Goal: Task Accomplishment & Management: Manage account settings

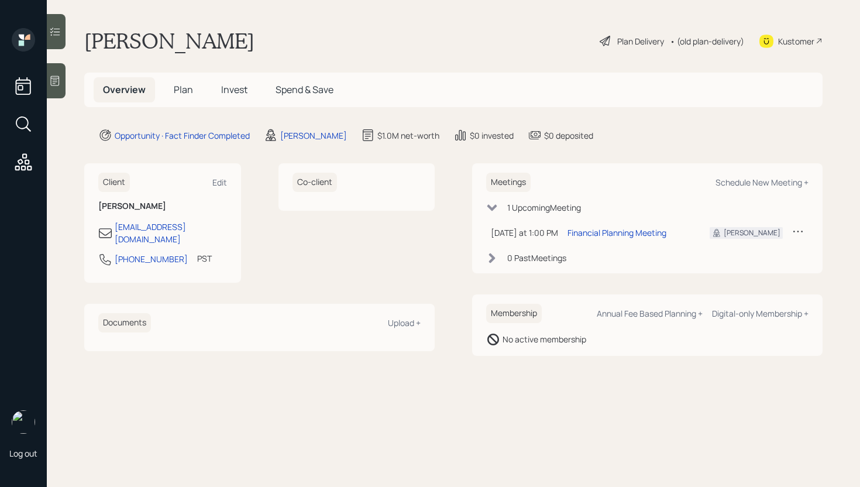
click at [182, 87] on span "Plan" at bounding box center [183, 89] width 19 height 13
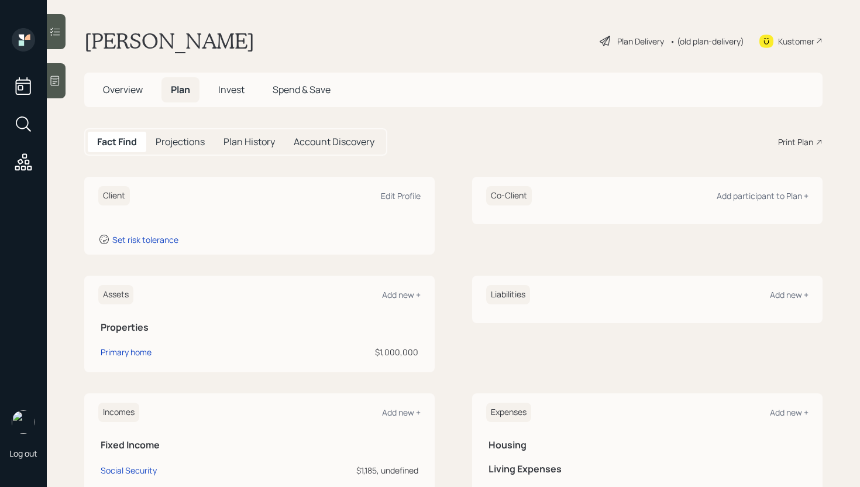
click at [109, 94] on span "Overview" at bounding box center [123, 89] width 40 height 13
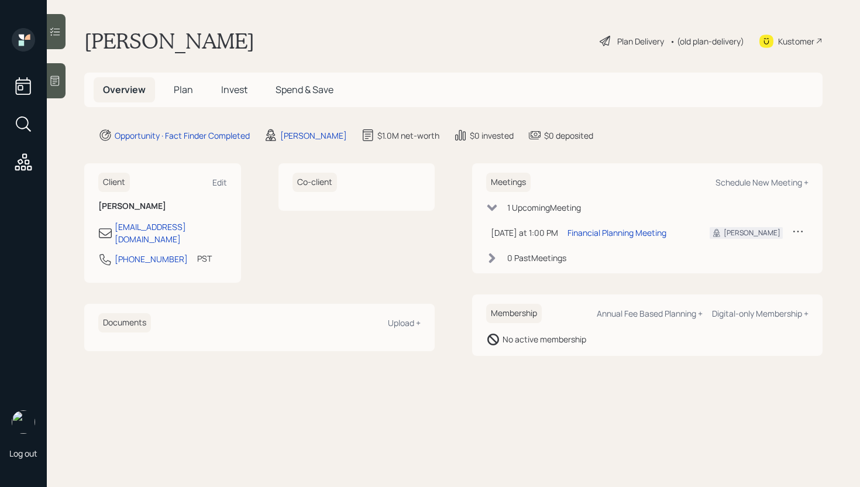
click at [186, 94] on span "Plan" at bounding box center [183, 89] width 19 height 13
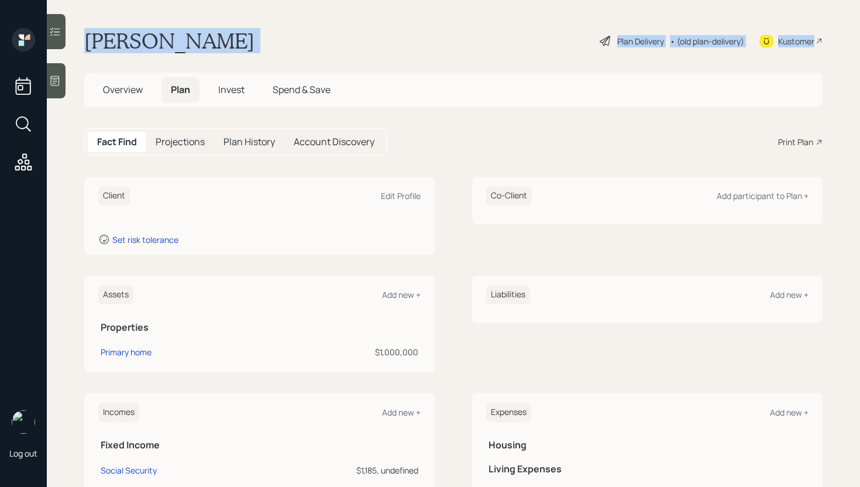
click at [61, 82] on div "Log out [PERSON_NAME] Plan Delivery • (old plan-delivery) Kustomer Overview Pla…" at bounding box center [430, 243] width 860 height 487
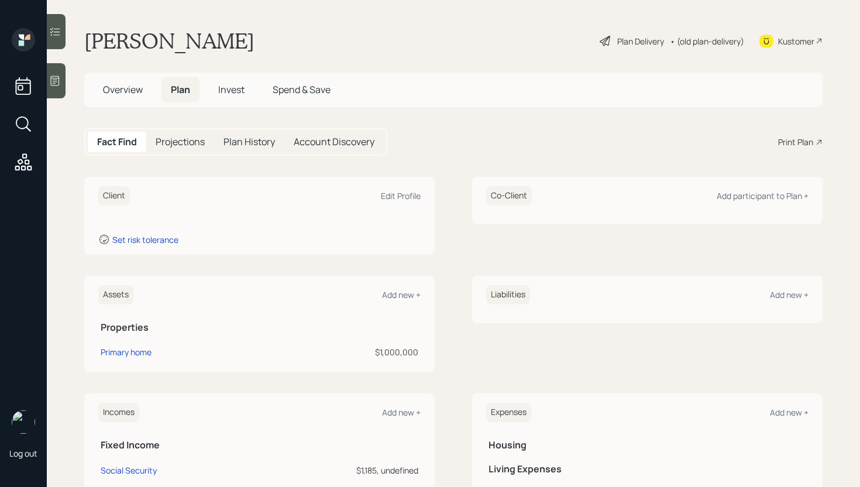
click at [64, 83] on div at bounding box center [56, 80] width 19 height 35
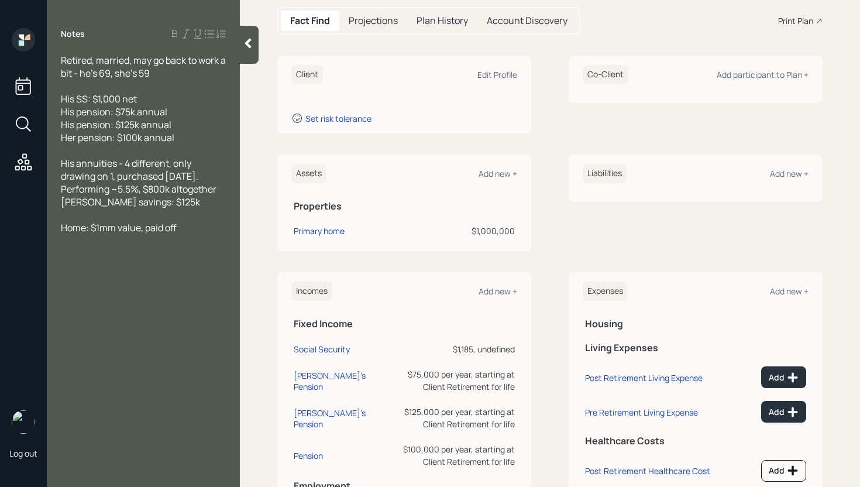
scroll to position [124, 0]
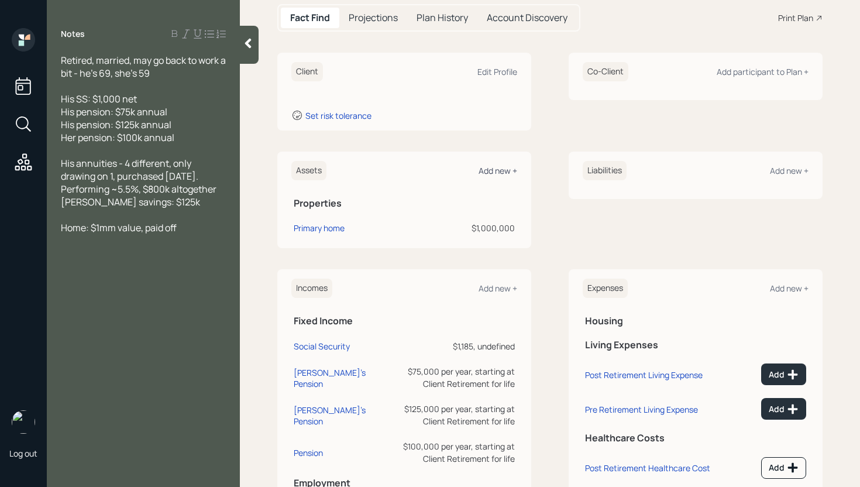
click at [503, 170] on div "Add new +" at bounding box center [498, 170] width 39 height 11
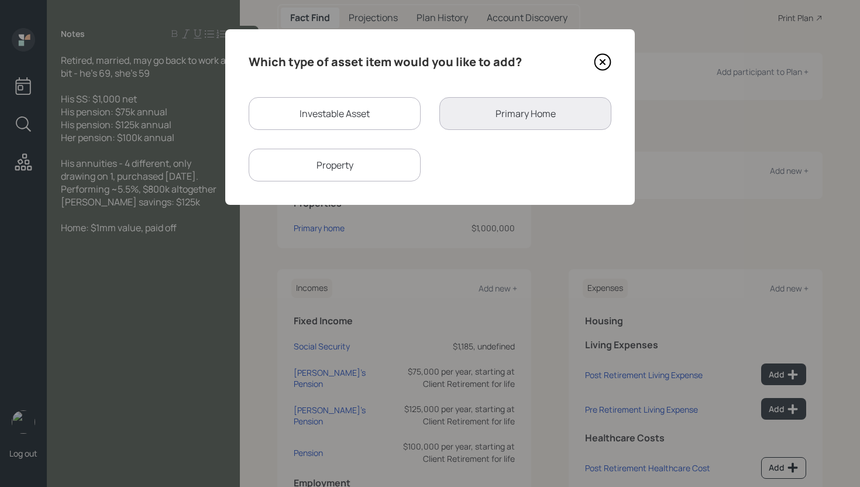
click at [370, 118] on div "Investable Asset" at bounding box center [335, 113] width 172 height 33
select select "taxable"
select select "balanced"
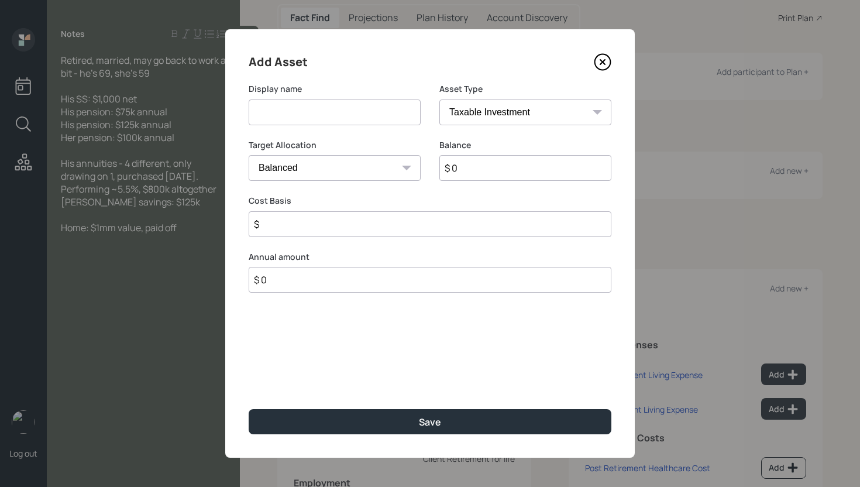
click at [366, 118] on input at bounding box center [335, 112] width 172 height 26
type input "[PERSON_NAME] Saving"
click at [377, 173] on select "Cash Conservative Balanced Aggressive" at bounding box center [335, 168] width 172 height 26
select select "uninvested"
click at [249, 155] on select "Cash Conservative Balanced Aggressive" at bounding box center [335, 168] width 172 height 26
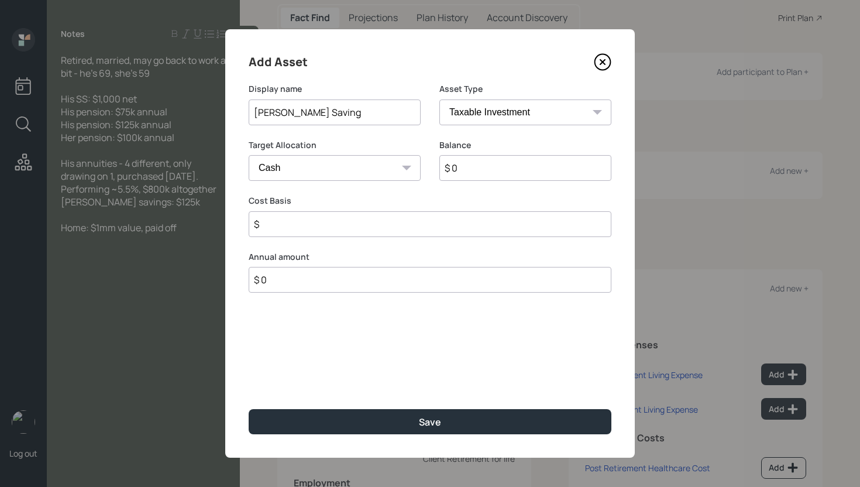
click at [497, 173] on input "$ 0" at bounding box center [525, 168] width 172 height 26
type input "$ 1"
type input "$ 12"
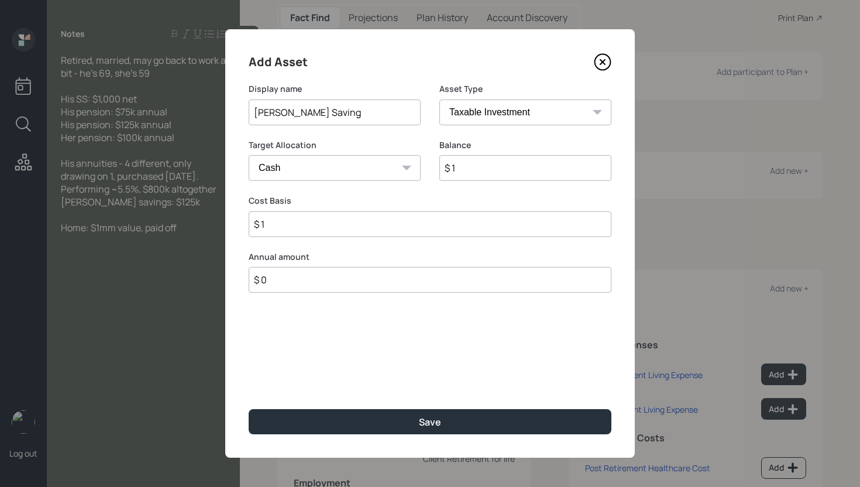
type input "$ 12"
type input "$ 125"
type input "$ 1,250"
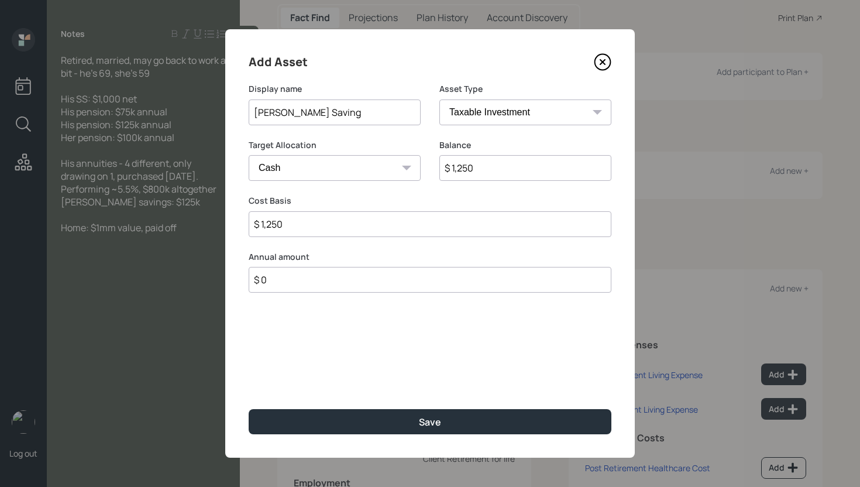
type input "$ 12,500"
type input "$ 125,000"
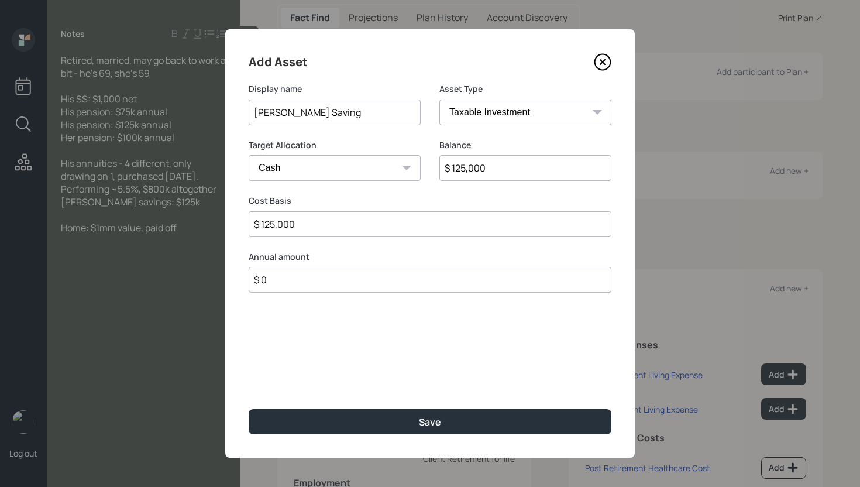
click at [249, 409] on button "Save" at bounding box center [430, 421] width 363 height 25
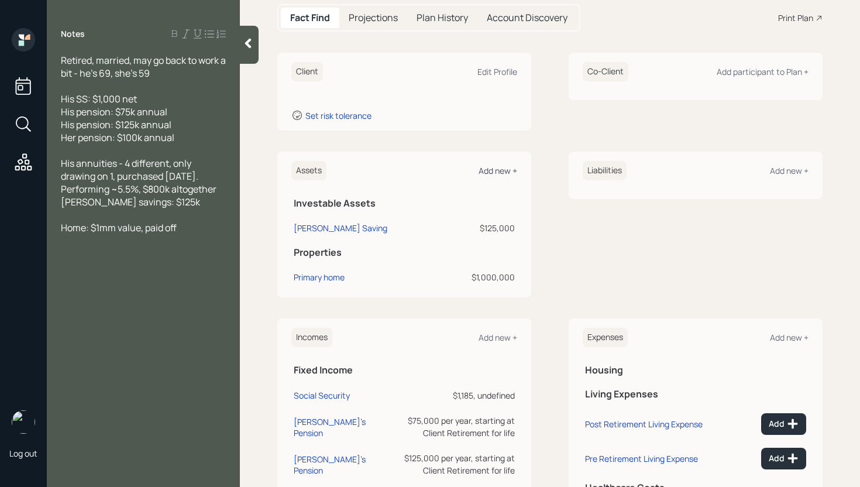
click at [479, 173] on div "Add new +" at bounding box center [498, 170] width 39 height 11
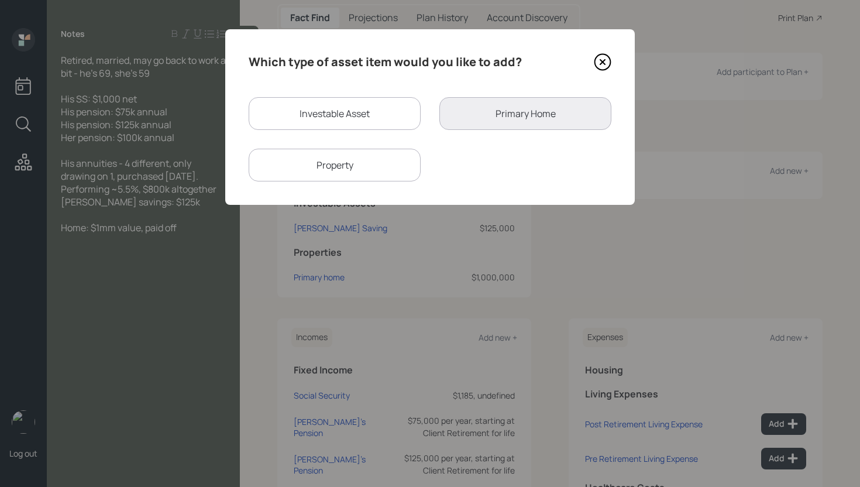
click at [352, 109] on div "Investable Asset" at bounding box center [335, 113] width 172 height 33
select select "taxable"
select select "balanced"
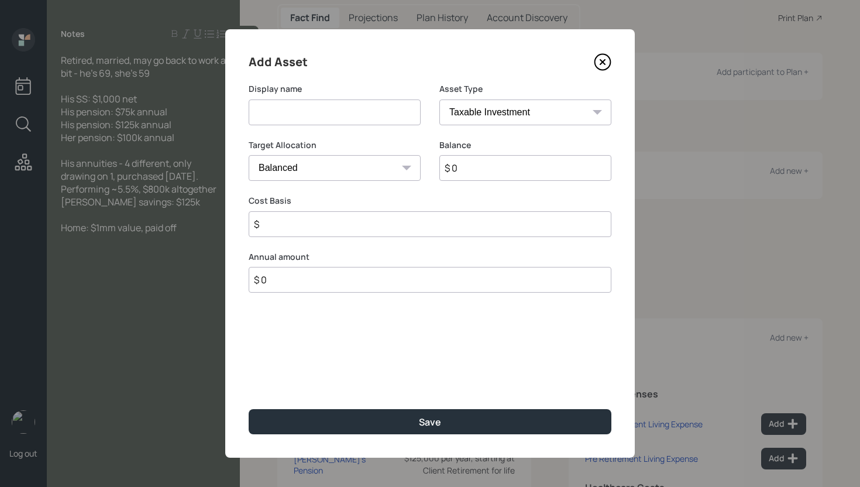
click at [352, 111] on input at bounding box center [335, 112] width 172 height 26
type input "Annuities"
click at [500, 112] on select "SEP [PERSON_NAME] IRA 401(k) [PERSON_NAME] 401(k) 403(b) [PERSON_NAME] 403(b) 4…" at bounding box center [525, 112] width 172 height 26
click at [439, 99] on select "SEP [PERSON_NAME] IRA 401(k) [PERSON_NAME] 401(k) 403(b) [PERSON_NAME] 403(b) 4…" at bounding box center [525, 112] width 172 height 26
click at [511, 174] on input "$ 0" at bounding box center [525, 168] width 172 height 26
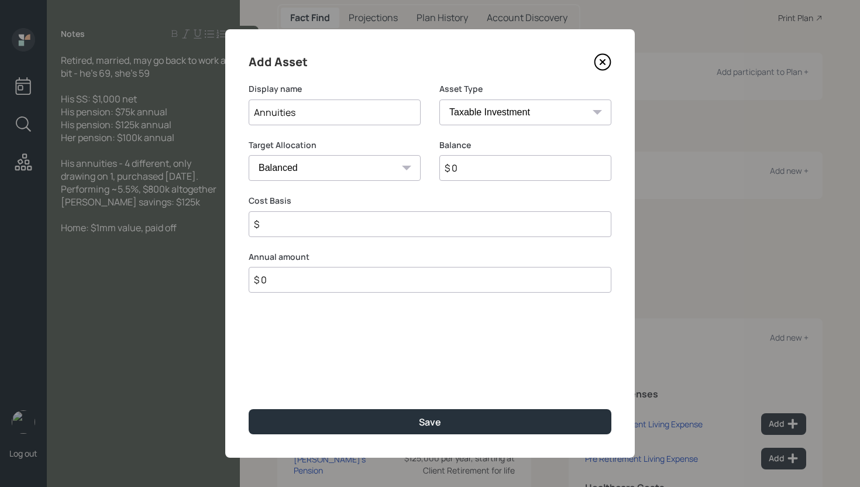
click at [511, 174] on input "$ 0" at bounding box center [525, 168] width 172 height 26
type input "$ 800,000"
click at [249, 409] on button "Save" at bounding box center [430, 421] width 363 height 25
type input "$ 0"
click at [535, 114] on select "SEP [PERSON_NAME] IRA 401(k) [PERSON_NAME] 401(k) 403(b) [PERSON_NAME] 403(b) 4…" at bounding box center [525, 112] width 172 height 26
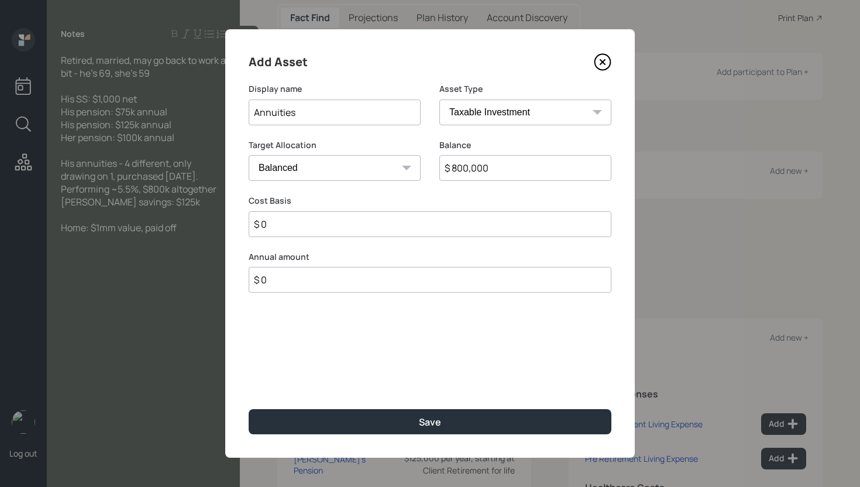
select select "ira"
click at [439, 99] on select "SEP [PERSON_NAME] IRA 401(k) [PERSON_NAME] 401(k) 403(b) [PERSON_NAME] 403(b) 4…" at bounding box center [525, 112] width 172 height 26
click at [461, 217] on input "$" at bounding box center [430, 224] width 363 height 26
type input "$ 0"
click at [249, 409] on button "Save" at bounding box center [430, 421] width 363 height 25
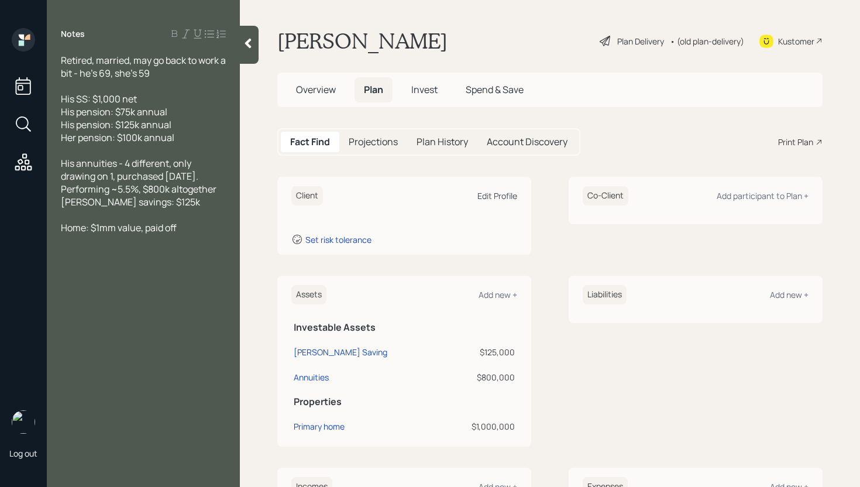
click at [500, 198] on div "Edit Profile" at bounding box center [498, 195] width 40 height 11
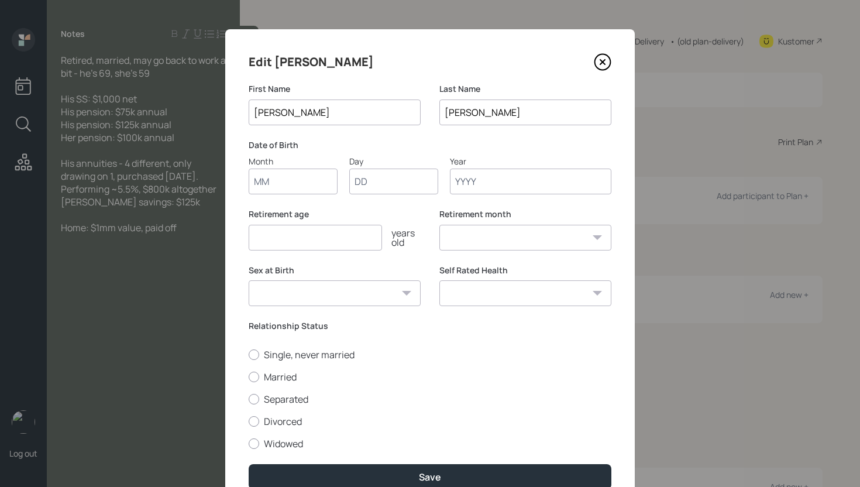
click at [308, 172] on input "Month" at bounding box center [293, 182] width 89 height 26
type input "01"
type input "1956"
select select "1"
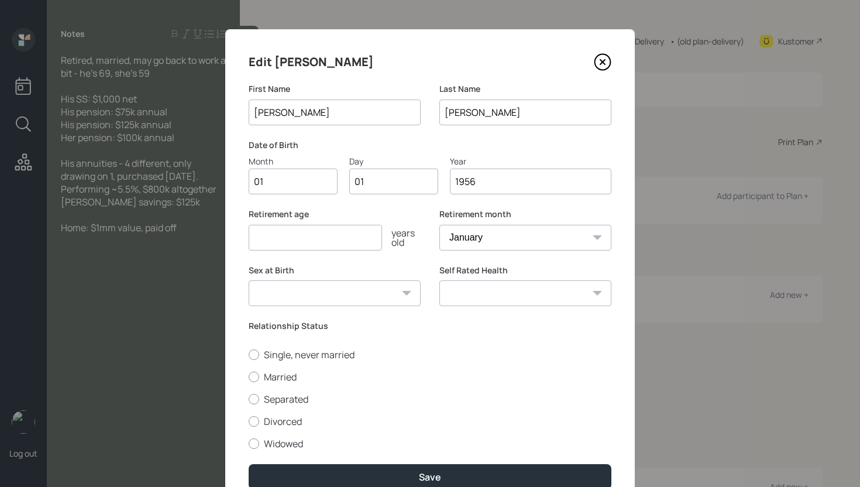
type input "1956"
click at [279, 236] on input "number" at bounding box center [315, 238] width 133 height 26
type input "67"
click at [267, 377] on label "Married" at bounding box center [430, 376] width 363 height 13
click at [249, 377] on input "Married" at bounding box center [248, 376] width 1 height 1
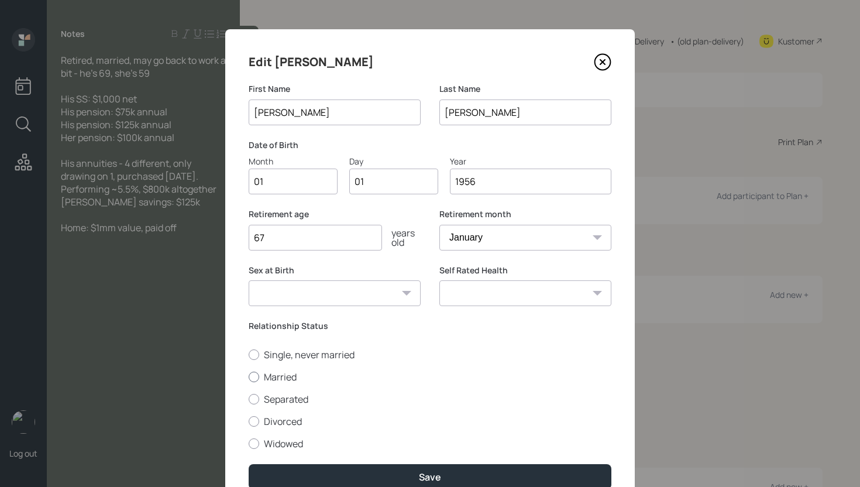
radio input "true"
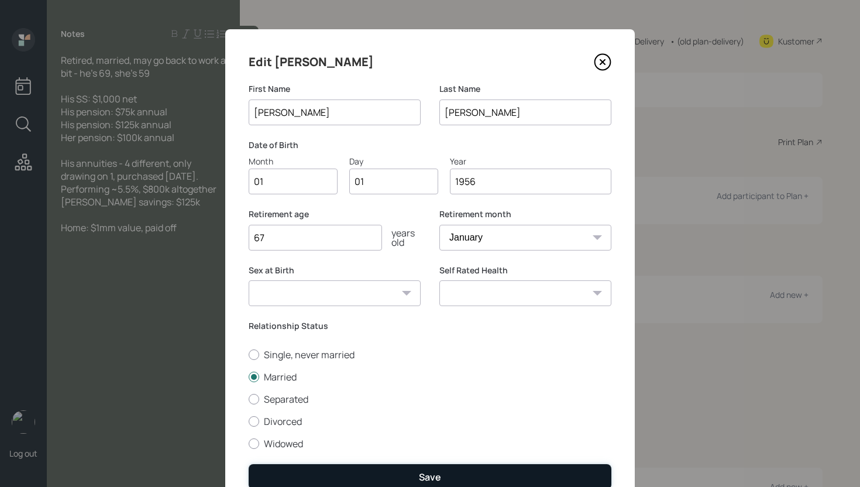
click at [434, 471] on button "Save" at bounding box center [430, 476] width 363 height 25
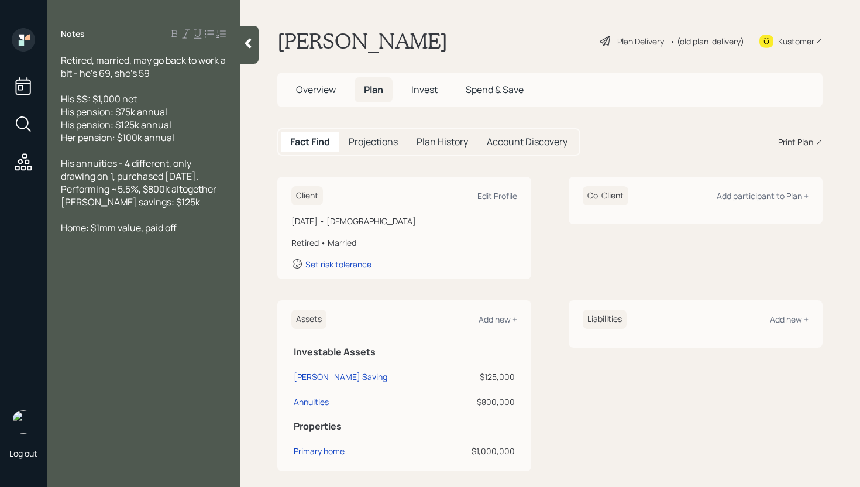
click at [327, 93] on span "Overview" at bounding box center [316, 89] width 40 height 13
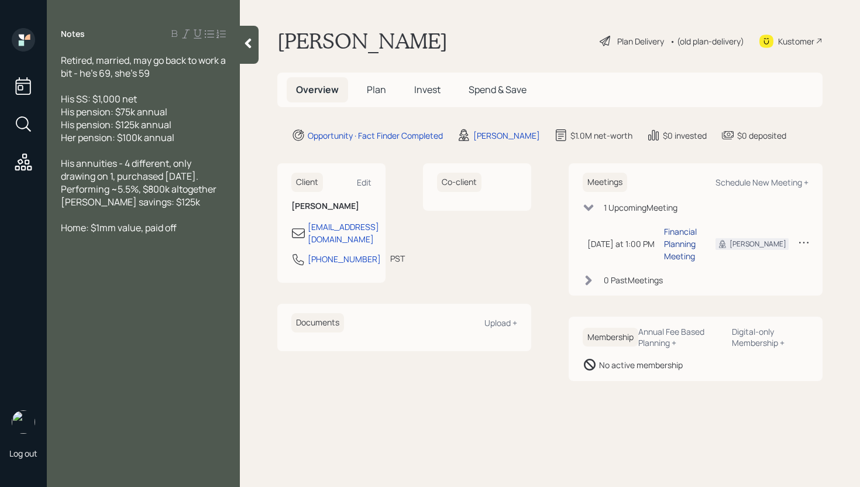
click at [682, 241] on div "Financial Planning Meeting" at bounding box center [680, 243] width 33 height 37
click at [377, 89] on span "Plan" at bounding box center [376, 89] width 19 height 13
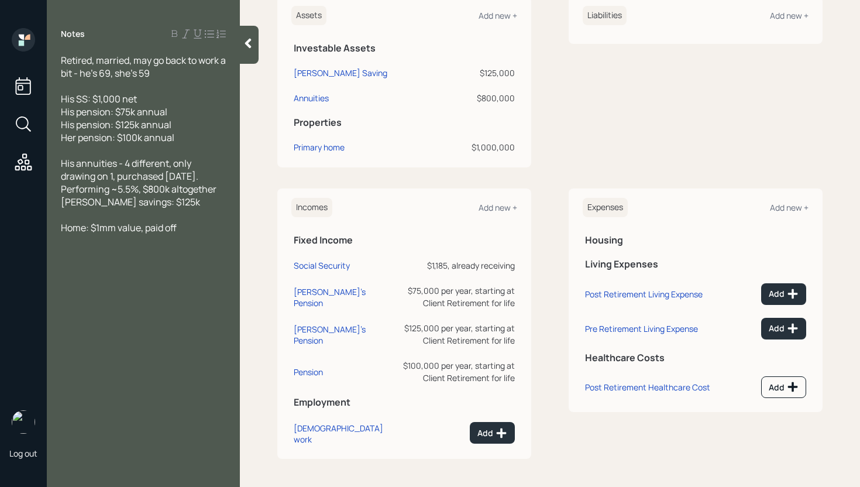
scroll to position [312, 0]
click at [311, 298] on div "[PERSON_NAME]'s Pension" at bounding box center [343, 297] width 98 height 22
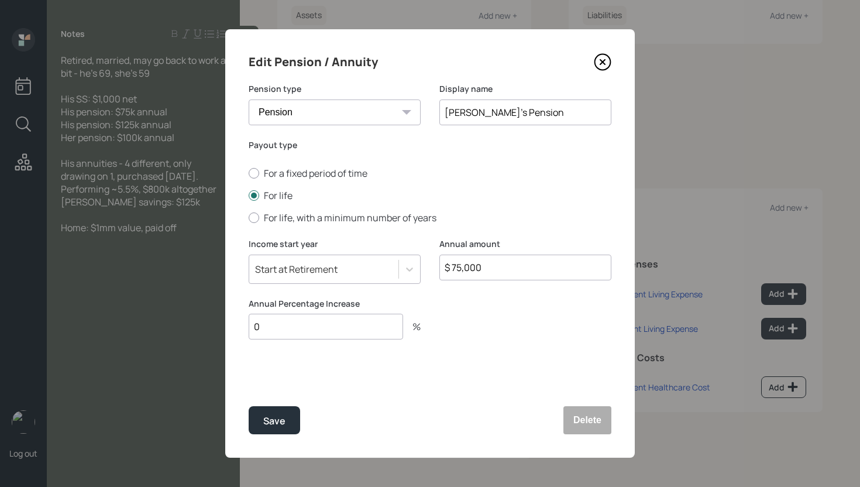
click at [308, 329] on input "0" at bounding box center [326, 327] width 154 height 26
type input "3"
click at [249, 406] on button "Save" at bounding box center [274, 420] width 51 height 28
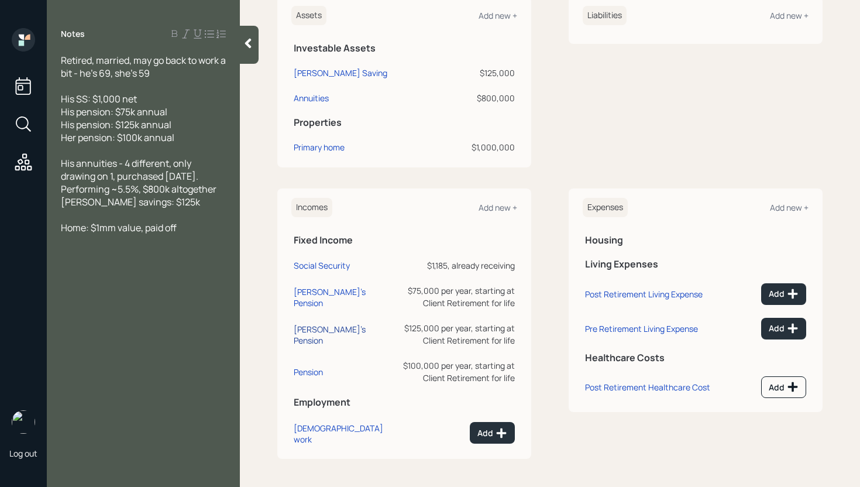
click at [319, 339] on div "[PERSON_NAME]'s Pension" at bounding box center [343, 335] width 98 height 22
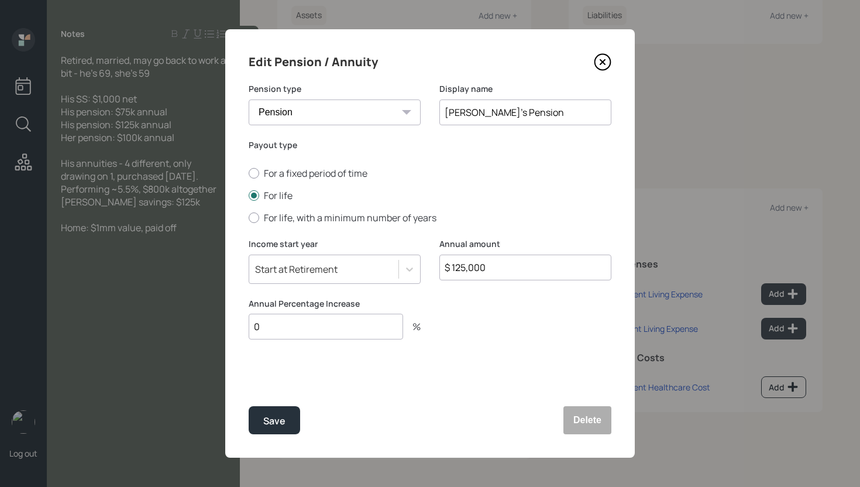
click at [353, 331] on input "0" at bounding box center [326, 327] width 154 height 26
click at [352, 331] on input "0" at bounding box center [326, 327] width 154 height 26
type input "3"
click at [249, 406] on button "Save" at bounding box center [274, 420] width 51 height 28
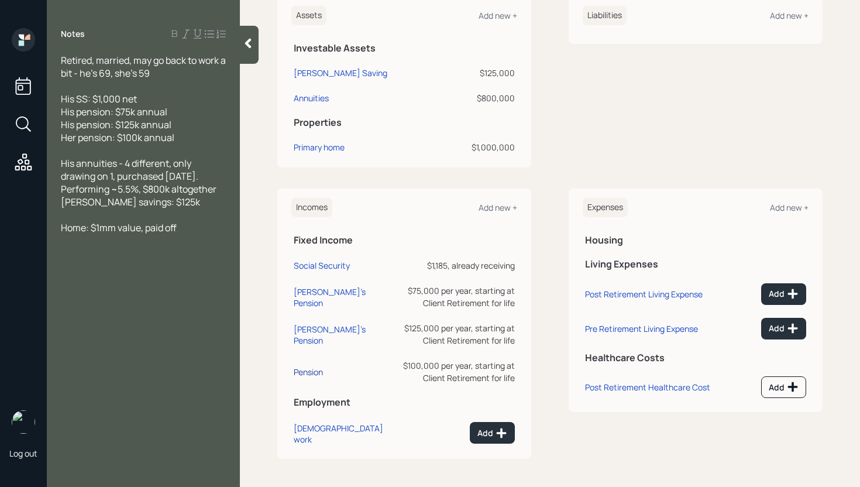
click at [312, 380] on td "Pension" at bounding box center [342, 369] width 103 height 37
click at [317, 371] on div "Pension" at bounding box center [308, 371] width 29 height 11
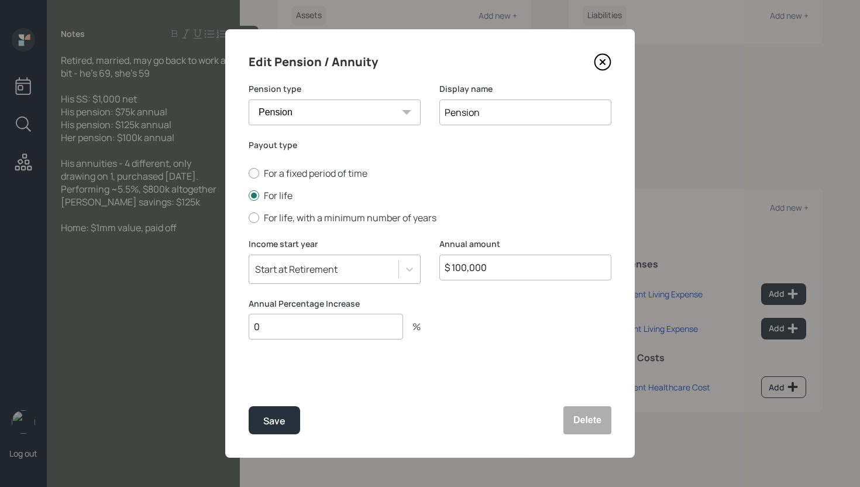
click at [350, 329] on input "0" at bounding box center [326, 327] width 154 height 26
type input "3"
click at [249, 406] on button "Save" at bounding box center [274, 420] width 51 height 28
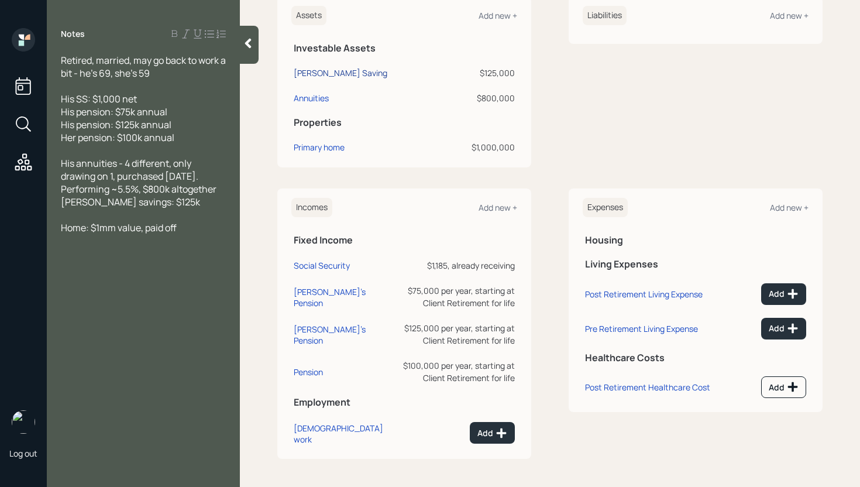
click at [330, 67] on div "[PERSON_NAME] Saving" at bounding box center [341, 73] width 94 height 12
select select "taxable"
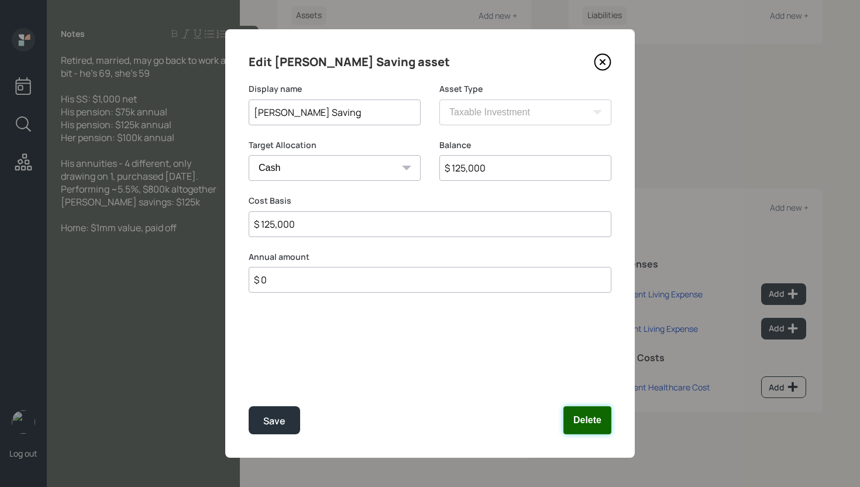
drag, startPoint x: 579, startPoint y: 408, endPoint x: 574, endPoint y: 396, distance: 12.8
click at [579, 407] on button "Delete" at bounding box center [588, 420] width 48 height 28
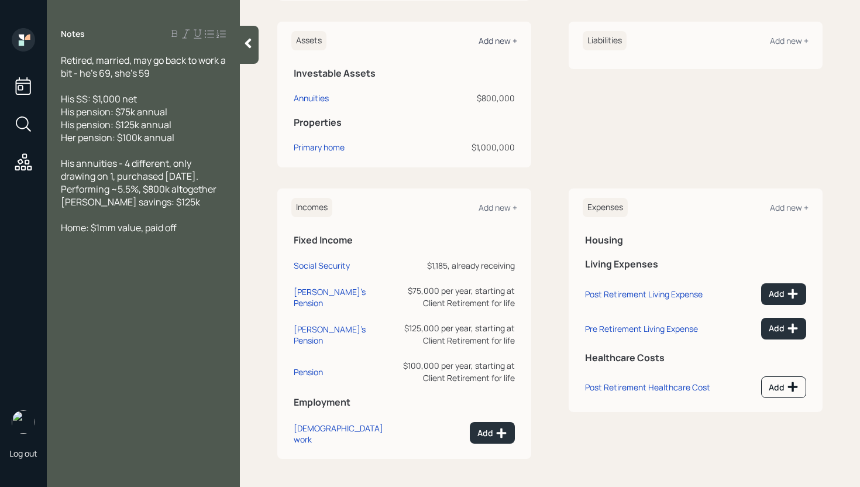
scroll to position [267, 0]
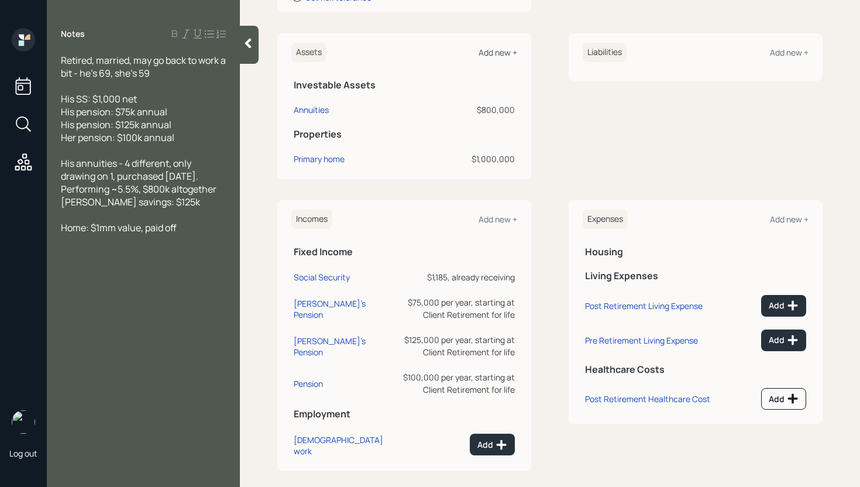
click at [500, 53] on div "Add new +" at bounding box center [498, 52] width 39 height 11
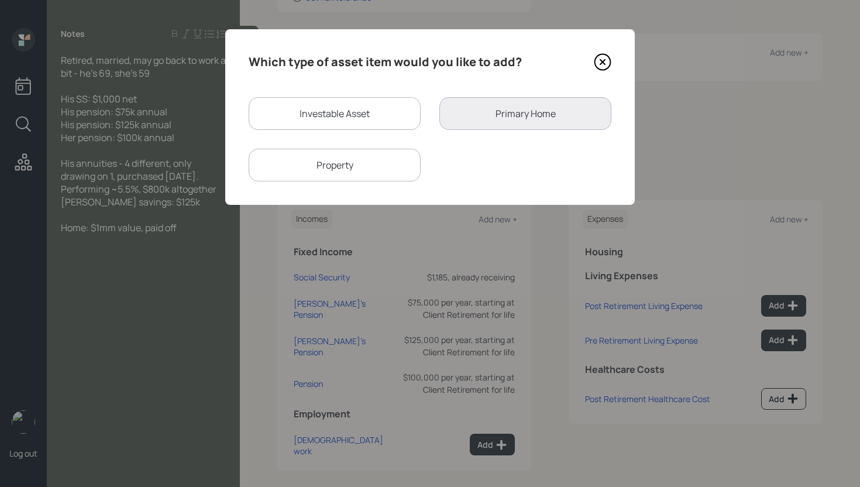
click at [314, 115] on div "Investable Asset" at bounding box center [335, 113] width 172 height 33
select select "taxable"
select select "balanced"
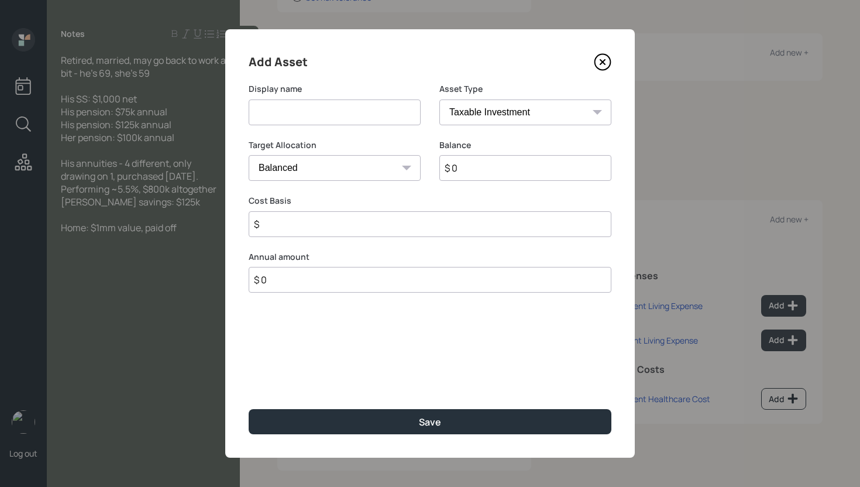
click at [325, 112] on input at bounding box center [335, 112] width 172 height 26
type input "c"
type input "[PERSON_NAME] Savings"
click at [497, 113] on select "SEP [PERSON_NAME] IRA 401(k) [PERSON_NAME] 401(k) 403(b) [PERSON_NAME] 403(b) 4…" at bounding box center [525, 112] width 172 height 26
select select "ira"
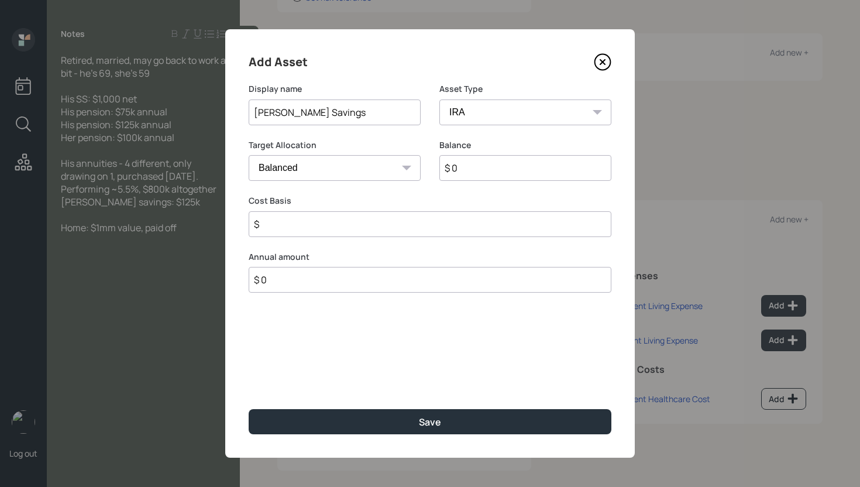
click at [439, 99] on select "SEP [PERSON_NAME] IRA 401(k) [PERSON_NAME] 401(k) 403(b) [PERSON_NAME] 403(b) 4…" at bounding box center [525, 112] width 172 height 26
type input "$"
click at [513, 170] on input "$ 0" at bounding box center [525, 168] width 172 height 26
type input "$ 125,000"
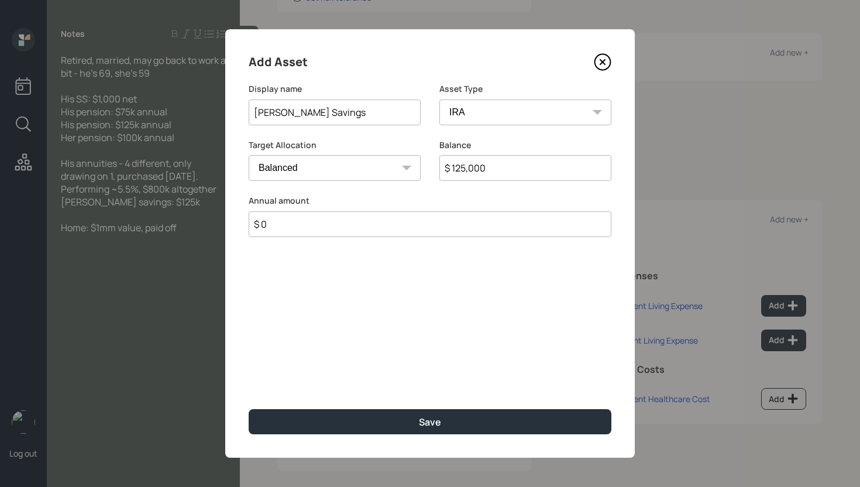
type input "$ 0"
click at [249, 409] on button "Save" at bounding box center [430, 421] width 363 height 25
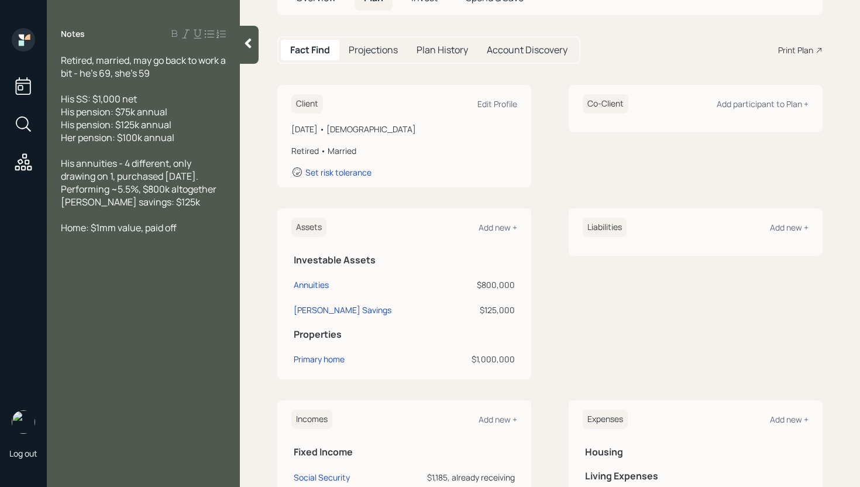
scroll to position [233, 0]
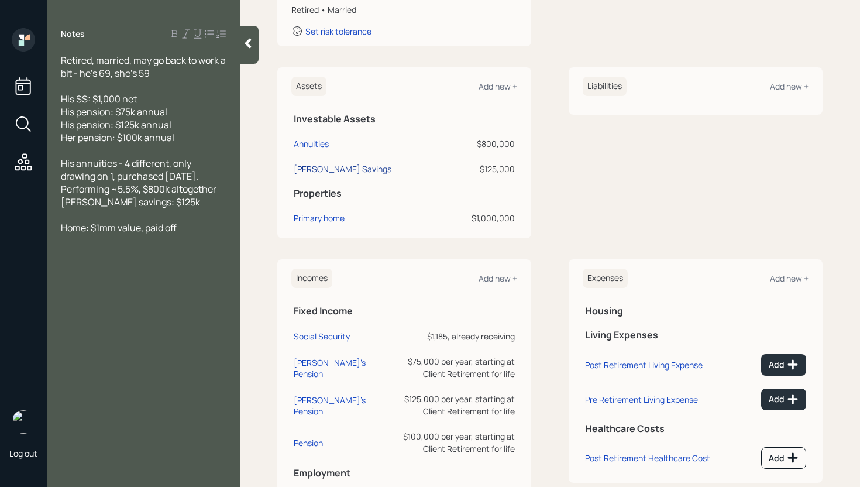
click at [342, 166] on div "[PERSON_NAME] Savings" at bounding box center [343, 169] width 98 height 12
select select "ira"
select select "balanced"
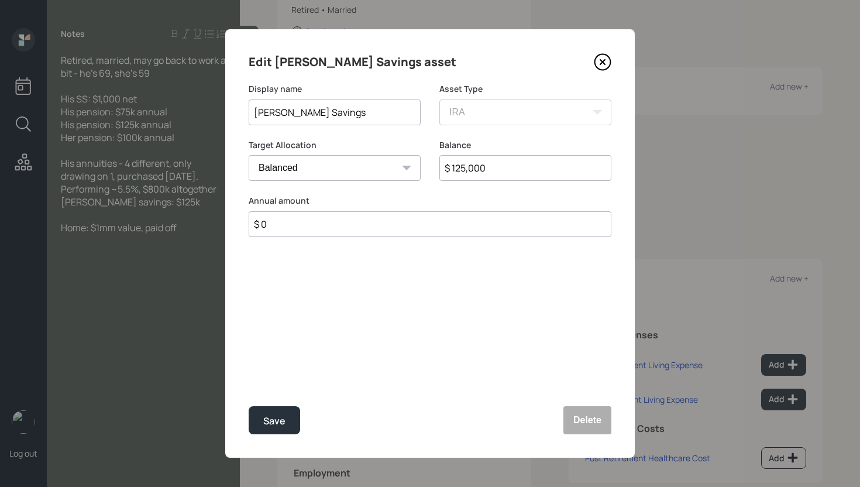
click at [597, 58] on icon at bounding box center [603, 62] width 18 height 18
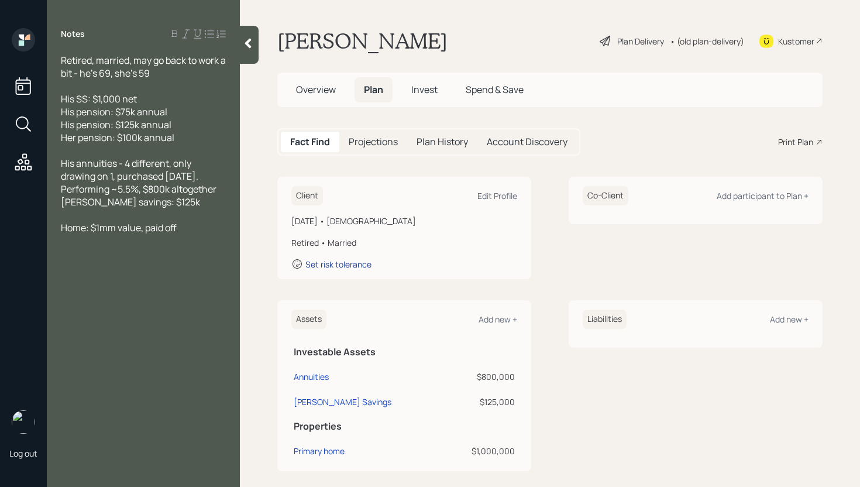
click at [358, 265] on div "Set risk tolerance" at bounding box center [338, 264] width 66 height 11
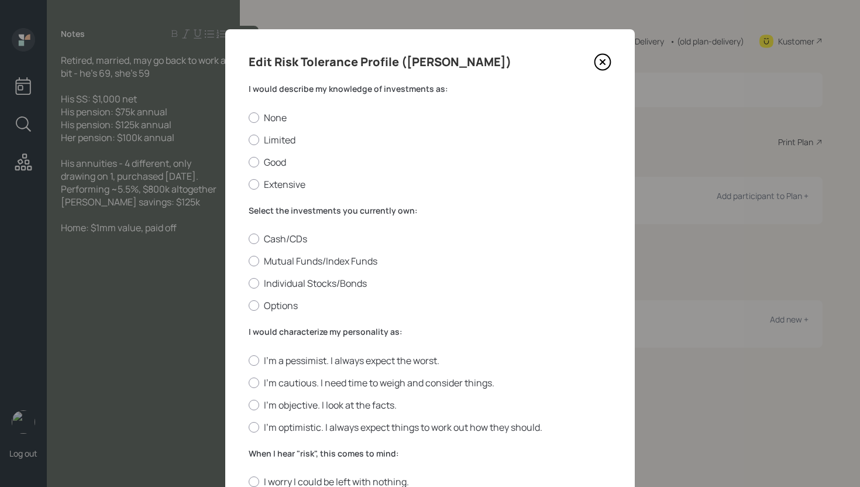
click at [277, 133] on div "None Limited Good Extensive" at bounding box center [430, 151] width 363 height 80
drag, startPoint x: 279, startPoint y: 140, endPoint x: 297, endPoint y: 207, distance: 69.1
click at [279, 139] on label "Limited" at bounding box center [430, 139] width 363 height 13
click at [249, 139] on input "Limited" at bounding box center [248, 139] width 1 height 1
radio input "true"
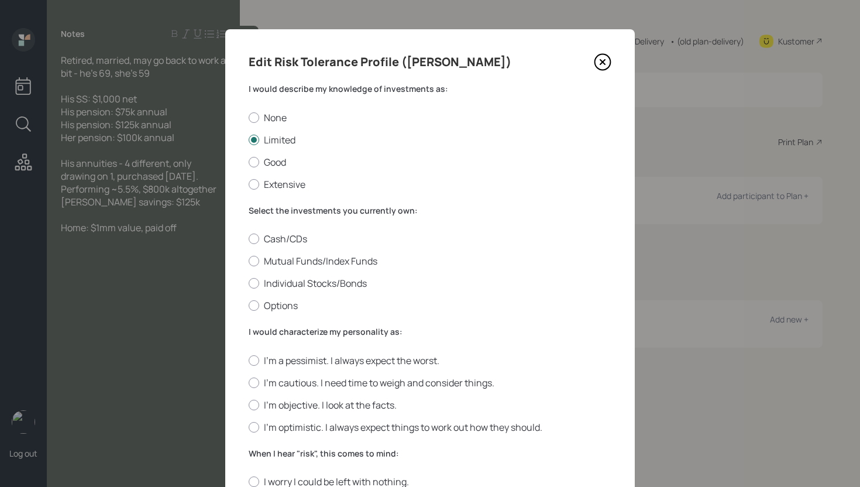
click at [605, 61] on icon at bounding box center [603, 62] width 18 height 18
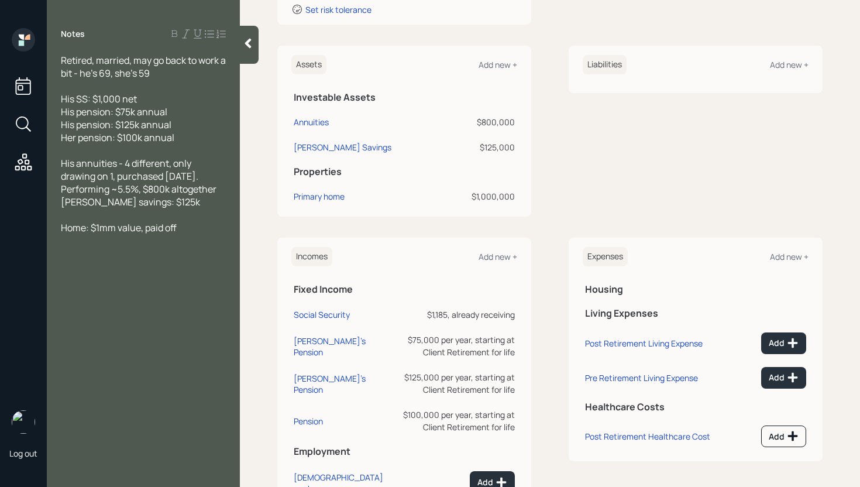
scroll to position [312, 0]
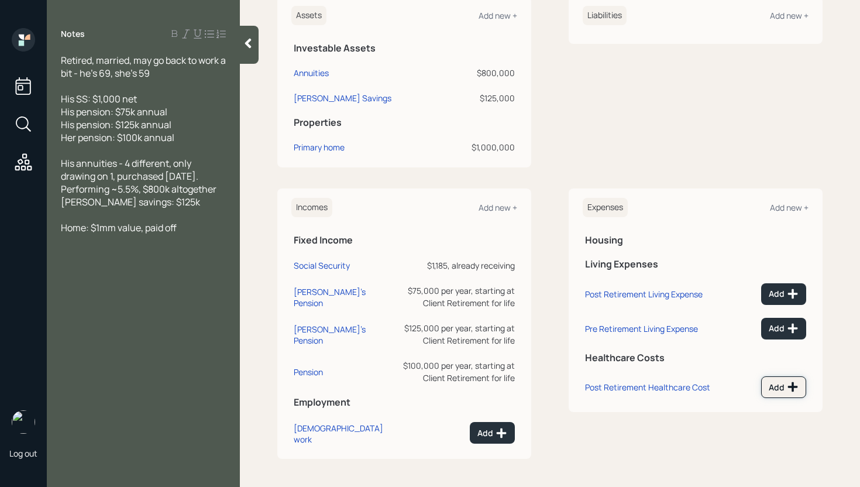
click at [788, 382] on icon at bounding box center [793, 387] width 10 height 10
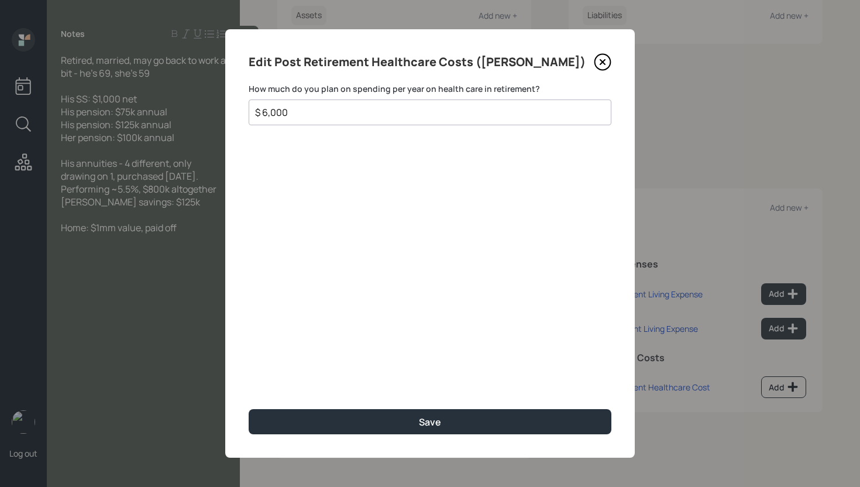
type input "$ 6,000"
click at [249, 409] on button "Save" at bounding box center [430, 421] width 363 height 25
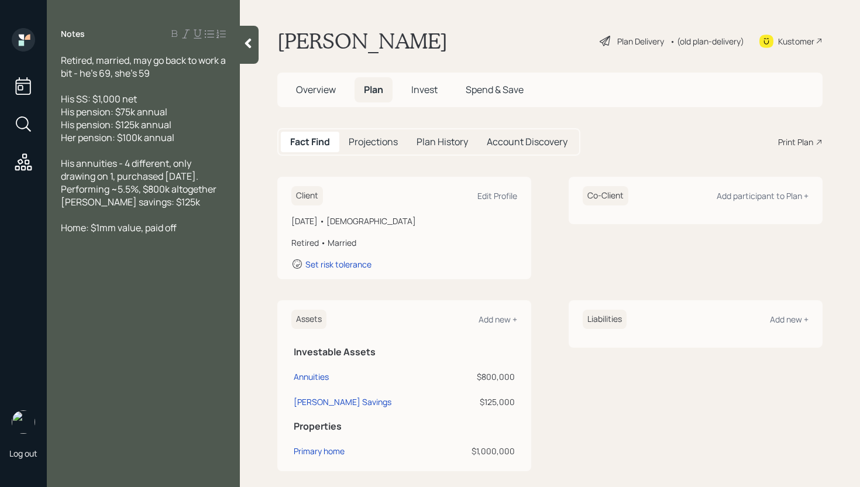
click at [631, 40] on div "Plan Delivery" at bounding box center [640, 41] width 47 height 12
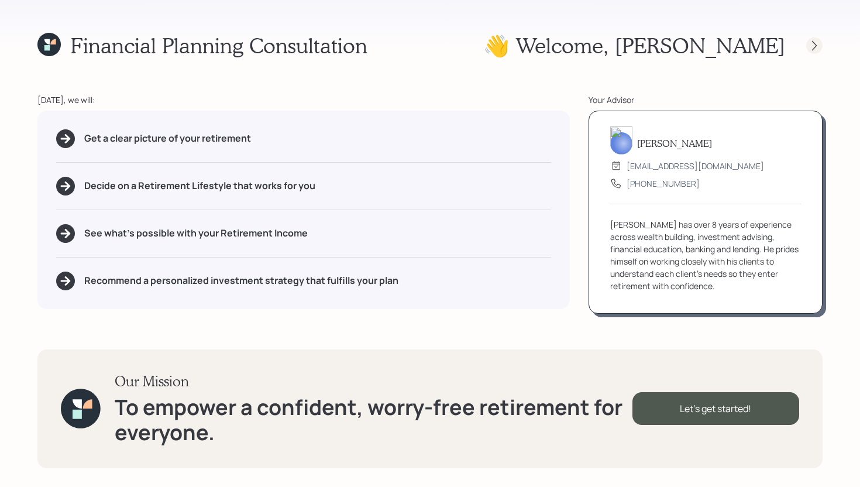
click at [814, 40] on icon at bounding box center [815, 46] width 12 height 12
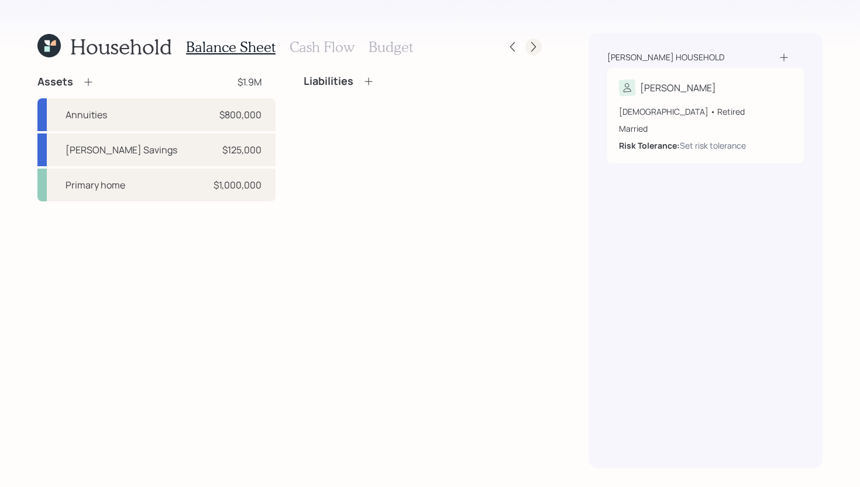
click at [534, 47] on icon at bounding box center [534, 47] width 12 height 12
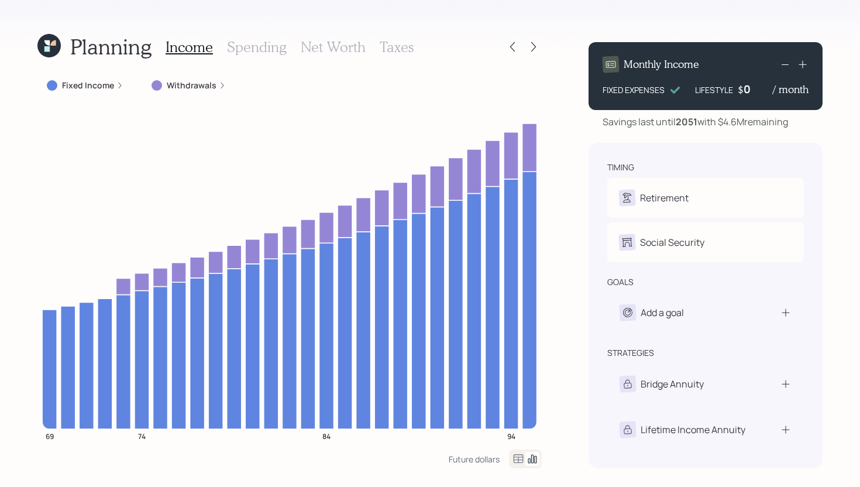
click at [262, 42] on h3 "Spending" at bounding box center [257, 47] width 60 height 17
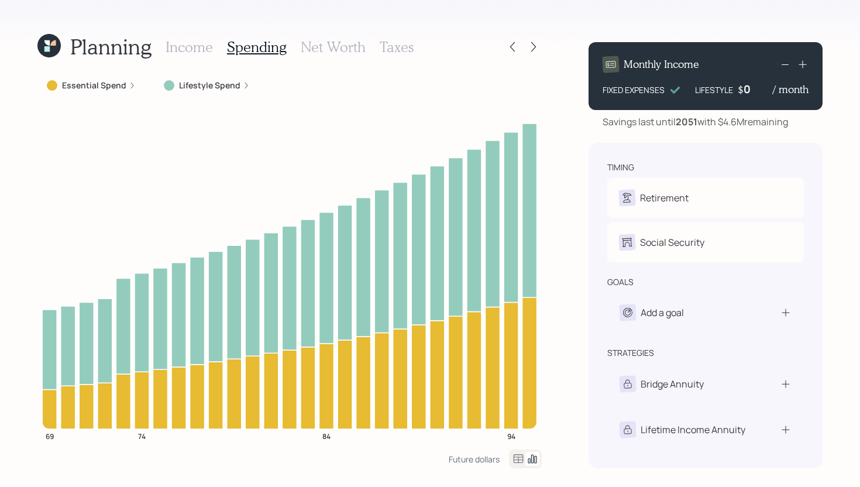
click at [229, 84] on label "Lifestyle Spend" at bounding box center [209, 86] width 61 height 12
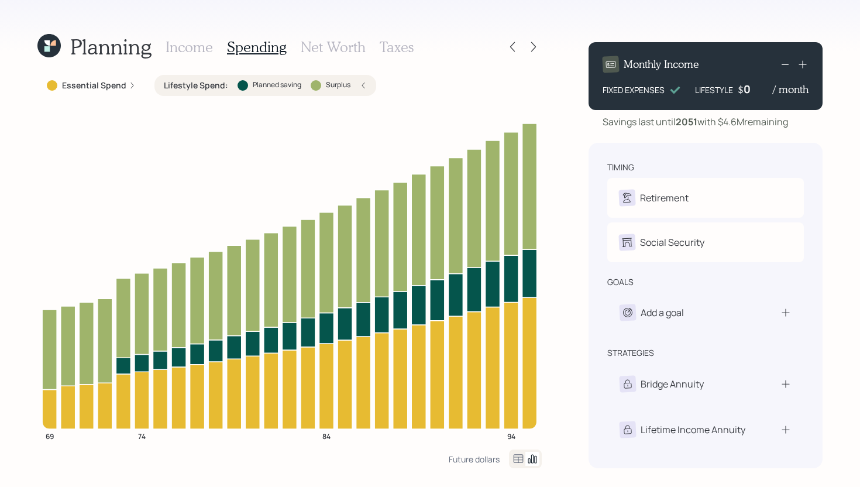
click at [187, 48] on h3 "Income" at bounding box center [189, 47] width 47 height 17
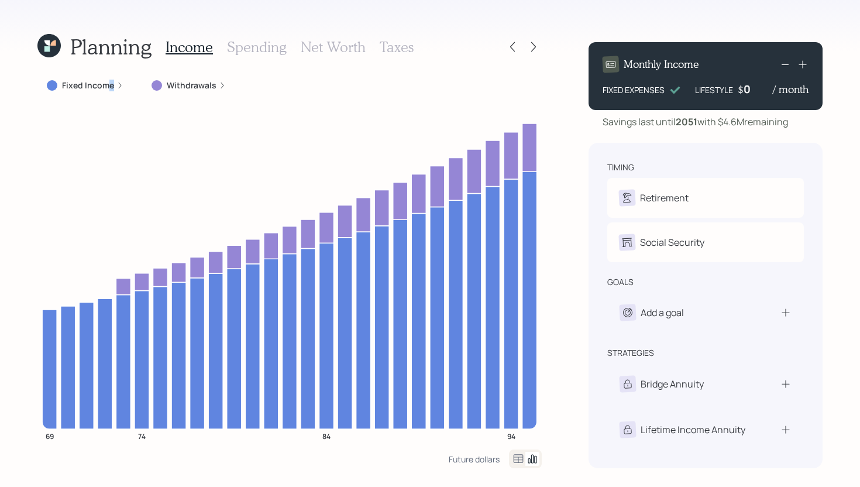
click at [113, 85] on div "Fixed Income" at bounding box center [85, 86] width 77 height 12
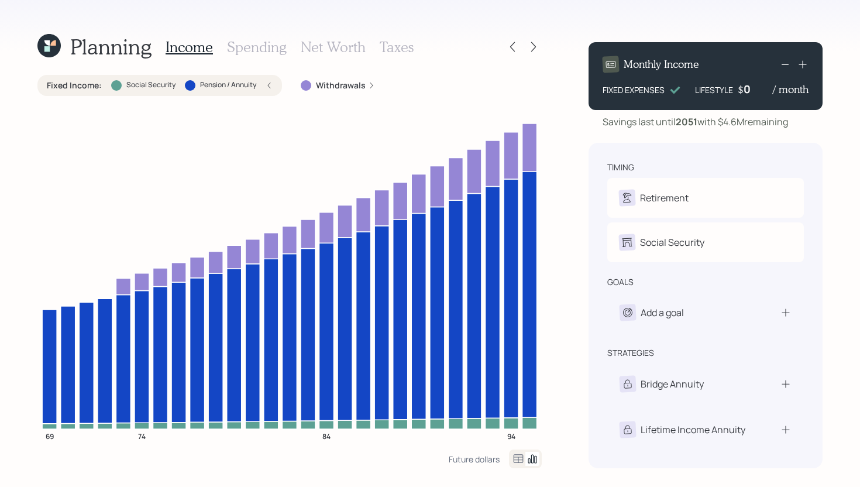
click at [252, 44] on h3 "Spending" at bounding box center [257, 47] width 60 height 17
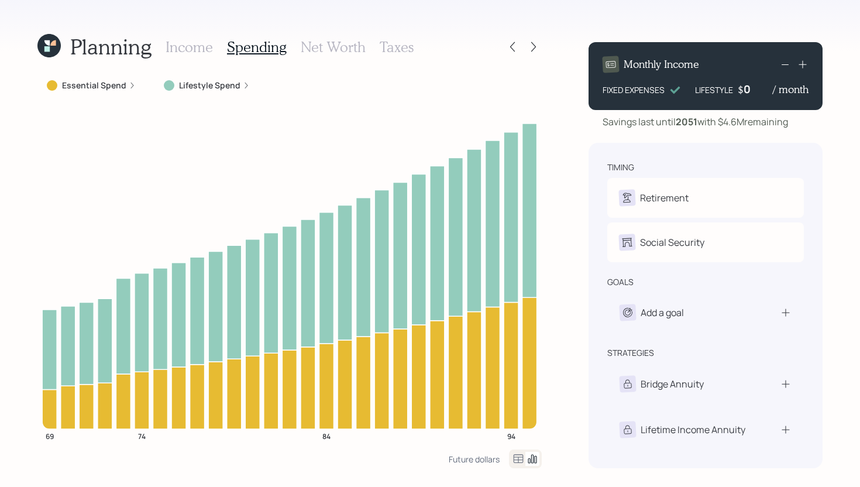
click at [338, 50] on h3 "Net Worth" at bounding box center [333, 47] width 65 height 17
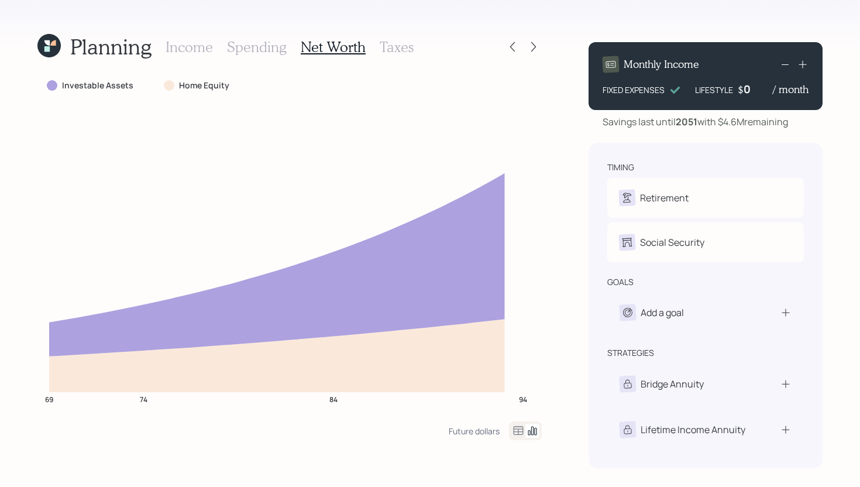
click at [276, 42] on h3 "Spending" at bounding box center [257, 47] width 60 height 17
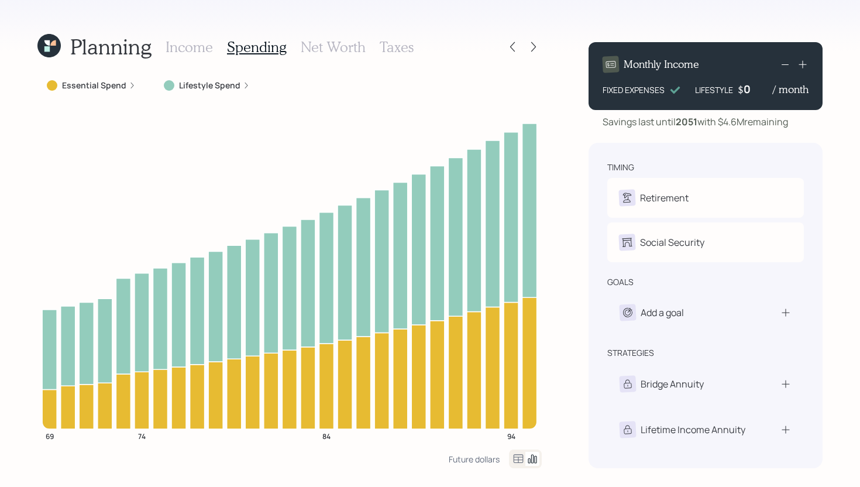
click at [749, 91] on div "0" at bounding box center [758, 89] width 29 height 14
click at [513, 47] on icon at bounding box center [513, 47] width 12 height 12
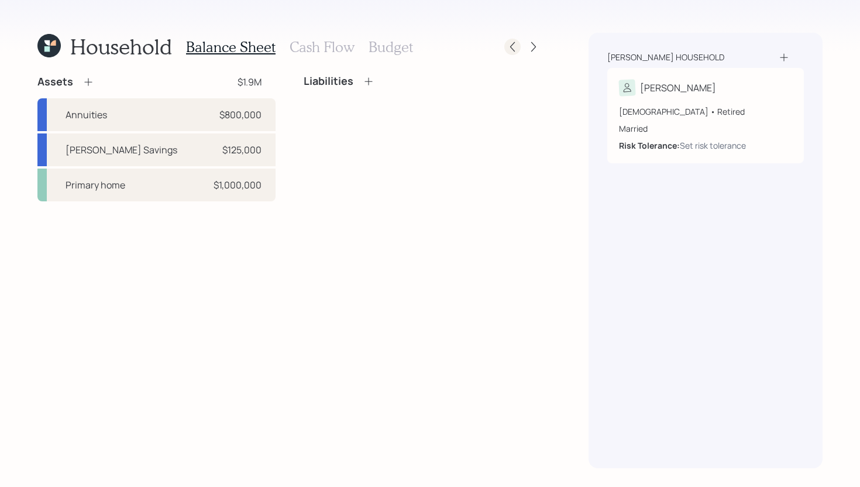
click at [509, 54] on div at bounding box center [512, 47] width 16 height 16
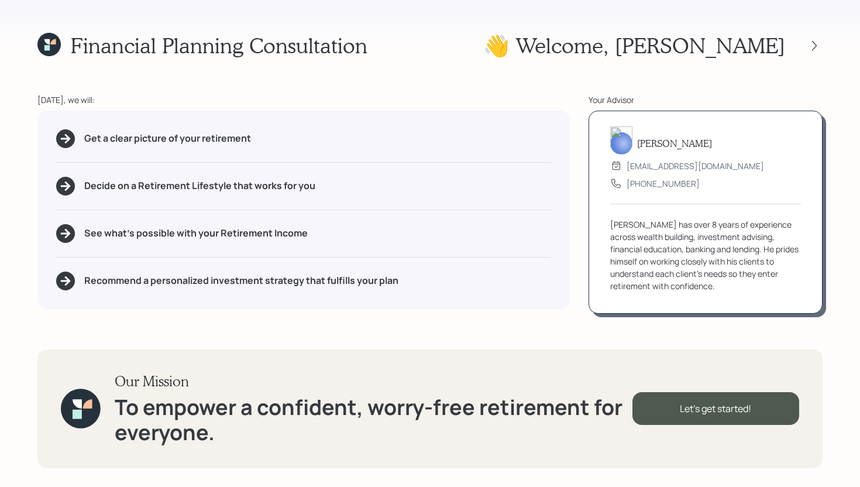
click at [48, 47] on icon at bounding box center [46, 47] width 5 height 5
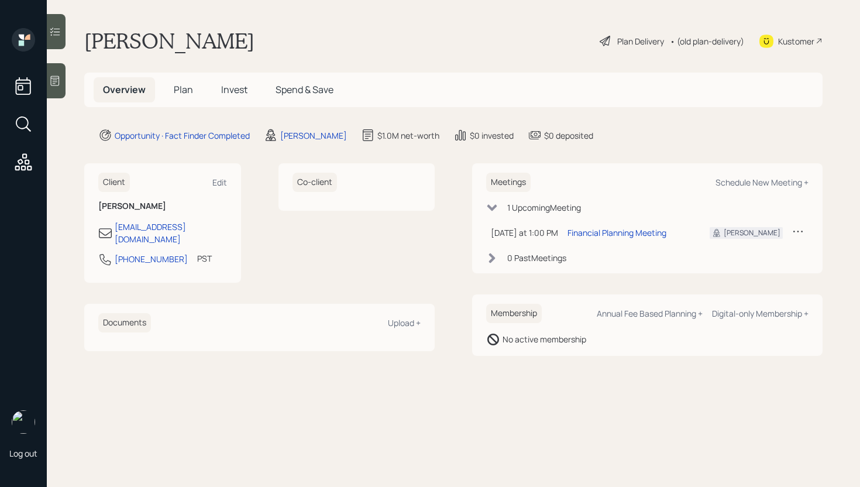
click at [184, 95] on span "Plan" at bounding box center [183, 89] width 19 height 13
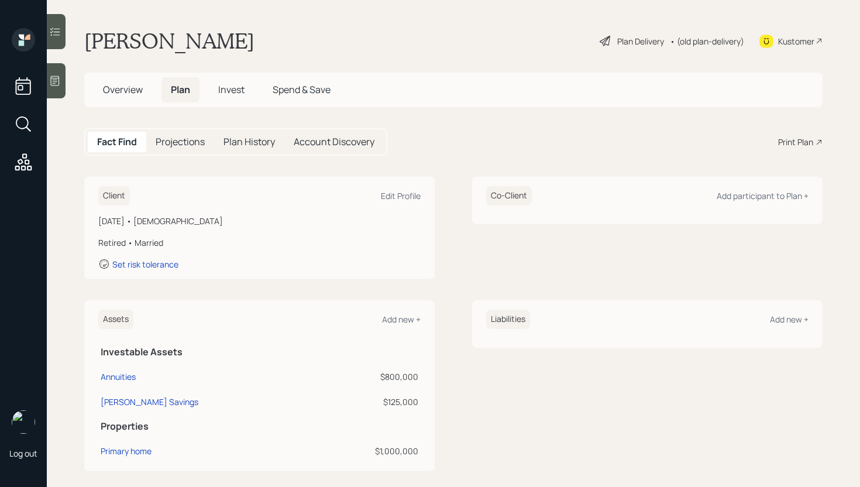
click at [633, 38] on div "Plan Delivery" at bounding box center [640, 41] width 47 height 12
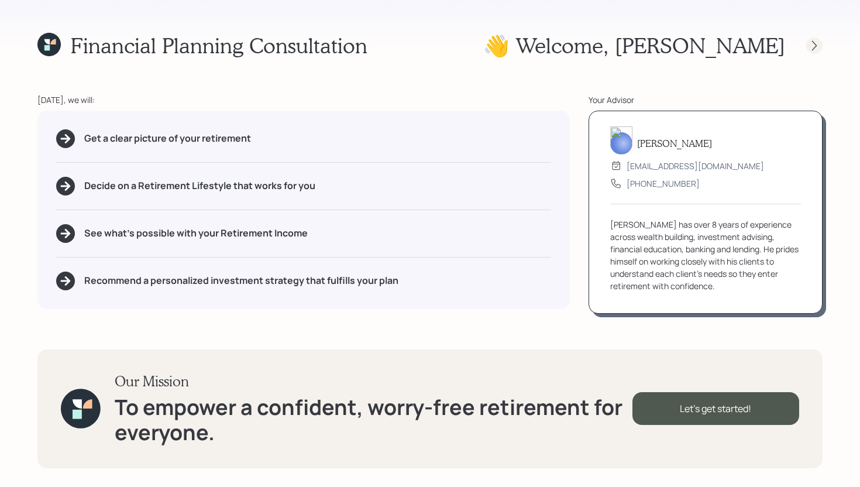
click at [812, 45] on icon at bounding box center [815, 46] width 12 height 12
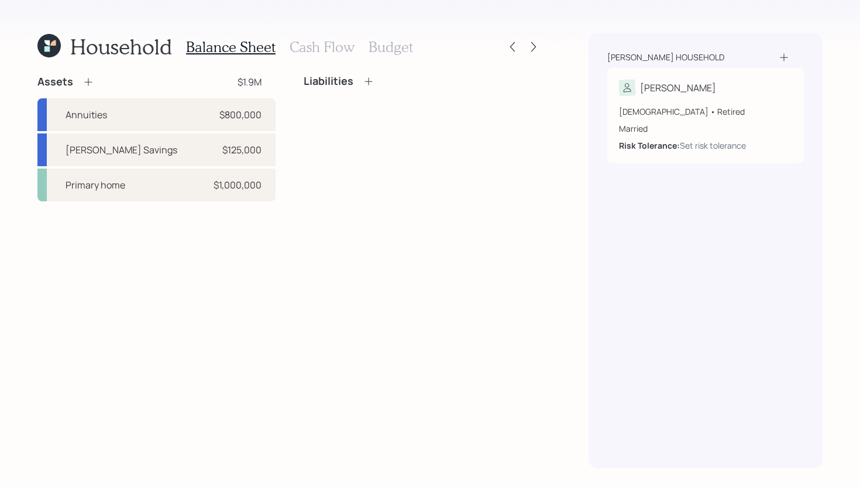
click at [390, 52] on h3 "Budget" at bounding box center [391, 47] width 44 height 17
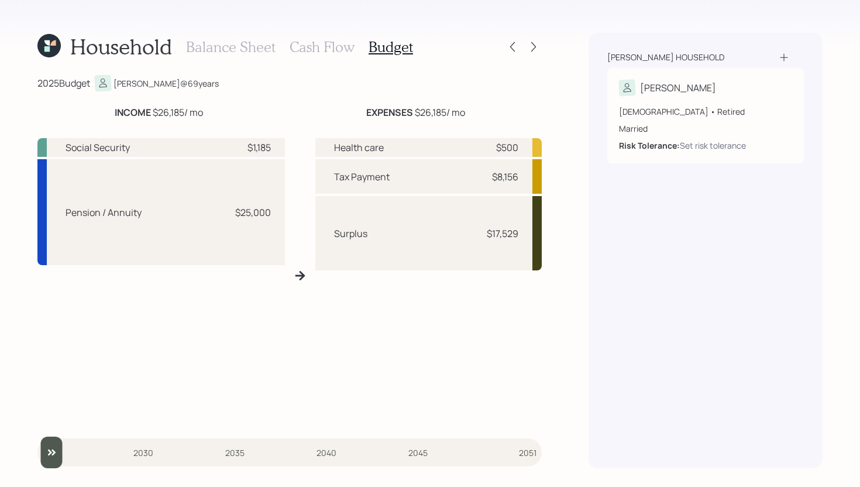
click at [465, 315] on div "Health care $500 Tax Payment $8,156 Surplus $17,529" at bounding box center [428, 280] width 226 height 284
drag, startPoint x: 267, startPoint y: 211, endPoint x: 219, endPoint y: 210, distance: 47.4
click at [219, 210] on div "Pension / Annuity $25,000" at bounding box center [161, 212] width 248 height 106
drag, startPoint x: 266, startPoint y: 150, endPoint x: 124, endPoint y: 126, distance: 143.6
click at [198, 140] on div "Social Security $1,185" at bounding box center [161, 147] width 248 height 19
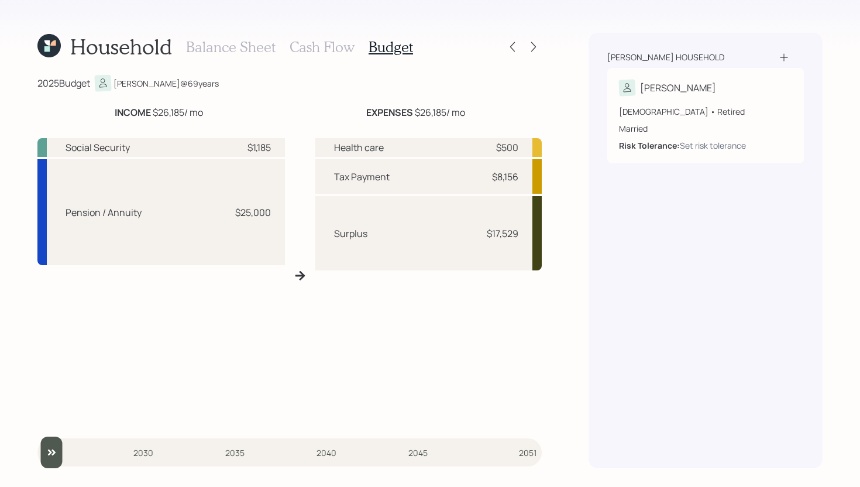
drag, startPoint x: 191, startPoint y: 152, endPoint x: 184, endPoint y: 145, distance: 9.9
click at [189, 149] on div "Social Security $1,185" at bounding box center [161, 147] width 248 height 19
drag, startPoint x: 521, startPoint y: 149, endPoint x: 488, endPoint y: 146, distance: 32.9
click at [488, 146] on div "Health care $500" at bounding box center [428, 147] width 226 height 19
drag, startPoint x: 509, startPoint y: 175, endPoint x: 484, endPoint y: 171, distance: 25.5
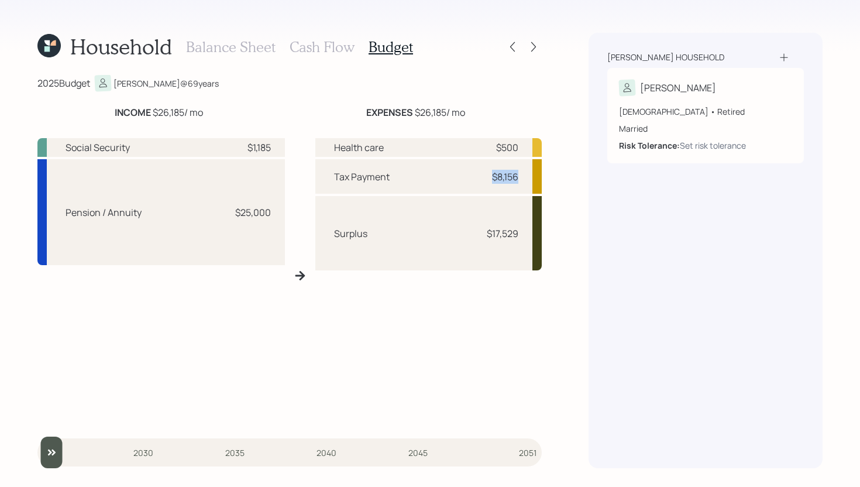
click at [484, 171] on div "Tax Payment $8,156" at bounding box center [428, 176] width 226 height 35
drag, startPoint x: 357, startPoint y: 235, endPoint x: 431, endPoint y: 243, distance: 74.3
click at [431, 243] on div "Surplus $17,529" at bounding box center [428, 233] width 226 height 74
click at [466, 238] on div "Surplus $17,529" at bounding box center [428, 233] width 226 height 74
drag, startPoint x: 495, startPoint y: 227, endPoint x: 447, endPoint y: 217, distance: 49.6
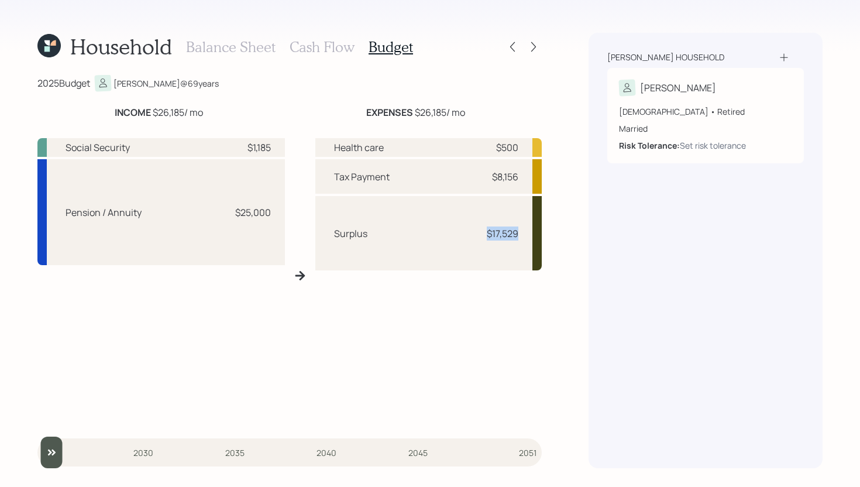
click at [460, 220] on div "Surplus $17,529" at bounding box center [428, 233] width 226 height 74
click at [537, 47] on icon at bounding box center [534, 47] width 12 height 12
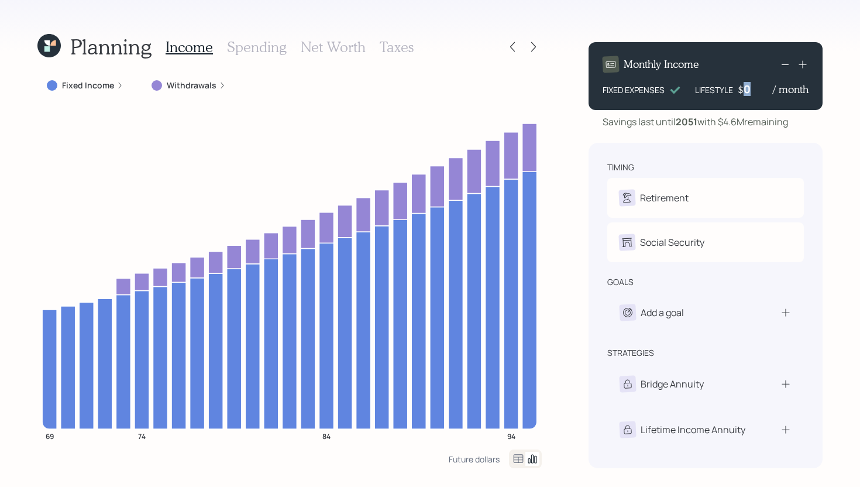
drag, startPoint x: 761, startPoint y: 91, endPoint x: 730, endPoint y: 89, distance: 31.1
click at [733, 89] on div "LIFESTYLE $ 0 / month" at bounding box center [752, 89] width 114 height 14
click at [564, 96] on div "Planning Income Spending Net Worth Taxes Fixed Income Withdrawals 69 74 84 94 F…" at bounding box center [430, 243] width 860 height 487
click at [515, 49] on icon at bounding box center [513, 47] width 12 height 12
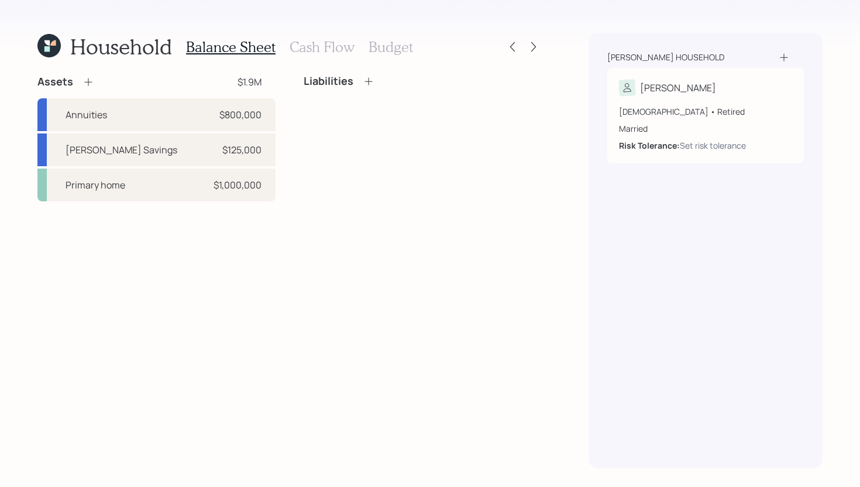
drag, startPoint x: 403, startPoint y: 45, endPoint x: 415, endPoint y: 46, distance: 12.3
click at [404, 45] on h3 "Budget" at bounding box center [391, 47] width 44 height 17
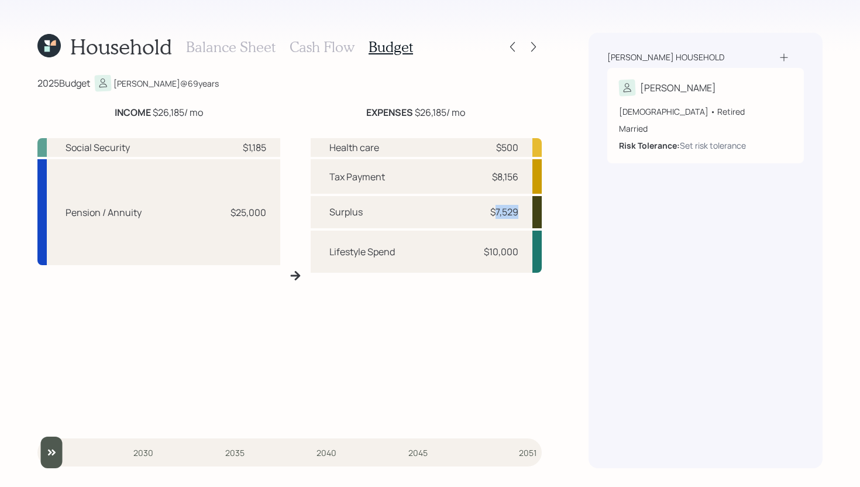
drag, startPoint x: 496, startPoint y: 211, endPoint x: 527, endPoint y: 214, distance: 30.6
click at [527, 214] on div "Surplus $7,529" at bounding box center [427, 212] width 232 height 32
click at [535, 44] on icon at bounding box center [534, 47] width 12 height 12
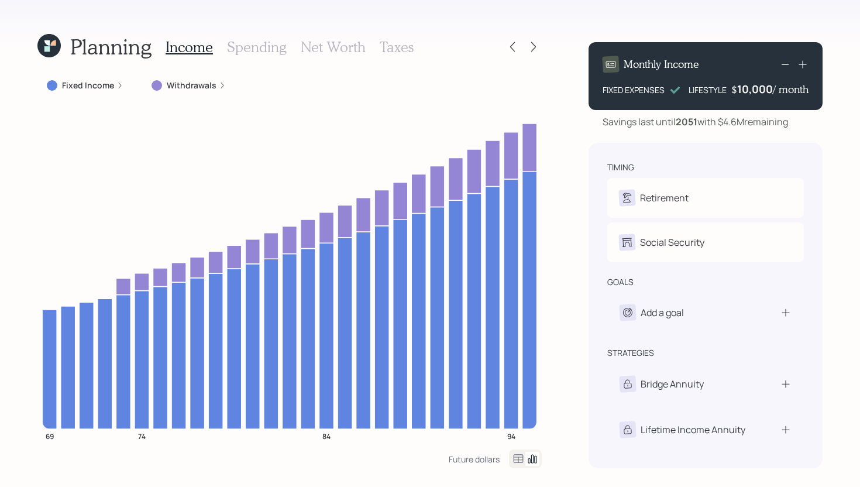
click at [754, 90] on div "10,000" at bounding box center [755, 89] width 36 height 14
click at [754, 90] on div "10000" at bounding box center [756, 89] width 33 height 14
click at [754, 88] on div "10000" at bounding box center [756, 89] width 33 height 14
click at [511, 44] on icon at bounding box center [513, 47] width 12 height 12
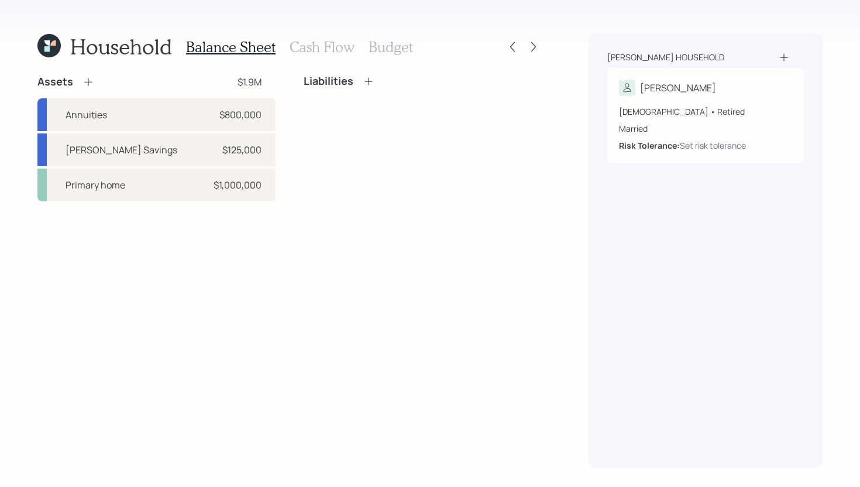
drag, startPoint x: 375, startPoint y: 43, endPoint x: 408, endPoint y: 71, distance: 43.6
click at [376, 44] on h3 "Budget" at bounding box center [391, 47] width 44 height 17
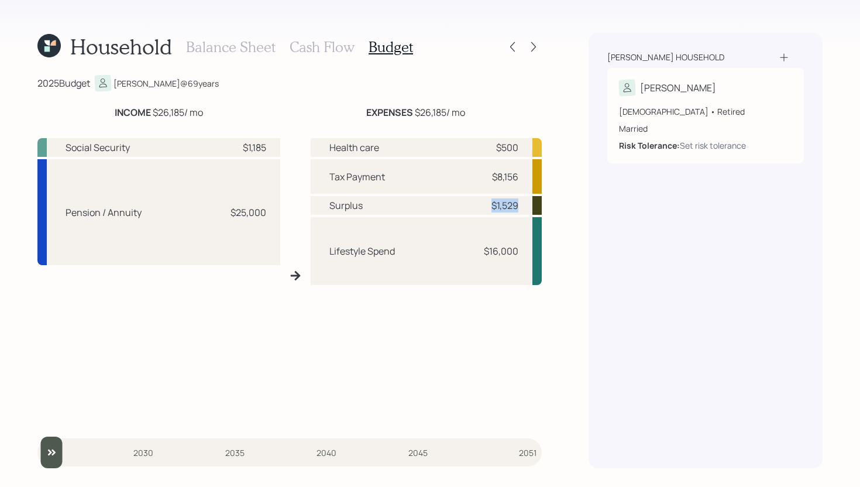
drag, startPoint x: 525, startPoint y: 207, endPoint x: 462, endPoint y: 200, distance: 63.6
click at [462, 200] on div "Surplus $1,529" at bounding box center [427, 205] width 232 height 19
click at [233, 45] on h3 "Balance Sheet" at bounding box center [231, 47] width 90 height 17
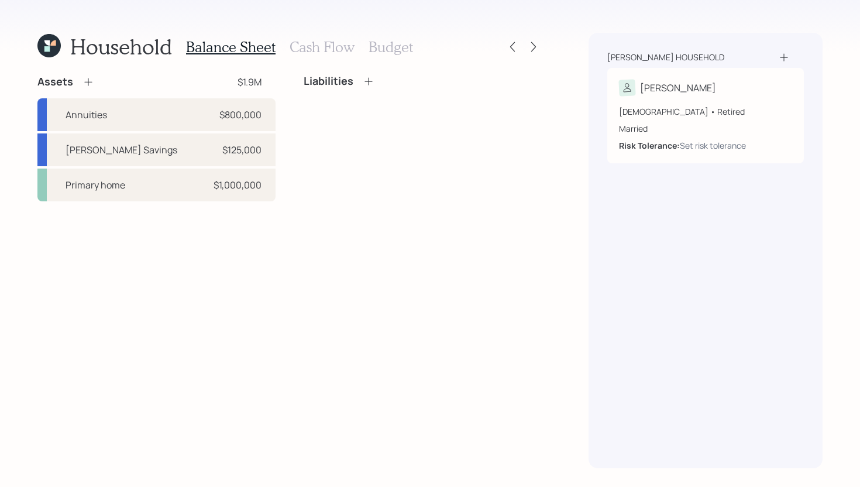
click at [363, 79] on icon at bounding box center [369, 81] width 12 height 12
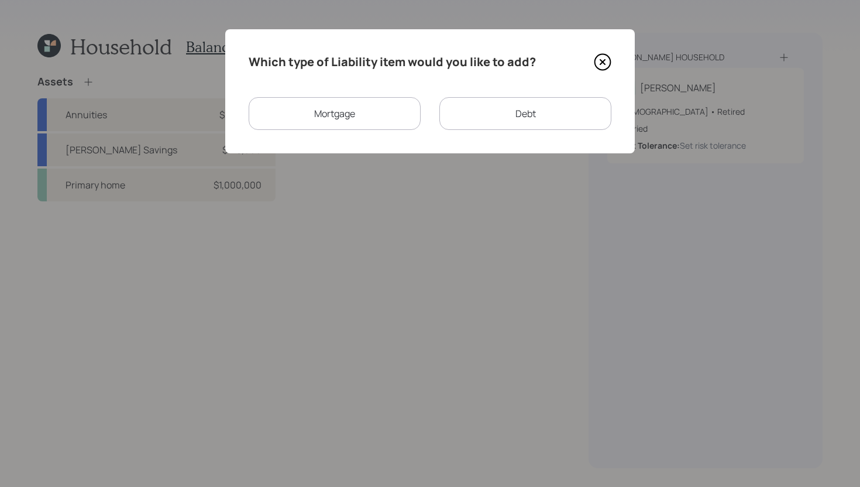
click at [375, 83] on div "Which type of Liability item would you like to add? Mortgage Debt" at bounding box center [430, 91] width 410 height 124
click at [341, 113] on div "Mortgage" at bounding box center [335, 113] width 172 height 33
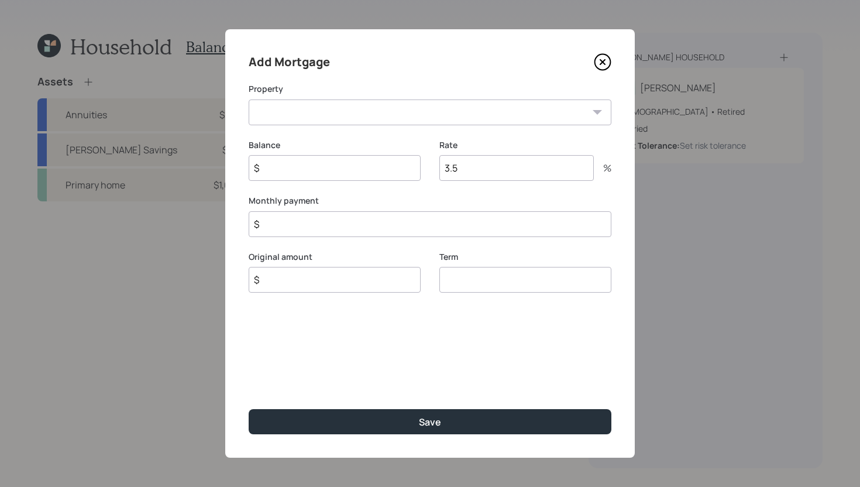
click at [379, 109] on select "CA Primary home" at bounding box center [430, 112] width 363 height 26
select select "5d0b9602-7294-4a6a-b7e9-b9b7f82bcc68"
click at [249, 99] on select "CA Primary home" at bounding box center [430, 112] width 363 height 26
click at [323, 158] on input "$" at bounding box center [335, 168] width 172 height 26
click at [359, 229] on input "$" at bounding box center [430, 224] width 363 height 26
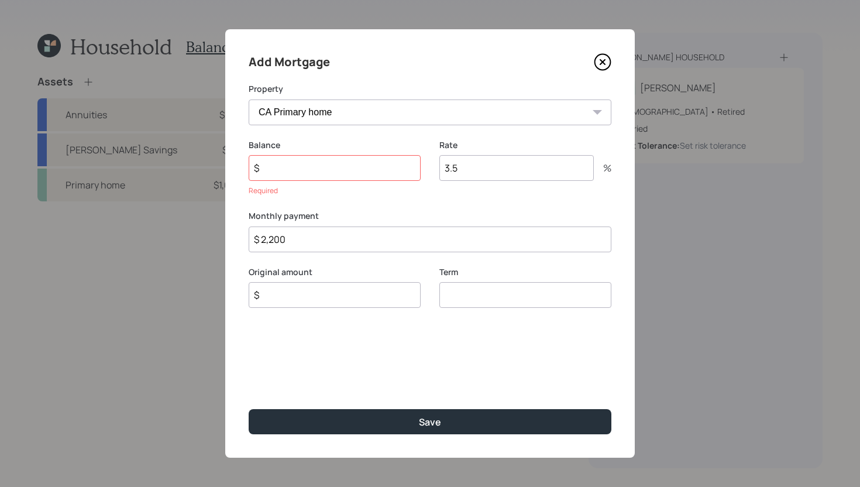
type input "$ 2,200"
click at [312, 167] on input "$" at bounding box center [335, 168] width 172 height 26
click at [311, 167] on input "$" at bounding box center [335, 168] width 172 height 26
type input "$ 580,000"
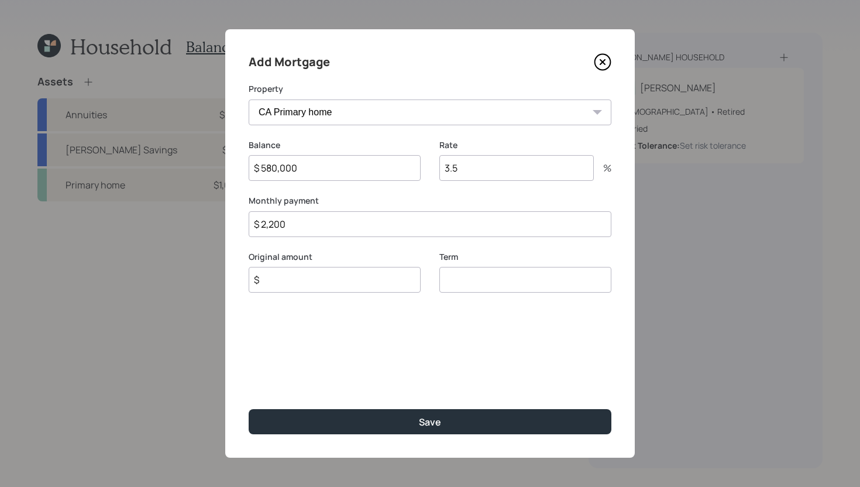
click at [481, 170] on input "3.5" at bounding box center [516, 168] width 154 height 26
click at [482, 171] on input "3.5" at bounding box center [516, 168] width 154 height 26
click at [486, 173] on input "3.5" at bounding box center [516, 168] width 154 height 26
click at [485, 171] on input "3.5" at bounding box center [516, 168] width 154 height 26
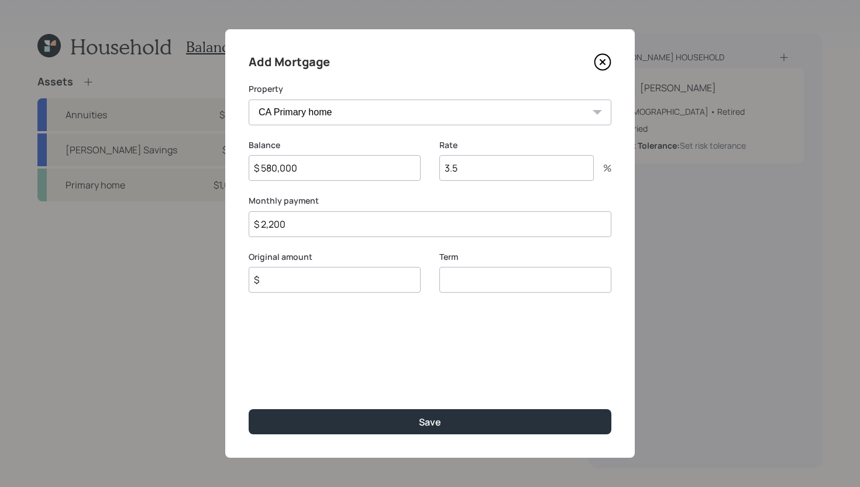
drag, startPoint x: 485, startPoint y: 171, endPoint x: 439, endPoint y: 165, distance: 45.5
click at [439, 165] on input "3.5" at bounding box center [516, 168] width 154 height 26
type input "2.8"
click at [372, 290] on input "$" at bounding box center [335, 280] width 172 height 26
click at [372, 287] on input "$" at bounding box center [335, 280] width 172 height 26
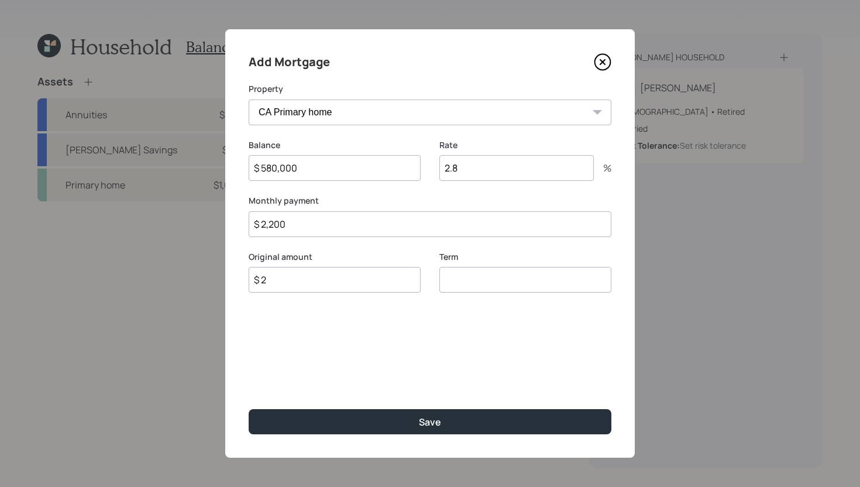
type input "$"
click at [560, 289] on input "number" at bounding box center [525, 280] width 172 height 26
type input "30"
click at [376, 276] on input "$" at bounding box center [335, 280] width 172 height 26
type input "$ 580,000"
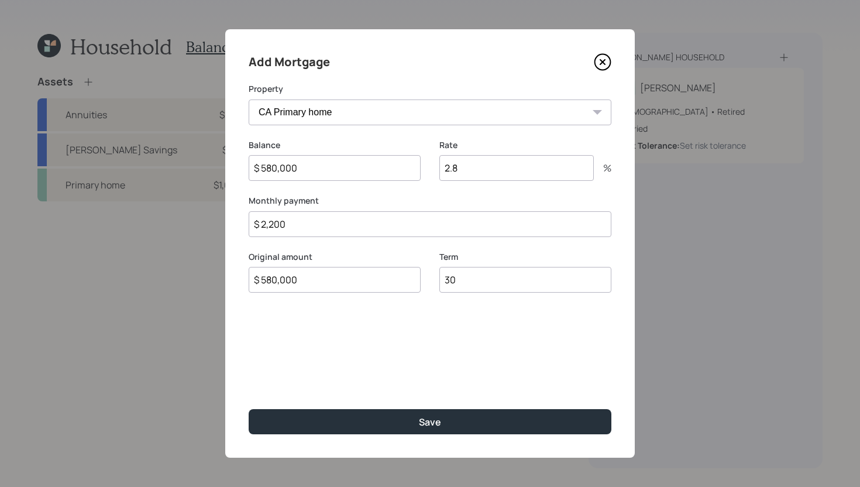
drag, startPoint x: 301, startPoint y: 229, endPoint x: 256, endPoint y: 224, distance: 45.9
click at [256, 224] on input "$ 2,200" at bounding box center [430, 224] width 363 height 26
click at [355, 252] on label "Original amount" at bounding box center [335, 257] width 172 height 12
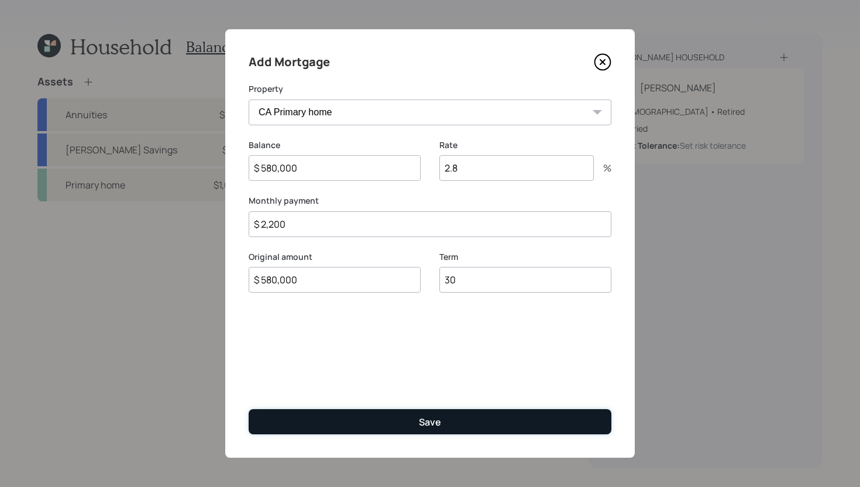
click at [438, 418] on div "Save" at bounding box center [430, 421] width 22 height 13
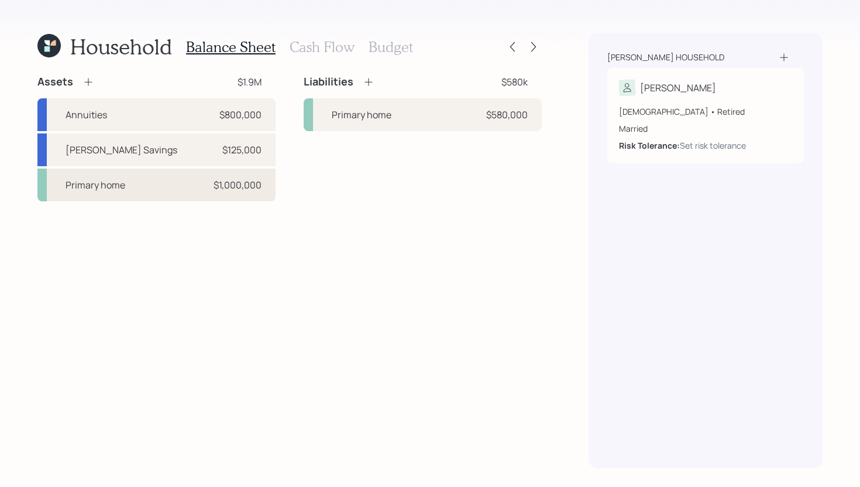
click at [196, 186] on div "Primary home $1,000,000" at bounding box center [156, 185] width 238 height 33
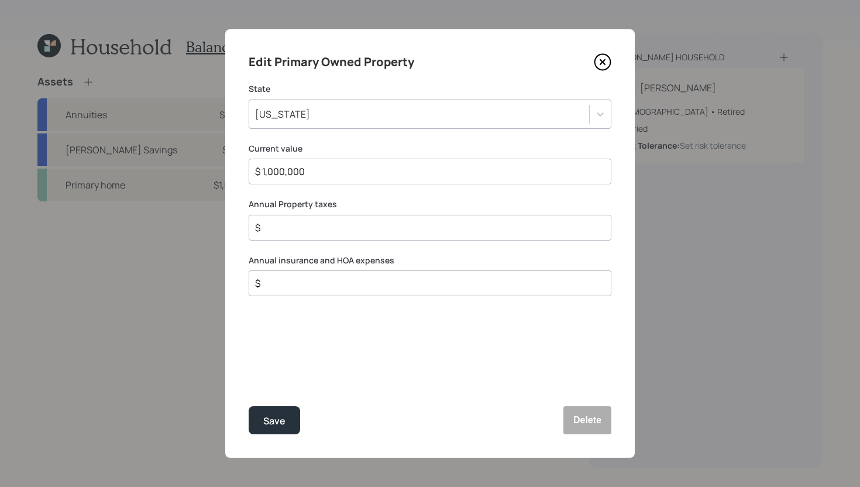
click at [304, 219] on div "$" at bounding box center [430, 228] width 363 height 26
click at [310, 232] on input "$" at bounding box center [425, 228] width 343 height 14
type input "$ 12,000"
click at [351, 286] on input "$" at bounding box center [425, 283] width 343 height 14
click at [352, 284] on input "$" at bounding box center [425, 283] width 343 height 14
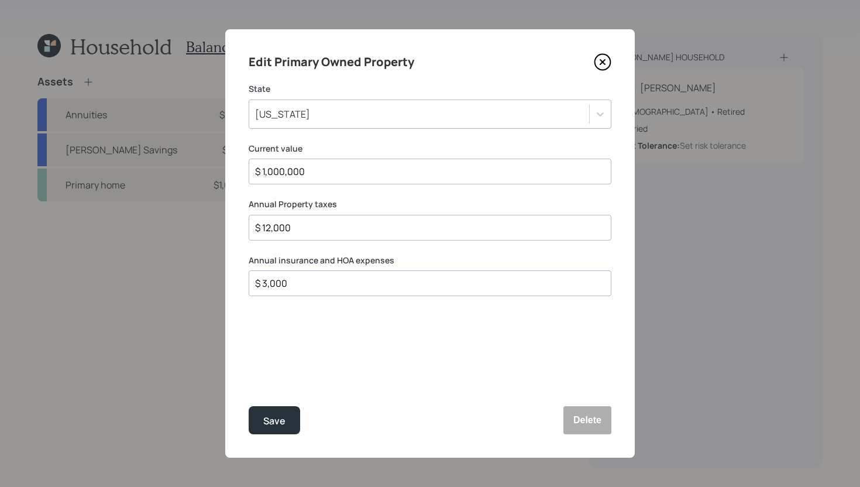
type input "$ 3,000"
drag, startPoint x: 335, startPoint y: 260, endPoint x: 367, endPoint y: 262, distance: 32.2
click at [367, 262] on label "Annual insurance and HOA expenses" at bounding box center [430, 261] width 363 height 12
click at [390, 316] on div "Edit Primary Owned Property State [US_STATE] Current value $ 1,000,000 Annual P…" at bounding box center [430, 243] width 410 height 428
click at [281, 406] on button "Save" at bounding box center [274, 420] width 51 height 28
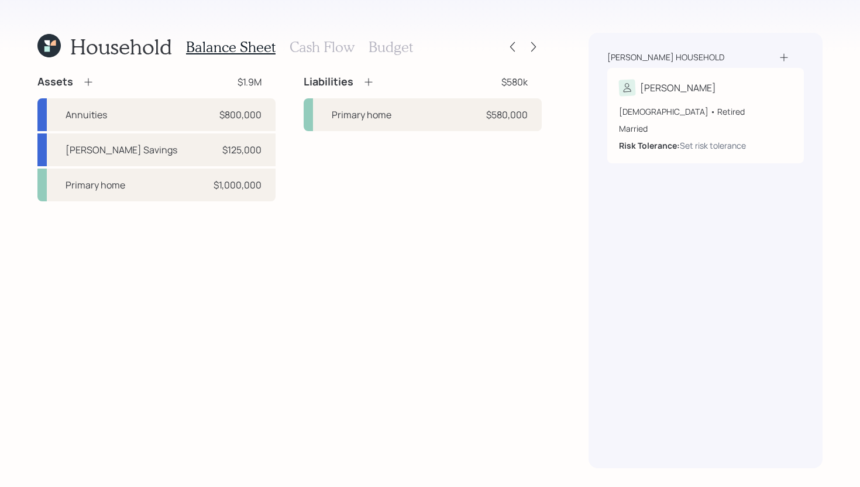
click at [368, 84] on icon at bounding box center [369, 82] width 8 height 8
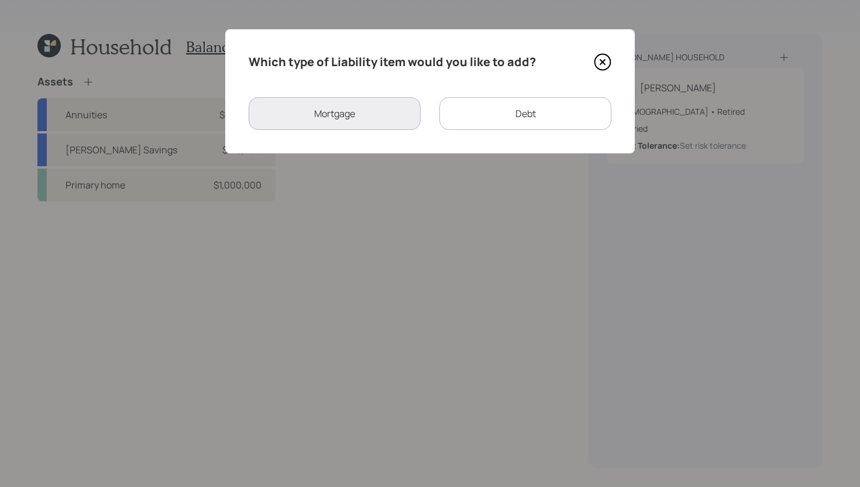
click at [536, 132] on div "Which type of Liability item would you like to add? Mortgage Debt" at bounding box center [430, 91] width 410 height 124
click at [480, 119] on div "Debt" at bounding box center [525, 113] width 172 height 33
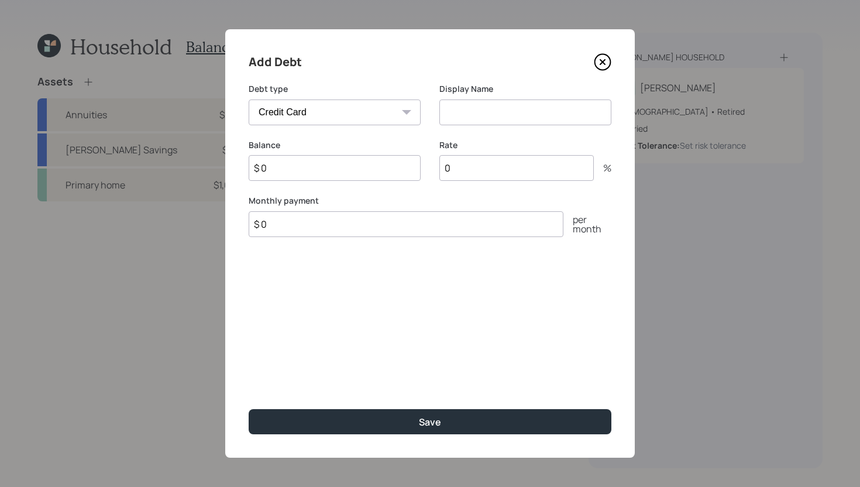
click at [347, 116] on select "Car Credit Card Medical Student Other" at bounding box center [335, 112] width 172 height 26
select select "car"
click at [249, 99] on select "Car Credit Card Medical Student Other" at bounding box center [335, 112] width 172 height 26
click at [491, 108] on input at bounding box center [525, 112] width 172 height 26
type input "Truck Payment"
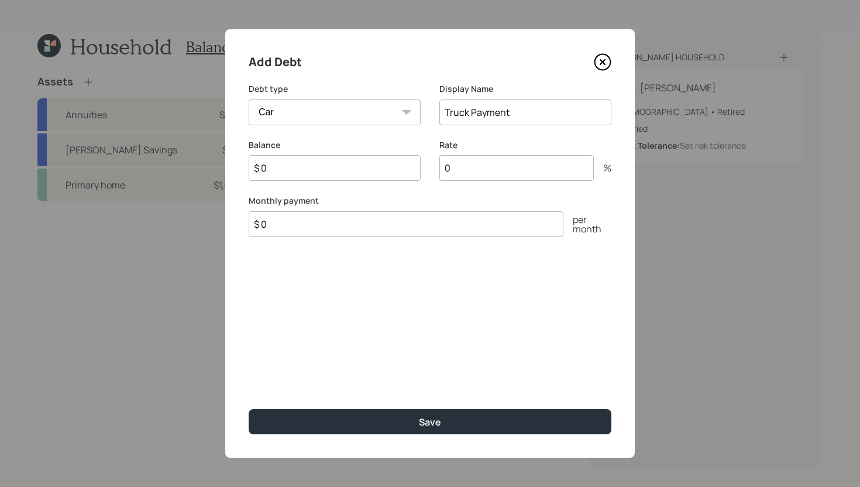
click at [393, 228] on input "$ 0" at bounding box center [406, 224] width 315 height 26
click at [393, 227] on input "$ 0" at bounding box center [406, 224] width 315 height 26
type input "$ 590"
click at [322, 169] on input "$ 0" at bounding box center [335, 168] width 172 height 26
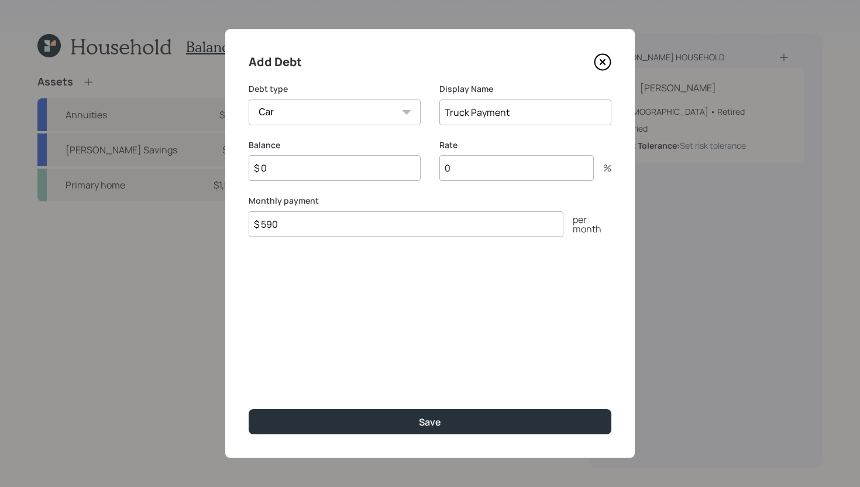
click at [322, 169] on input "$ 0" at bounding box center [335, 168] width 172 height 26
type input "$ 25,000"
type input "6.8"
click at [249, 409] on button "Save" at bounding box center [430, 421] width 363 height 25
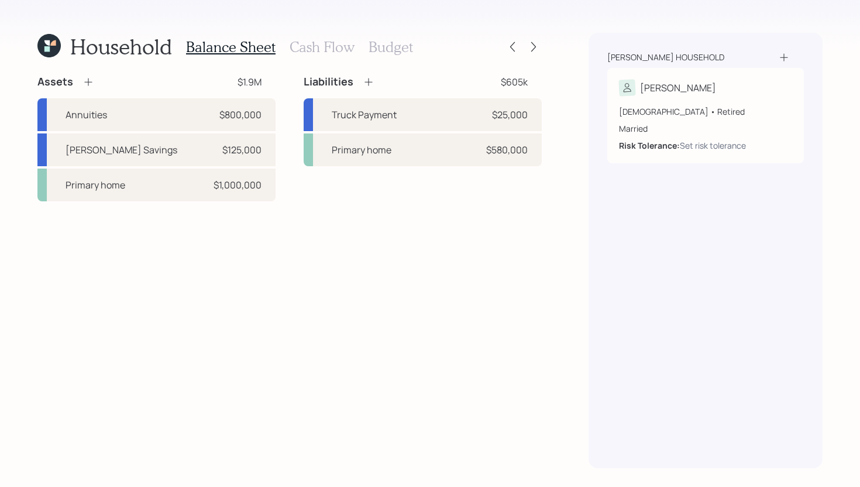
click at [376, 81] on div "Liabilities $605k" at bounding box center [423, 82] width 238 height 14
click at [375, 82] on div "Liabilities $605k" at bounding box center [423, 82] width 238 height 14
click at [368, 81] on icon at bounding box center [369, 82] width 12 height 12
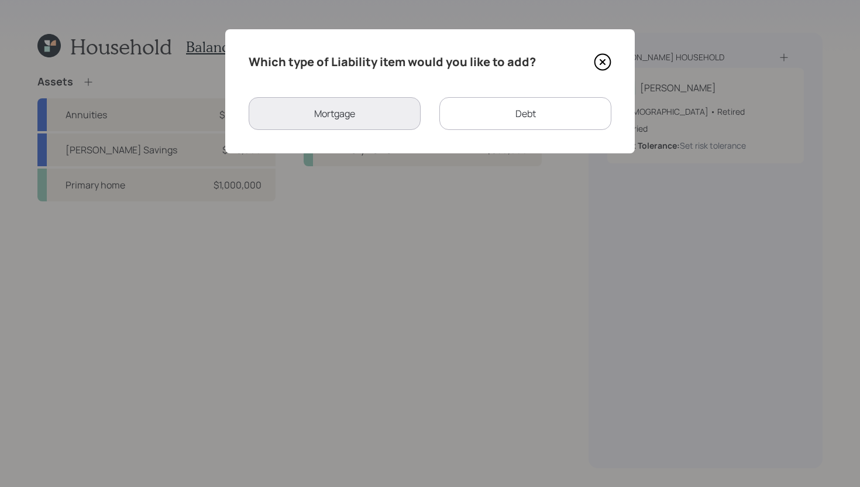
click at [498, 107] on div "Debt" at bounding box center [525, 113] width 172 height 33
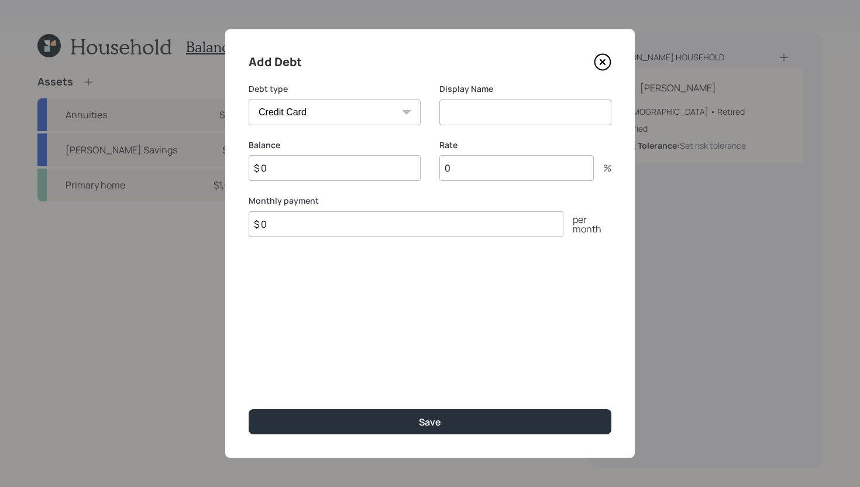
click at [332, 109] on select "Car Credit Card Medical Student Other" at bounding box center [335, 112] width 172 height 26
select select "car"
click at [249, 99] on select "Car Credit Card Medical Student Other" at bounding box center [335, 112] width 172 height 26
click at [509, 113] on input at bounding box center [525, 112] width 172 height 26
type input "RV"
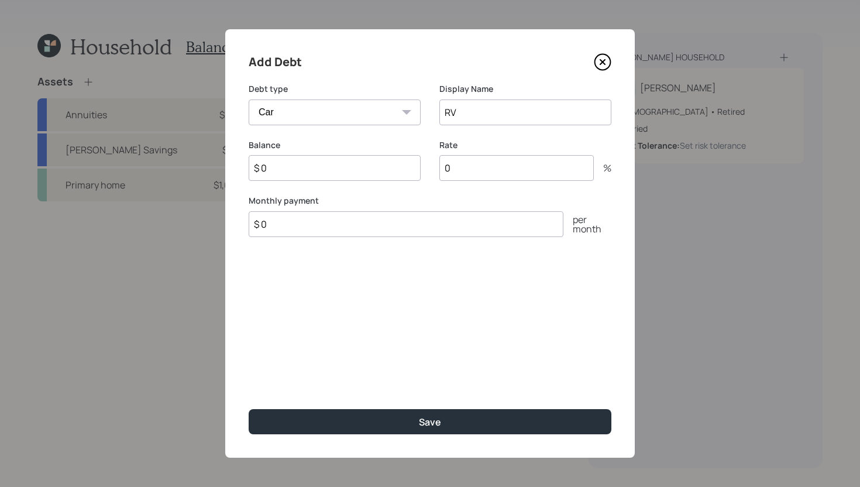
click at [433, 226] on input "$ 0" at bounding box center [406, 224] width 315 height 26
click at [497, 172] on input "0" at bounding box center [516, 168] width 154 height 26
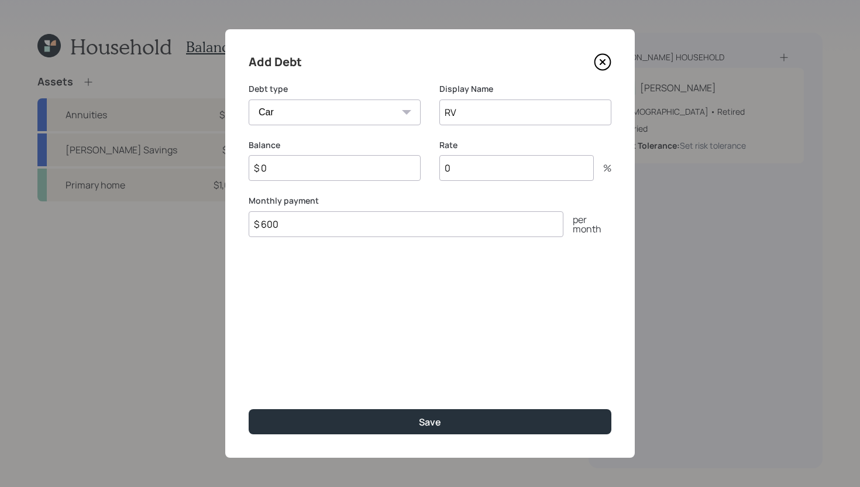
click at [498, 171] on input "0" at bounding box center [516, 168] width 154 height 26
click at [363, 228] on input "$ 600" at bounding box center [406, 224] width 315 height 26
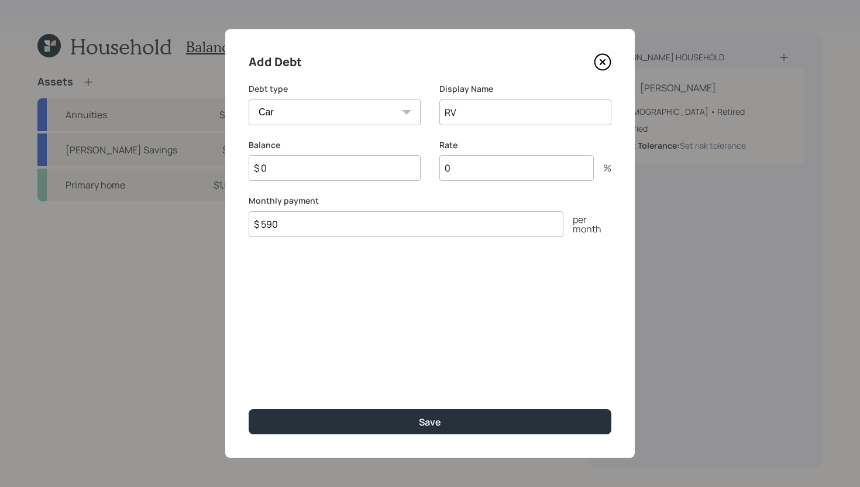
type input "$ 590"
click at [308, 179] on input "$ 0" at bounding box center [335, 168] width 172 height 26
click at [309, 177] on input "$ 0" at bounding box center [335, 168] width 172 height 26
click at [310, 177] on input "$ 0" at bounding box center [335, 168] width 172 height 26
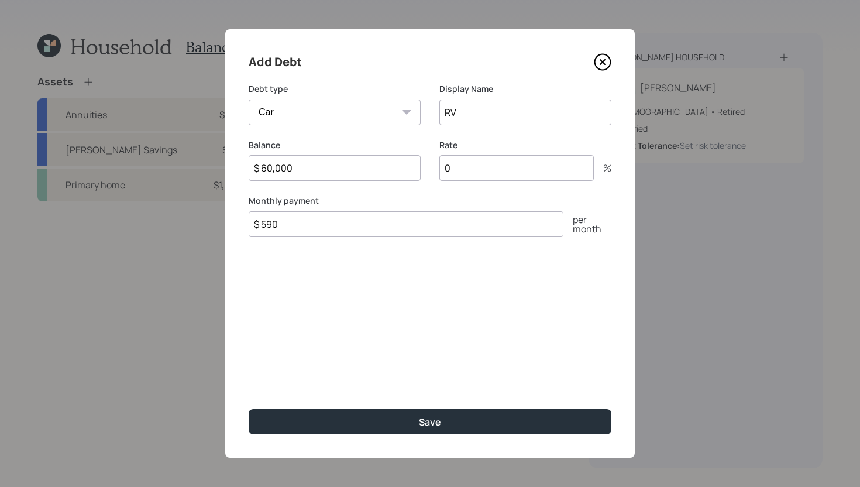
type input "$ 60,000"
type input "6"
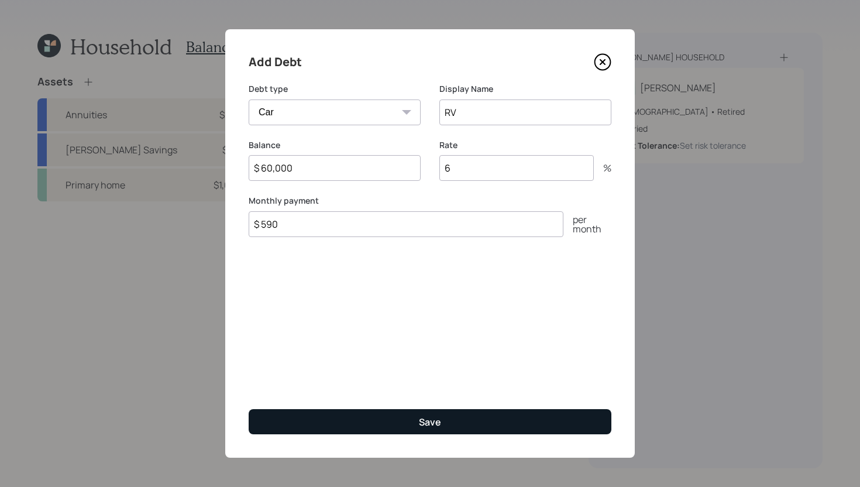
type input "6"
click at [449, 413] on button "Save" at bounding box center [430, 421] width 363 height 25
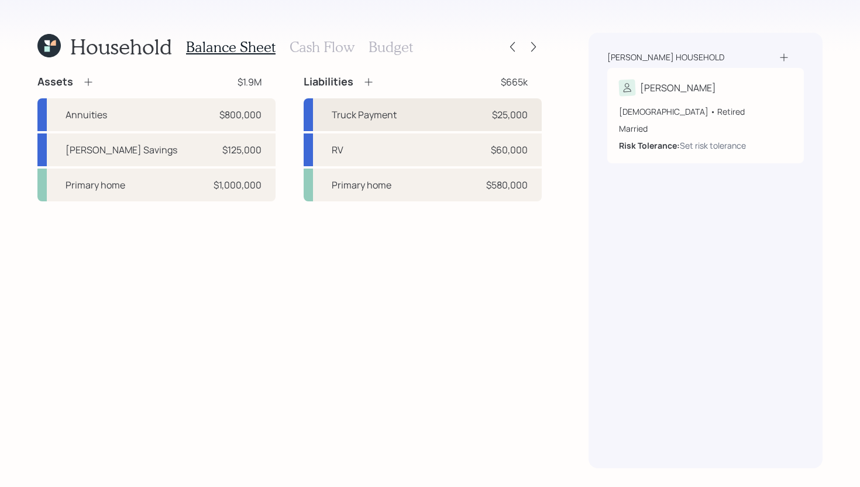
click at [411, 114] on div "Truck Payment $25,000" at bounding box center [423, 114] width 238 height 33
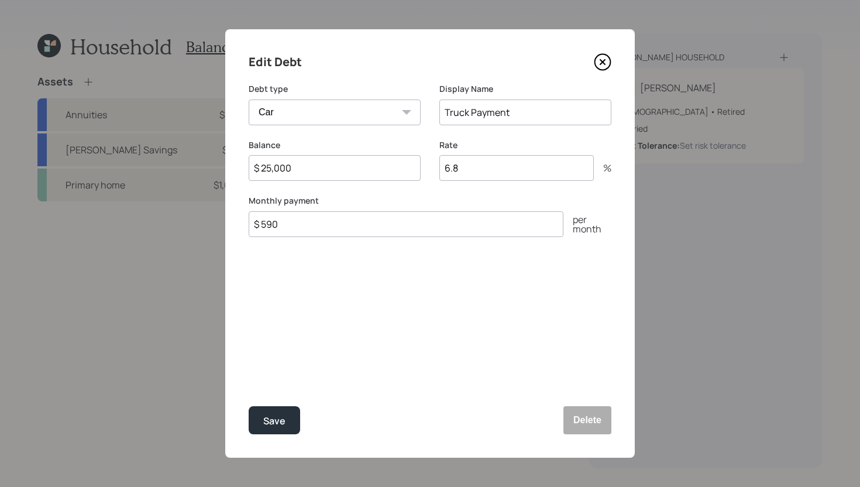
drag, startPoint x: 521, startPoint y: 112, endPoint x: 471, endPoint y: 109, distance: 49.9
click at [471, 109] on input "Truck Payment" at bounding box center [525, 112] width 172 height 26
type input "Truck"
click at [408, 322] on div "Edit Debt Debt type Car Credit Card Medical Student Other Display Name Truck Ba…" at bounding box center [430, 243] width 410 height 428
click at [277, 416] on div "Save" at bounding box center [274, 421] width 22 height 16
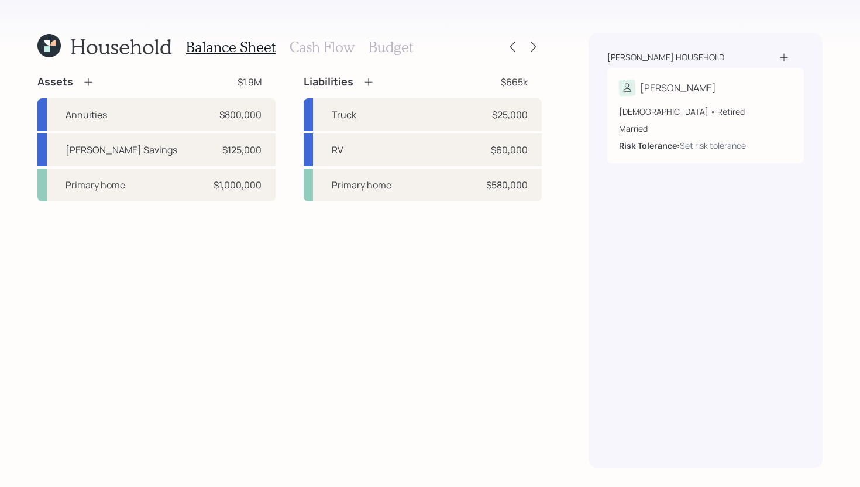
click at [393, 51] on h3 "Budget" at bounding box center [391, 47] width 44 height 17
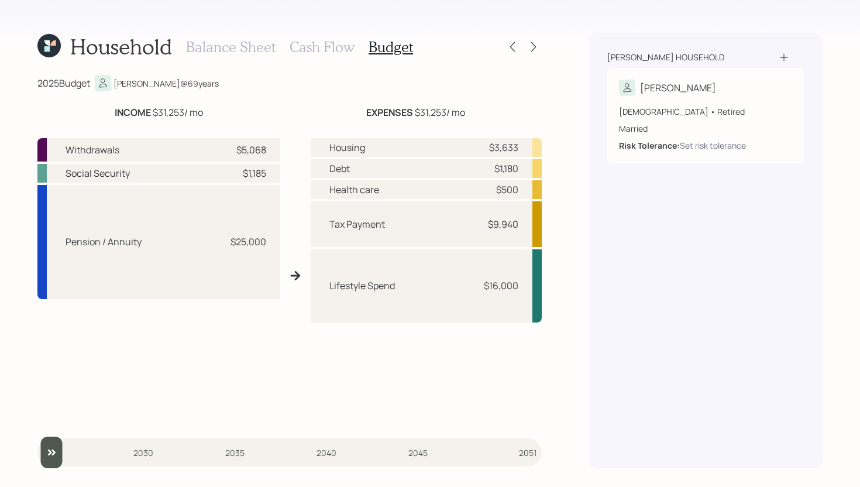
drag, startPoint x: 492, startPoint y: 286, endPoint x: 487, endPoint y: 277, distance: 10.2
click at [492, 285] on div "$16,000" at bounding box center [501, 286] width 35 height 14
click at [486, 80] on div "2025 Budget [PERSON_NAME] @ 69 years" at bounding box center [289, 83] width 504 height 16
click at [538, 41] on icon at bounding box center [534, 47] width 12 height 12
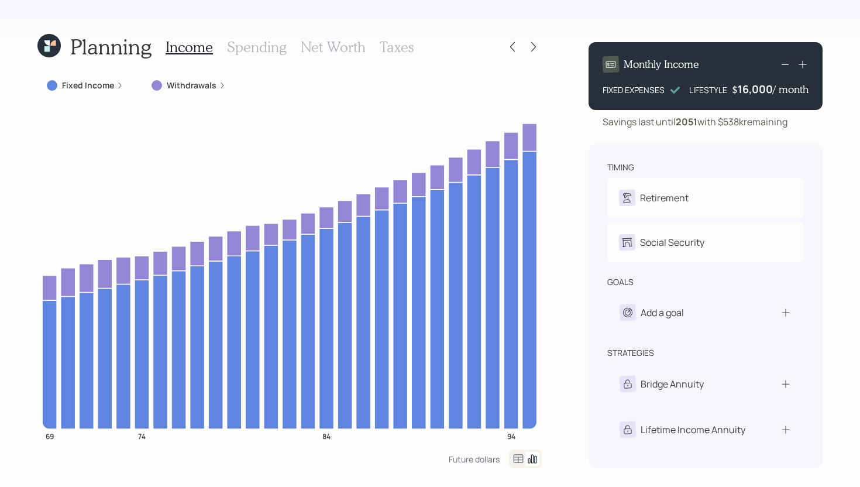
click at [744, 88] on div "16,000" at bounding box center [755, 89] width 35 height 14
click at [744, 88] on div "16000" at bounding box center [757, 89] width 32 height 14
click at [748, 91] on div "16000" at bounding box center [757, 89] width 32 height 14
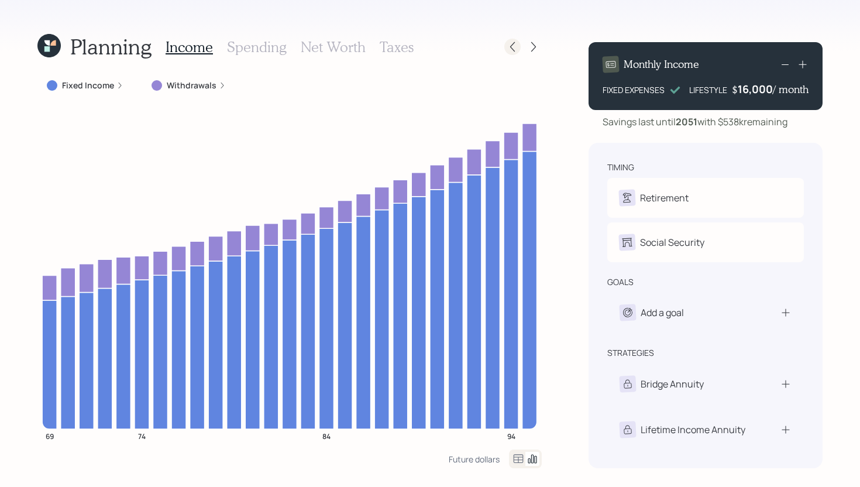
click at [513, 47] on icon at bounding box center [513, 47] width 12 height 12
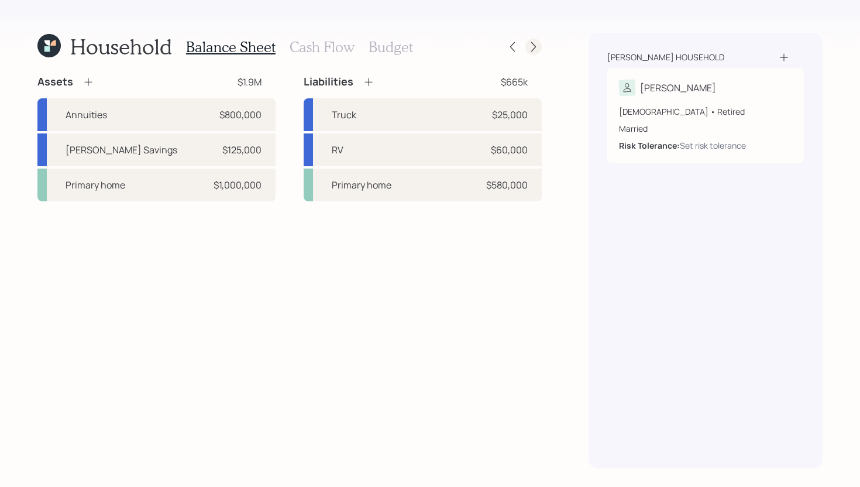
click at [535, 47] on icon at bounding box center [533, 47] width 5 height 10
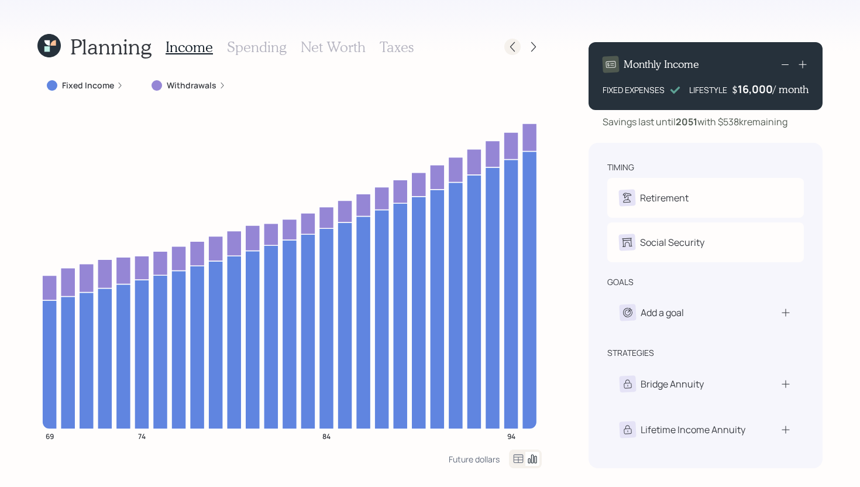
click at [519, 49] on div at bounding box center [512, 47] width 16 height 16
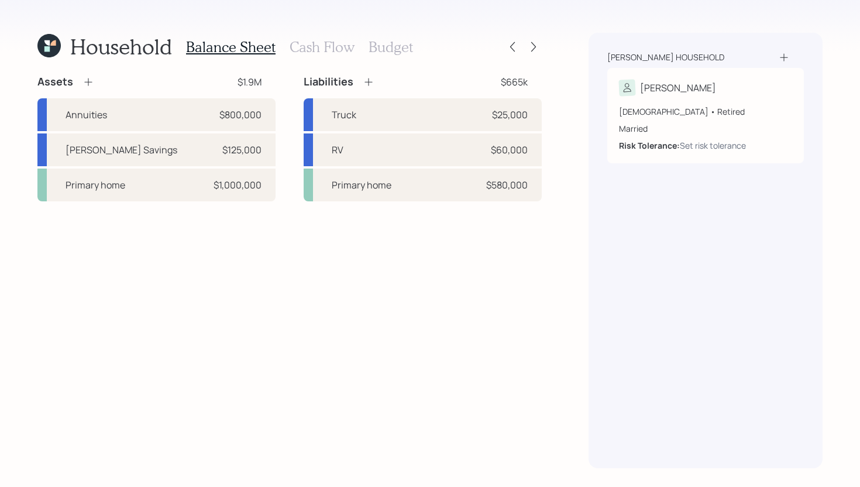
click at [329, 43] on h3 "Cash Flow" at bounding box center [322, 47] width 65 height 17
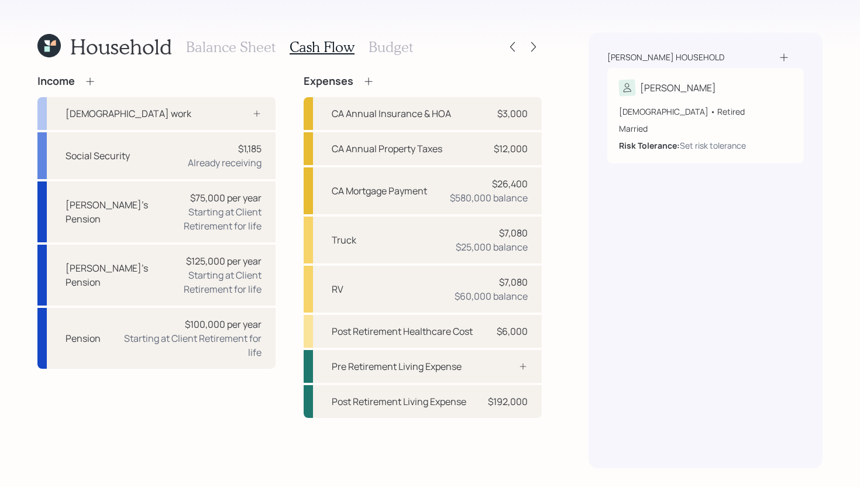
click at [381, 46] on h3 "Budget" at bounding box center [391, 47] width 44 height 17
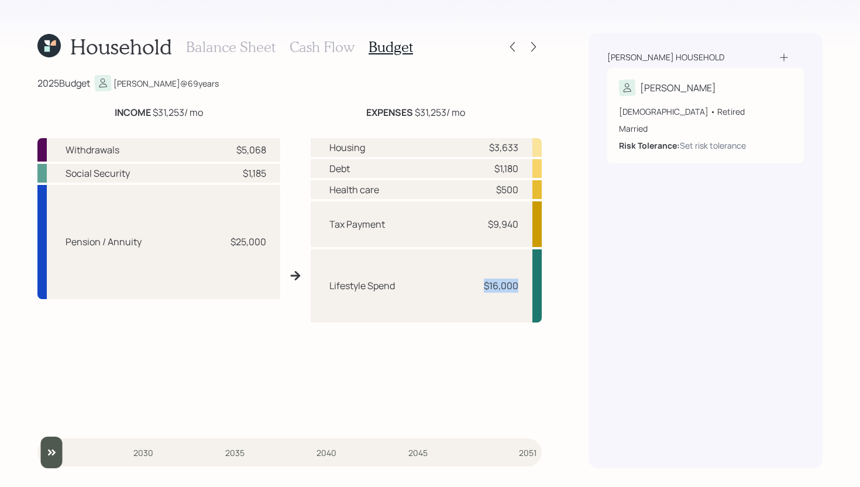
drag, startPoint x: 485, startPoint y: 287, endPoint x: 517, endPoint y: 290, distance: 32.9
click at [517, 290] on div "$16,000" at bounding box center [501, 286] width 35 height 14
click at [515, 286] on div "$16,000" at bounding box center [501, 286] width 35 height 14
drag, startPoint x: 241, startPoint y: 152, endPoint x: 281, endPoint y: 154, distance: 41.0
click at [281, 154] on div "Withdrawals $5,068 Social Security $1,185 Pension / Annuity $25,000 Housing $3,…" at bounding box center [289, 276] width 504 height 294
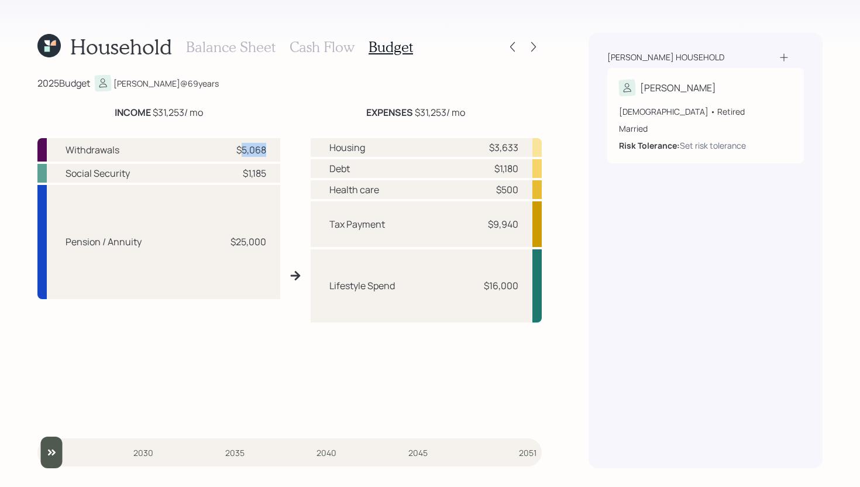
click at [276, 153] on div "Withdrawals $5,068" at bounding box center [158, 149] width 243 height 23
click at [517, 46] on icon at bounding box center [513, 47] width 12 height 12
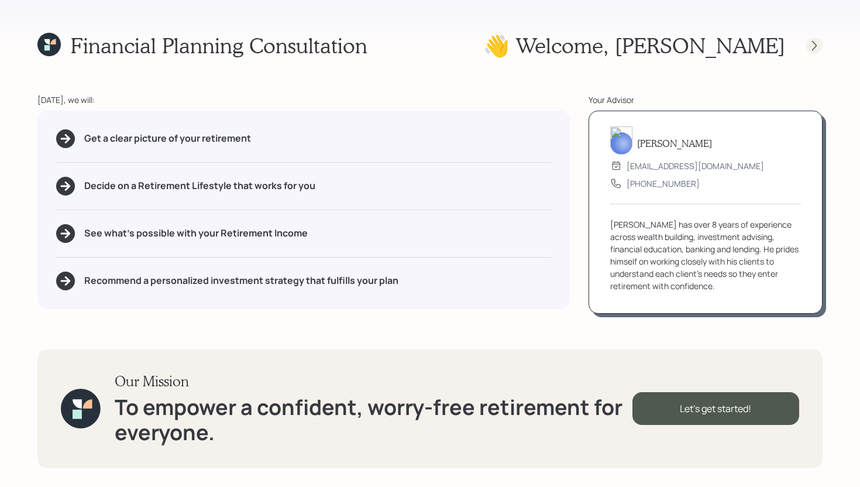
click at [814, 49] on icon at bounding box center [815, 46] width 12 height 12
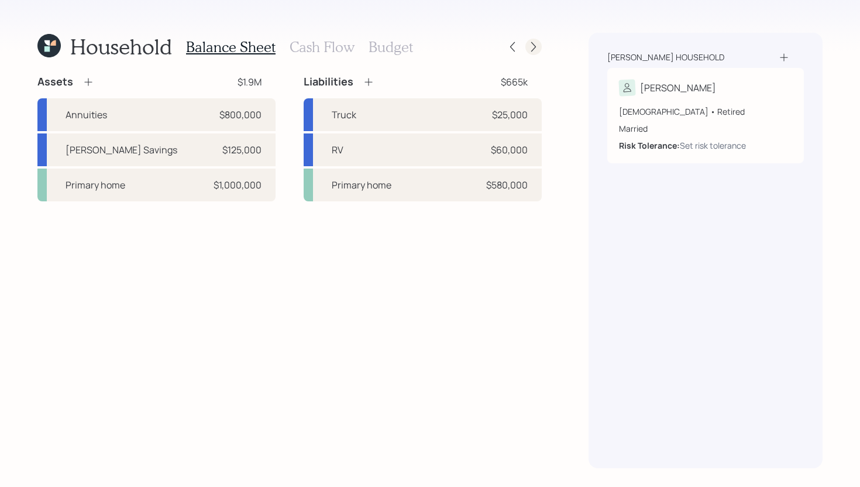
click at [535, 47] on icon at bounding box center [533, 47] width 5 height 10
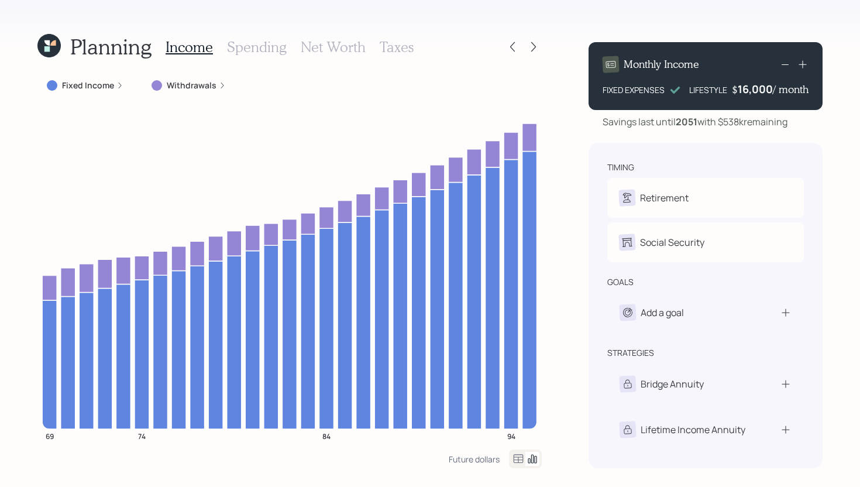
click at [765, 95] on div "16,000" at bounding box center [755, 89] width 35 height 14
click at [765, 95] on div "16000" at bounding box center [757, 89] width 32 height 14
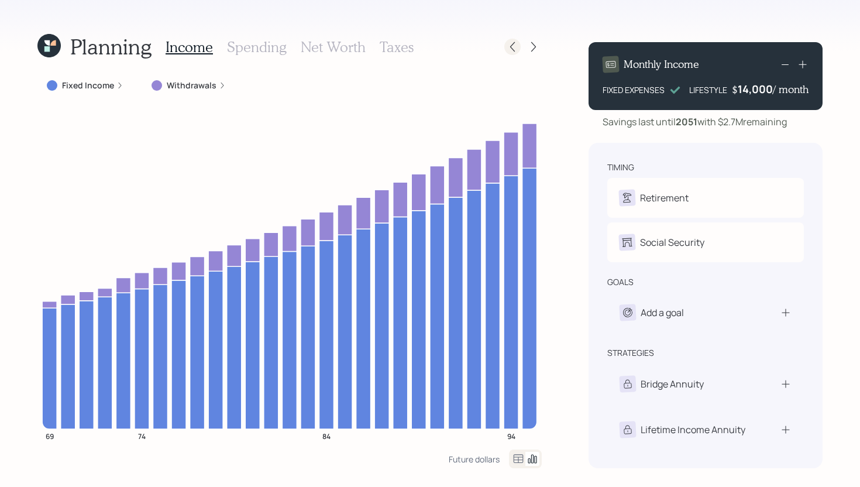
click at [516, 44] on icon at bounding box center [513, 47] width 12 height 12
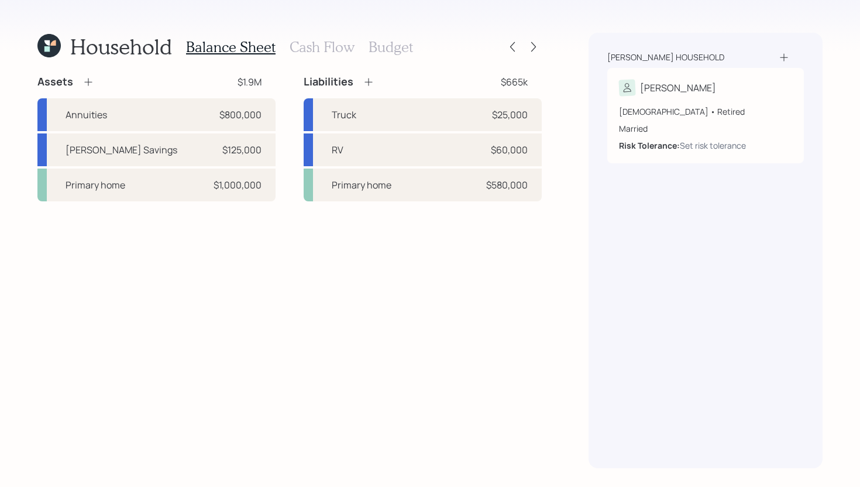
click at [396, 44] on h3 "Budget" at bounding box center [391, 47] width 44 height 17
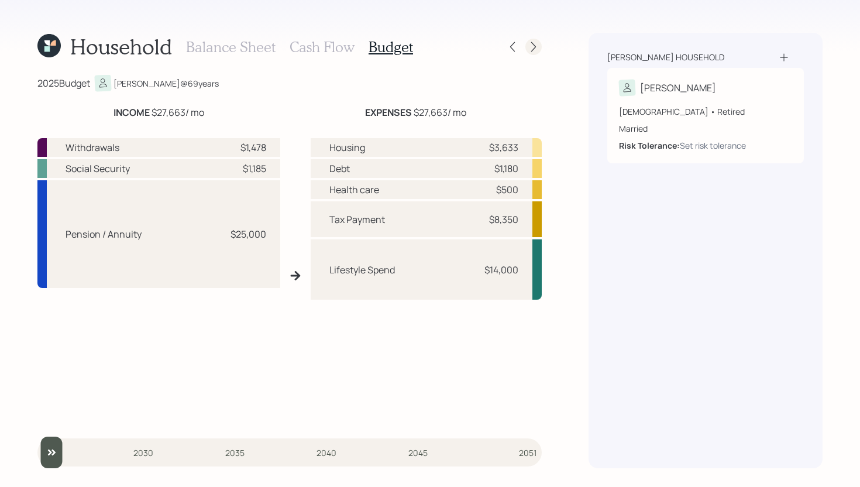
click at [537, 46] on icon at bounding box center [534, 47] width 12 height 12
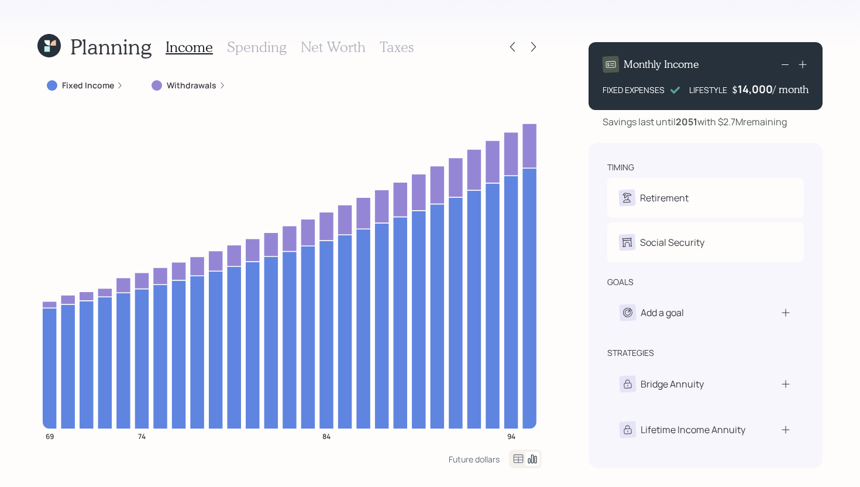
click at [785, 62] on icon at bounding box center [785, 64] width 14 height 14
click at [785, 61] on icon at bounding box center [785, 64] width 14 height 14
click at [786, 65] on icon at bounding box center [785, 64] width 14 height 14
click at [517, 50] on icon at bounding box center [513, 47] width 12 height 12
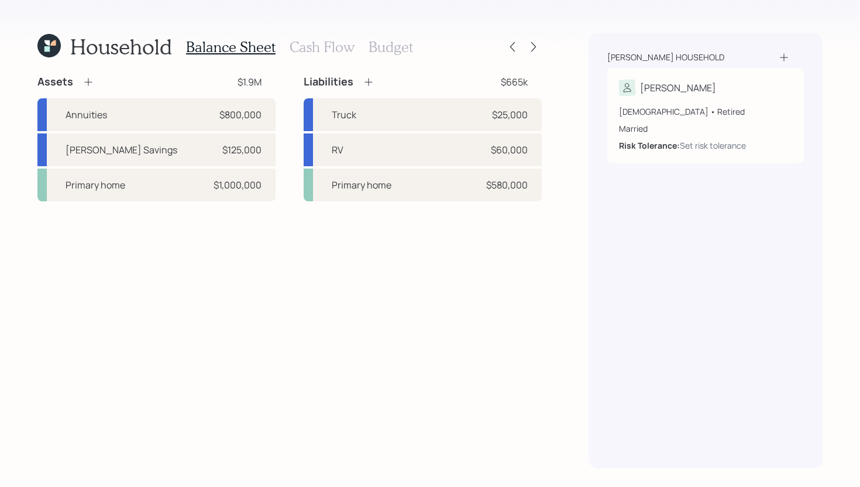
click at [391, 47] on h3 "Budget" at bounding box center [391, 47] width 44 height 17
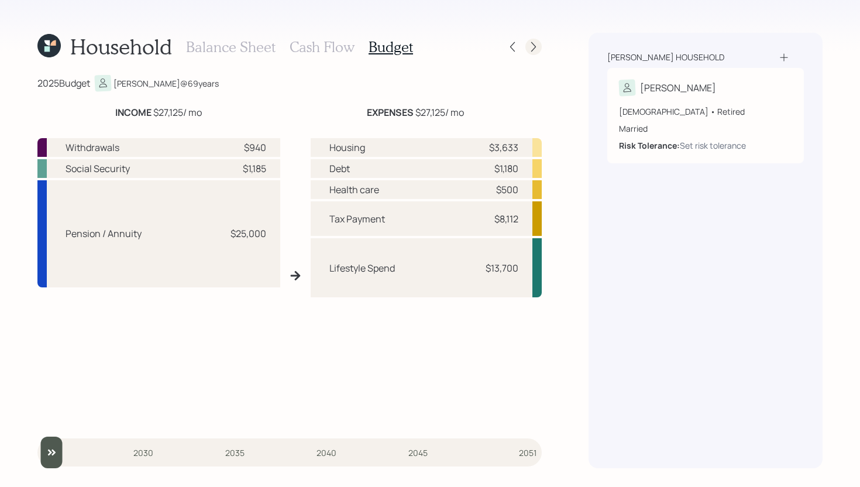
click at [534, 51] on icon at bounding box center [534, 47] width 12 height 12
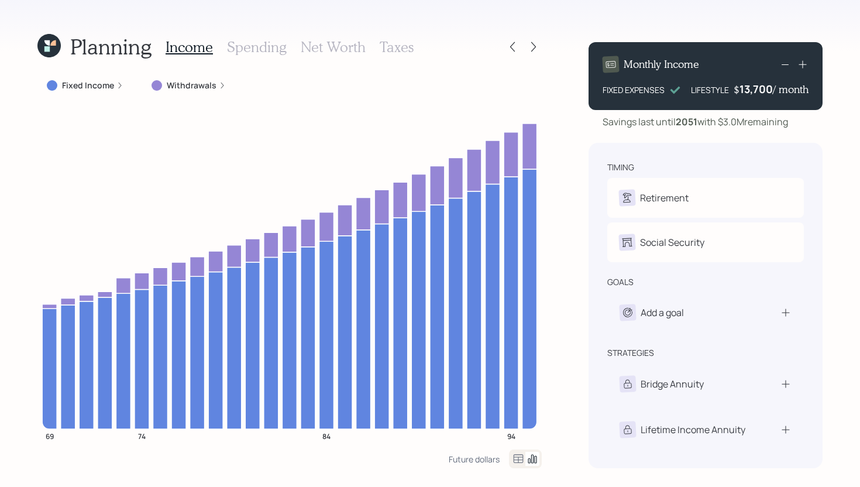
click at [804, 66] on icon at bounding box center [803, 65] width 12 height 12
click at [396, 44] on h3 "Taxes" at bounding box center [397, 47] width 34 height 17
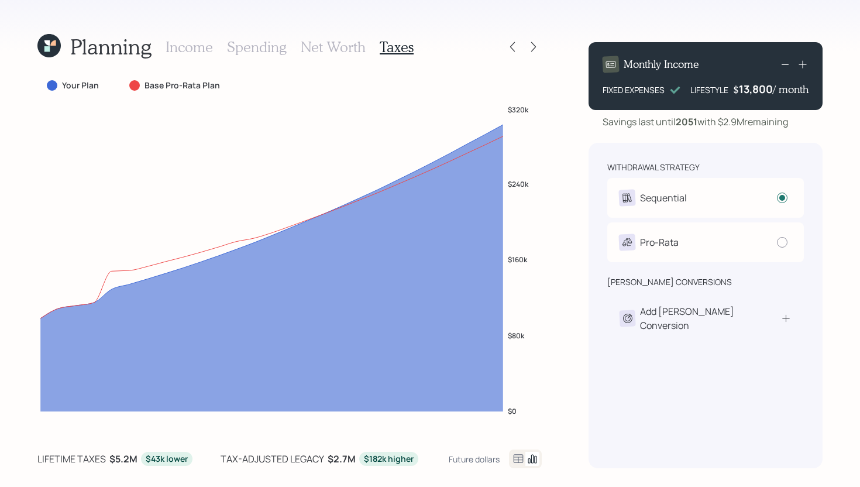
click at [194, 43] on h3 "Income" at bounding box center [189, 47] width 47 height 17
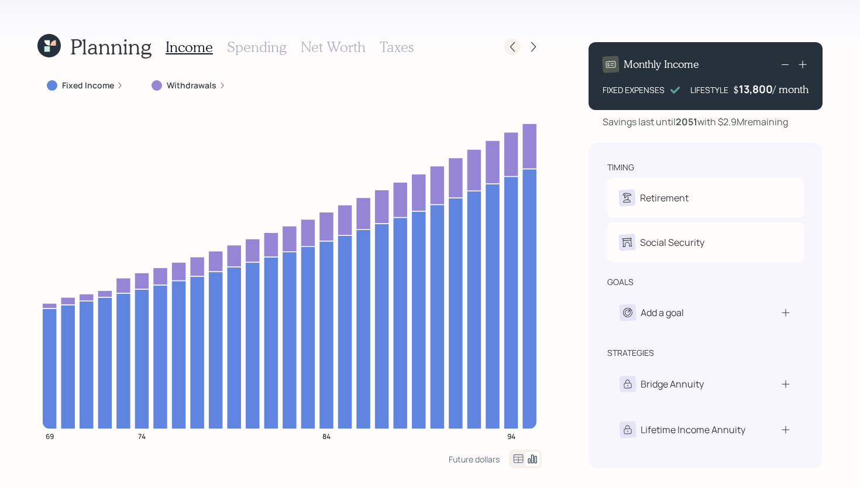
click at [509, 50] on icon at bounding box center [513, 47] width 12 height 12
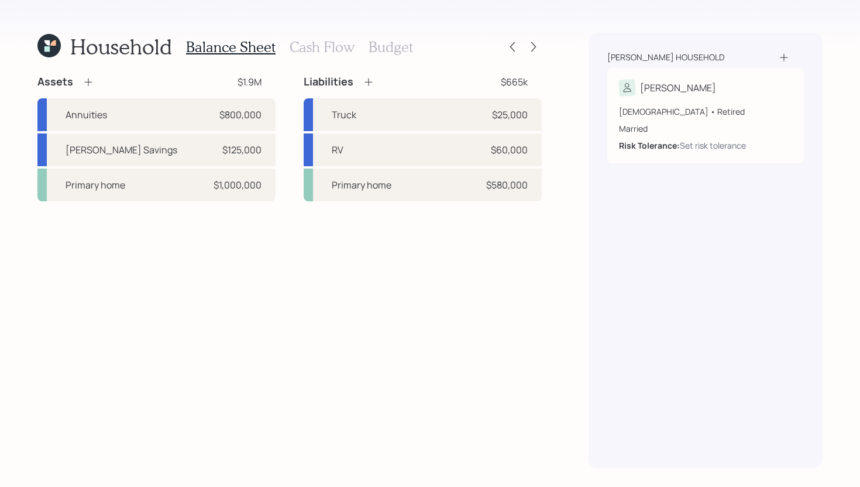
click at [391, 50] on h3 "Budget" at bounding box center [391, 47] width 44 height 17
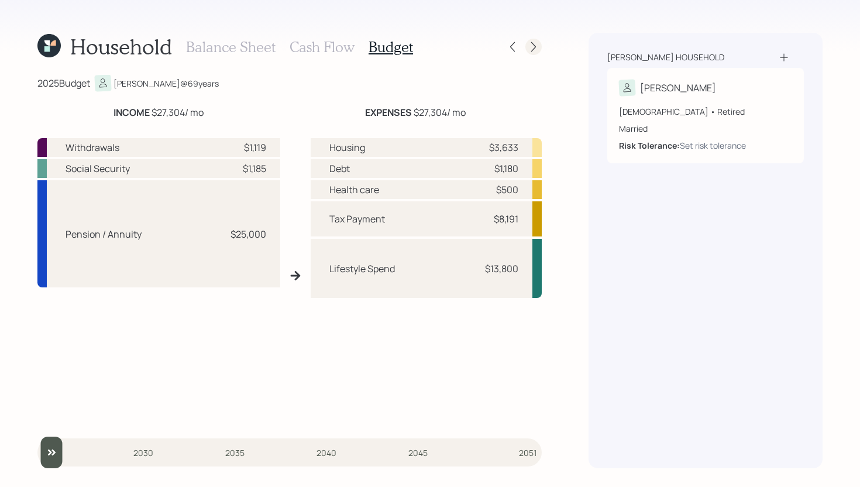
click at [537, 44] on icon at bounding box center [534, 47] width 12 height 12
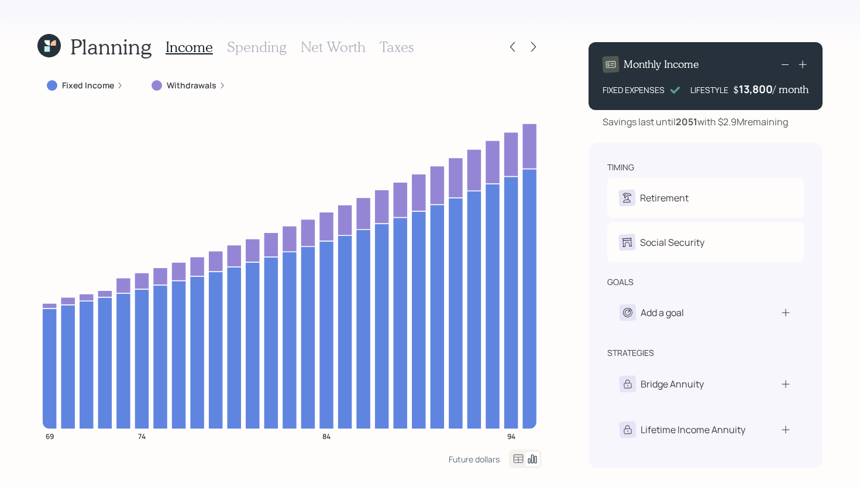
click at [809, 65] on div "Monthly Income FIXED EXPENSES LIFESTYLE $ 13,800 / month" at bounding box center [706, 76] width 234 height 68
click at [808, 65] on icon at bounding box center [803, 65] width 12 height 12
click at [513, 50] on icon at bounding box center [513, 47] width 12 height 12
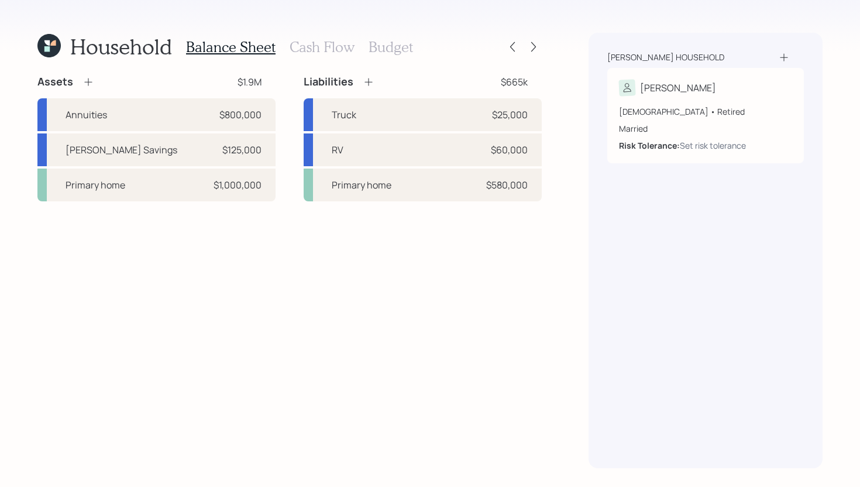
drag, startPoint x: 324, startPoint y: 44, endPoint x: 375, endPoint y: 46, distance: 50.4
click at [324, 44] on h3 "Cash Flow" at bounding box center [322, 47] width 65 height 17
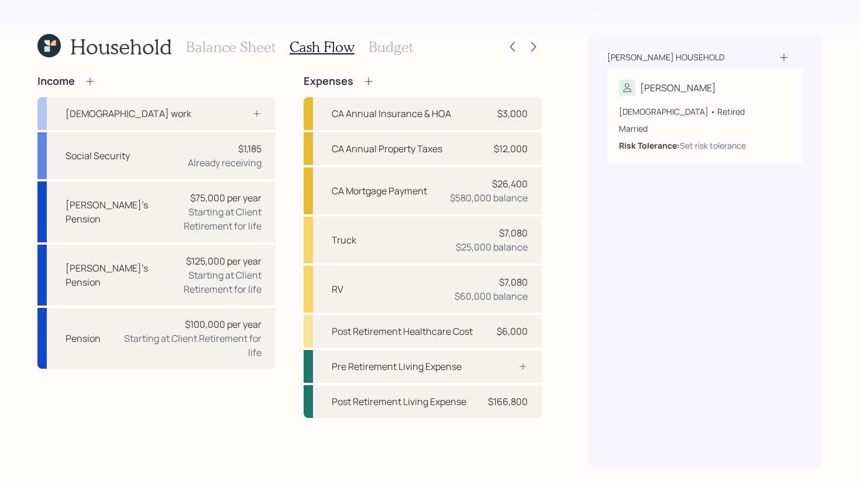
click at [377, 45] on h3 "Budget" at bounding box center [391, 47] width 44 height 17
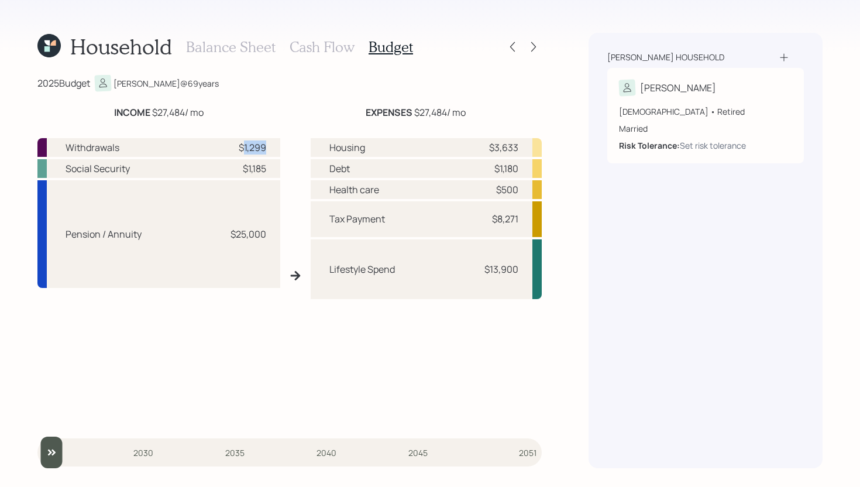
drag, startPoint x: 243, startPoint y: 147, endPoint x: 266, endPoint y: 149, distance: 22.9
click at [266, 149] on div "Withdrawals $1,299" at bounding box center [158, 147] width 243 height 19
click at [269, 121] on div "INCOME $27,484 / mo EXPENSES $27,484 / mo Withdrawals $1,299 Social Security $1…" at bounding box center [289, 263] width 504 height 317
drag, startPoint x: 487, startPoint y: 270, endPoint x: 531, endPoint y: 277, distance: 44.4
click at [535, 277] on div "Lifestyle Spend $13,900" at bounding box center [427, 269] width 232 height 60
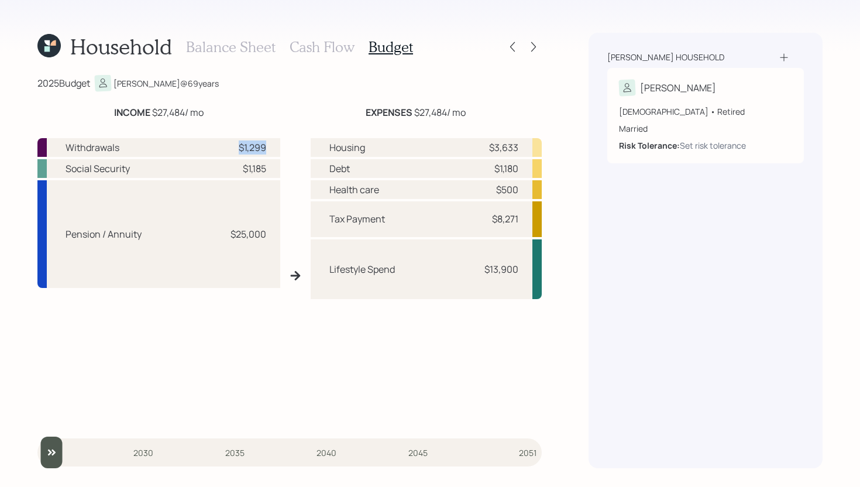
drag, startPoint x: 270, startPoint y: 145, endPoint x: 232, endPoint y: 142, distance: 38.2
click at [232, 142] on div "Withdrawals $1,299" at bounding box center [158, 147] width 243 height 19
drag, startPoint x: 393, startPoint y: 88, endPoint x: 489, endPoint y: 51, distance: 103.0
click at [392, 90] on div "2025 Budget [PERSON_NAME] @ 69 years" at bounding box center [289, 83] width 504 height 16
click at [532, 49] on icon at bounding box center [534, 47] width 12 height 12
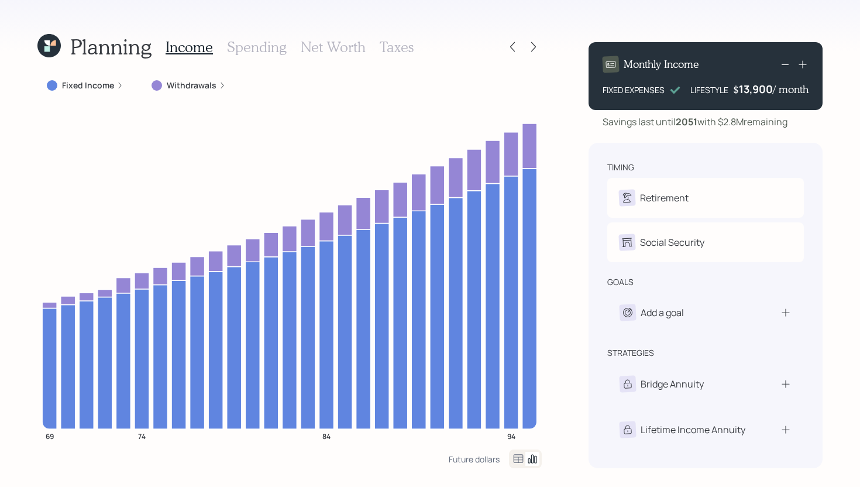
drag, startPoint x: 739, startPoint y: 89, endPoint x: 772, endPoint y: 88, distance: 33.9
click at [772, 88] on div "$ 13,900 / month" at bounding box center [770, 89] width 75 height 14
drag, startPoint x: 773, startPoint y: 92, endPoint x: 720, endPoint y: 89, distance: 52.7
click at [720, 89] on div "LIFESTYLE $ 13,900 / month" at bounding box center [750, 89] width 118 height 14
click at [768, 93] on div "13900" at bounding box center [757, 89] width 31 height 14
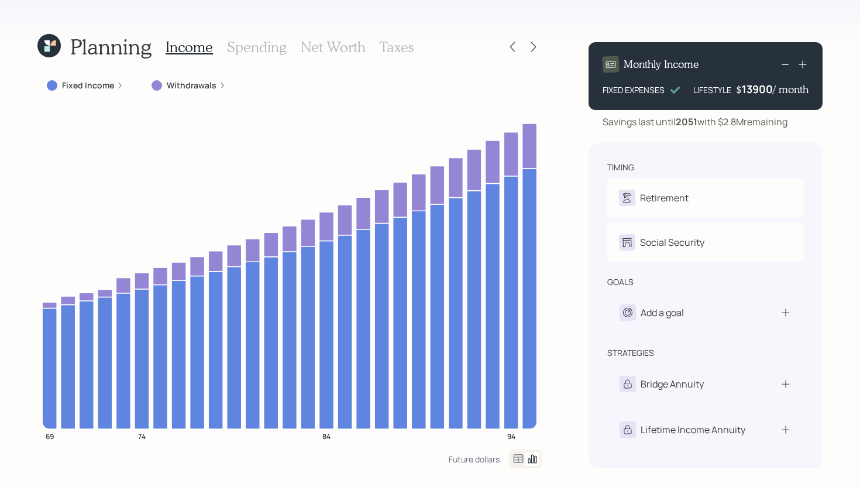
click at [768, 92] on div "13900" at bounding box center [757, 89] width 31 height 14
click at [768, 91] on div "13900" at bounding box center [757, 89] width 31 height 14
click at [768, 104] on div "Monthly Income FIXED EXPENSES LIFESTYLE $ 13900 / month" at bounding box center [706, 76] width 234 height 68
click at [788, 125] on div "Savings last until [DATE] with $2.8M remaining" at bounding box center [695, 122] width 185 height 14
drag, startPoint x: 740, startPoint y: 88, endPoint x: 770, endPoint y: 91, distance: 30.1
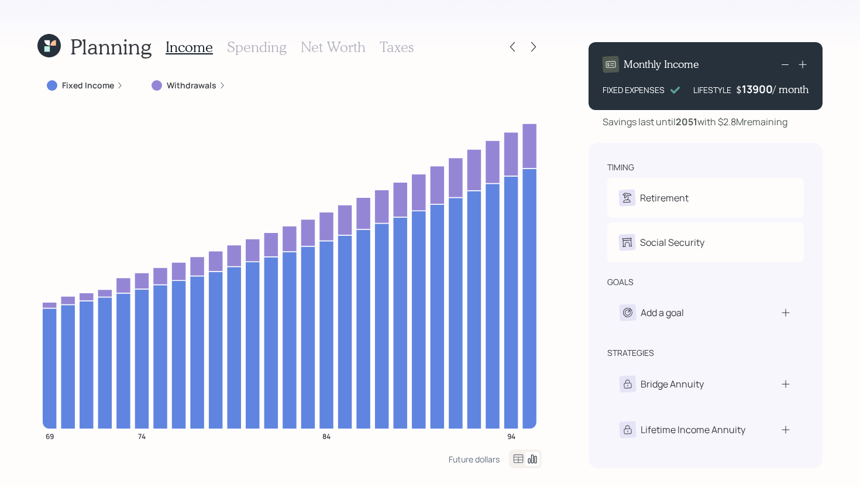
click at [770, 91] on div "13900" at bounding box center [757, 89] width 31 height 14
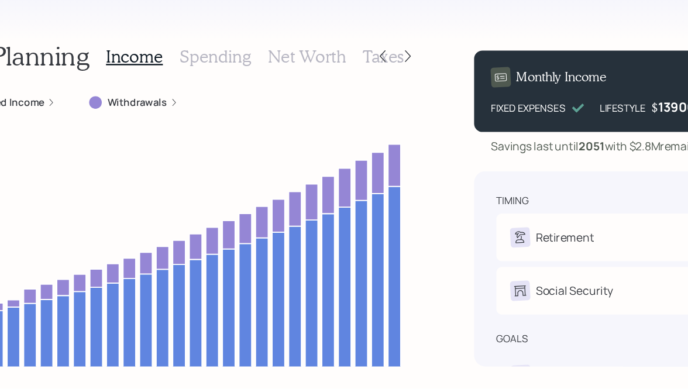
scroll to position [0, 167]
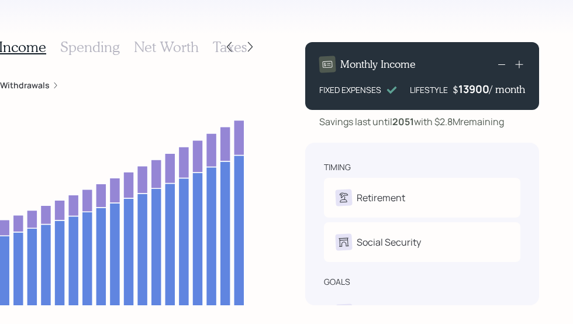
click at [468, 92] on div "13900" at bounding box center [474, 89] width 31 height 14
click at [492, 119] on div "Savings last until [DATE] with $2.8M remaining" at bounding box center [412, 122] width 185 height 14
click at [547, 18] on div "Planning Income Spending Net Worth Taxes Fixed Income Withdrawals 69 74 84 94 F…" at bounding box center [286, 162] width 573 height 324
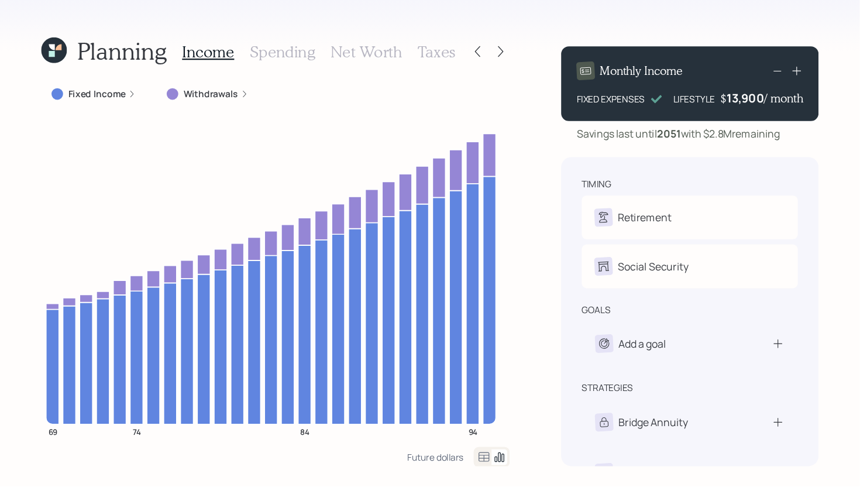
scroll to position [0, 0]
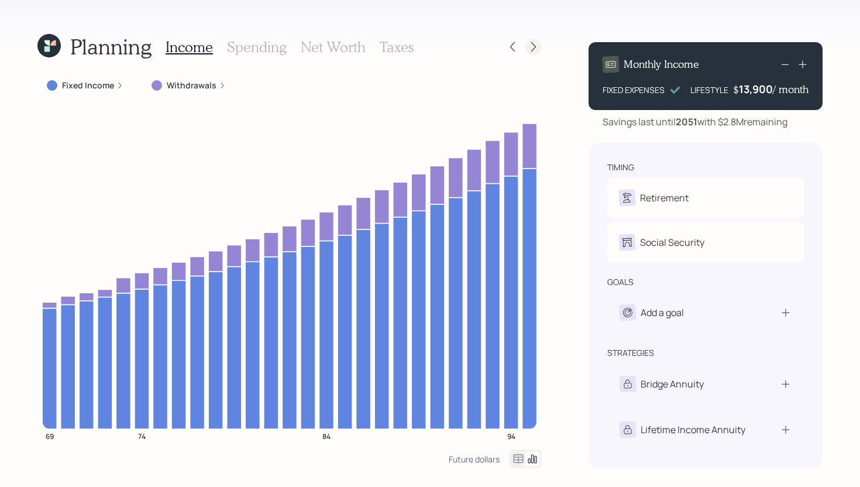
click at [538, 46] on icon at bounding box center [534, 47] width 12 height 12
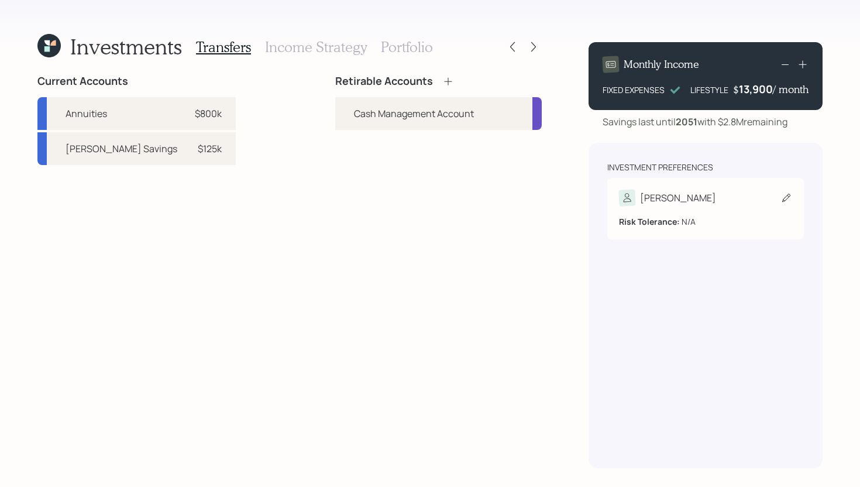
click at [684, 207] on div "Risk Tolerance: N/A" at bounding box center [705, 217] width 173 height 22
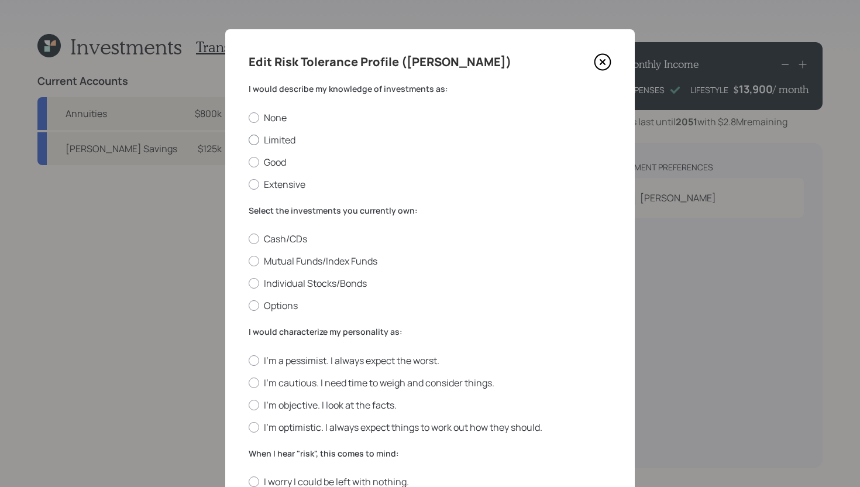
click at [291, 134] on label "Limited" at bounding box center [430, 139] width 363 height 13
click at [249, 139] on input "Limited" at bounding box center [248, 139] width 1 height 1
radio input "true"
click at [287, 262] on label "Mutual Funds/Index Funds" at bounding box center [430, 261] width 363 height 13
click at [249, 262] on input "Mutual Funds/Index Funds" at bounding box center [248, 261] width 1 height 1
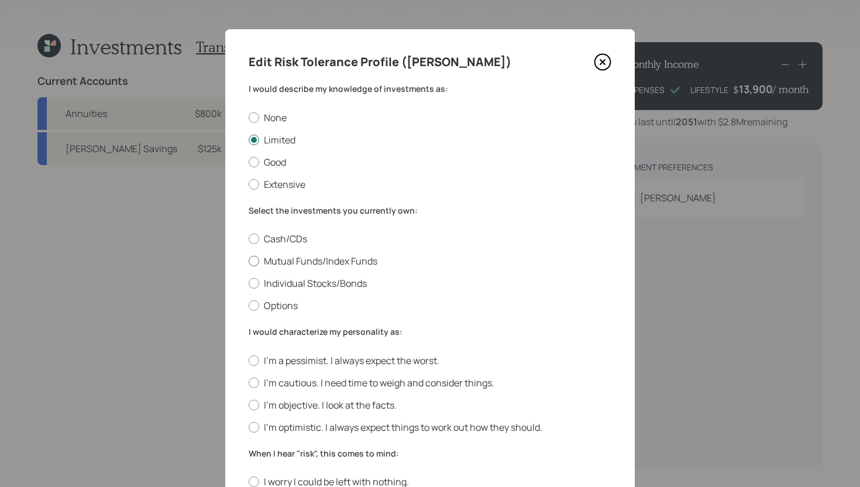
radio input "true"
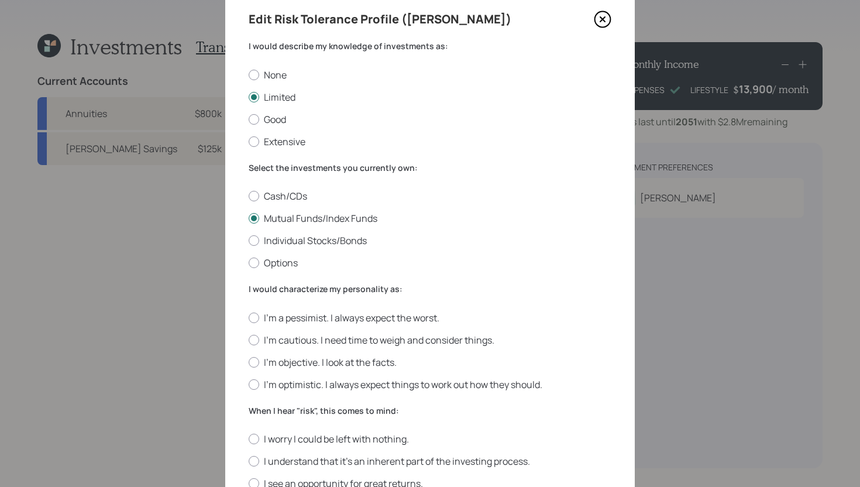
click at [304, 369] on div "I'm a pessimist. I always expect the worst. I'm cautious. I need time to weigh …" at bounding box center [430, 351] width 363 height 80
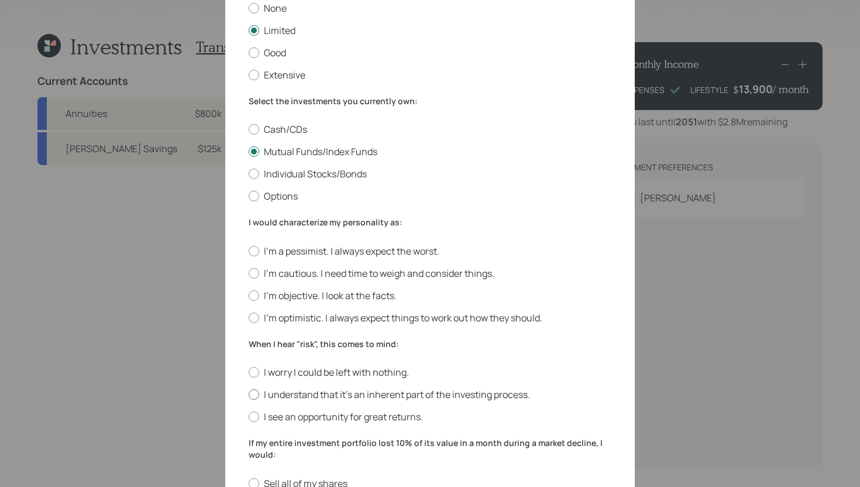
click at [314, 393] on label "I understand that it’s an inherent part of the investing process." at bounding box center [430, 394] width 363 height 13
click at [249, 394] on input "I understand that it’s an inherent part of the investing process." at bounding box center [248, 394] width 1 height 1
radio input "true"
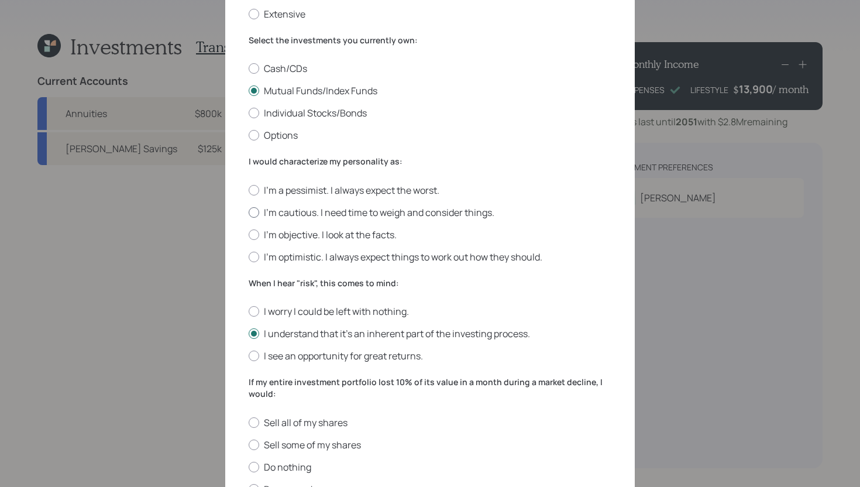
scroll to position [210, 0]
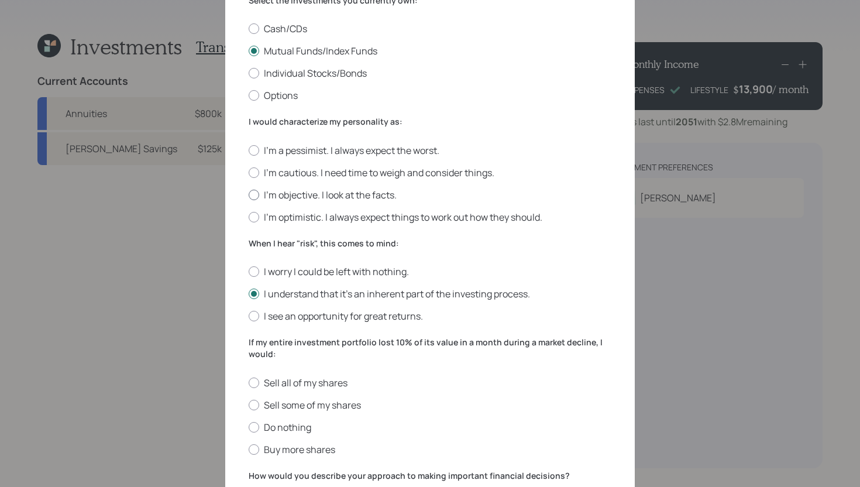
click at [287, 192] on label "I'm objective. I look at the facts." at bounding box center [430, 194] width 363 height 13
click at [249, 194] on input "I'm objective. I look at the facts." at bounding box center [248, 194] width 1 height 1
radio input "true"
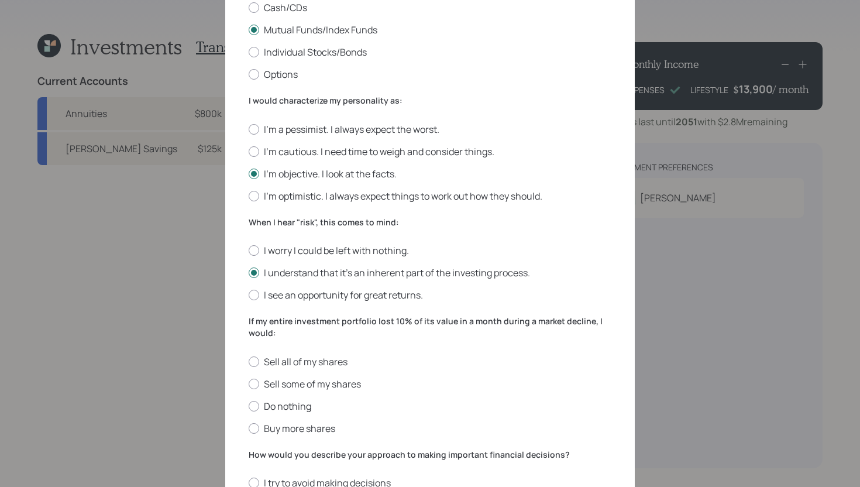
click at [277, 399] on div "Sell all of my shares Sell some of my shares Do nothing Buy more shares" at bounding box center [430, 395] width 363 height 80
drag, startPoint x: 278, startPoint y: 404, endPoint x: 293, endPoint y: 399, distance: 16.1
click at [278, 404] on label "Do nothing" at bounding box center [430, 406] width 363 height 13
click at [249, 406] on input "Do nothing" at bounding box center [248, 406] width 1 height 1
radio input "true"
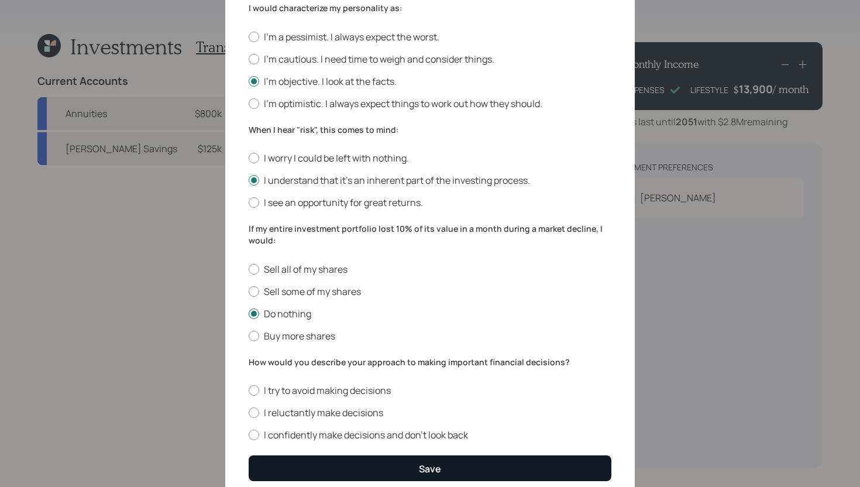
scroll to position [370, 0]
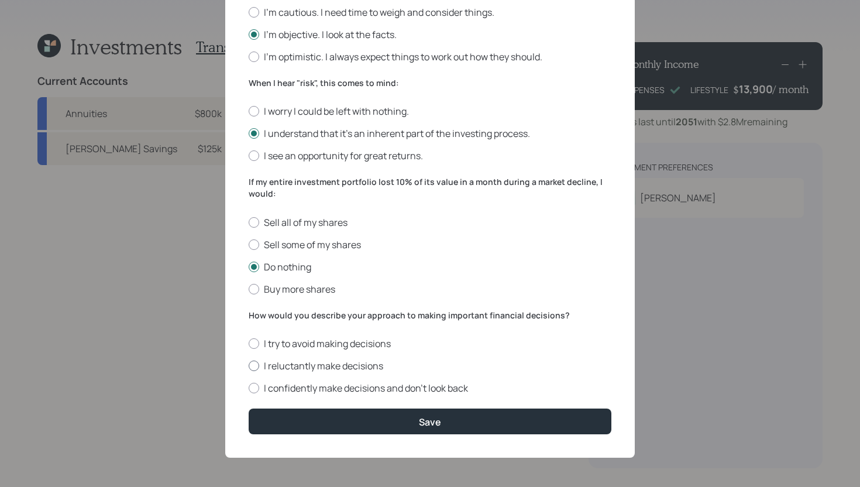
click at [324, 365] on label "I reluctantly make decisions" at bounding box center [430, 365] width 363 height 13
click at [249, 366] on input "I reluctantly make decisions" at bounding box center [248, 366] width 1 height 1
radio input "true"
click at [373, 407] on form "I would describe my knowledge of investments as: None Limited Good Extensive Se…" at bounding box center [430, 74] width 363 height 722
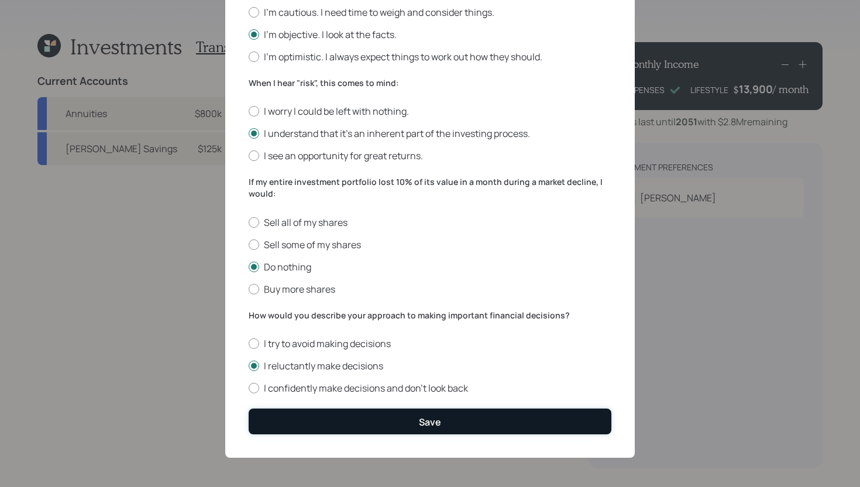
click at [382, 415] on button "Save" at bounding box center [430, 420] width 363 height 25
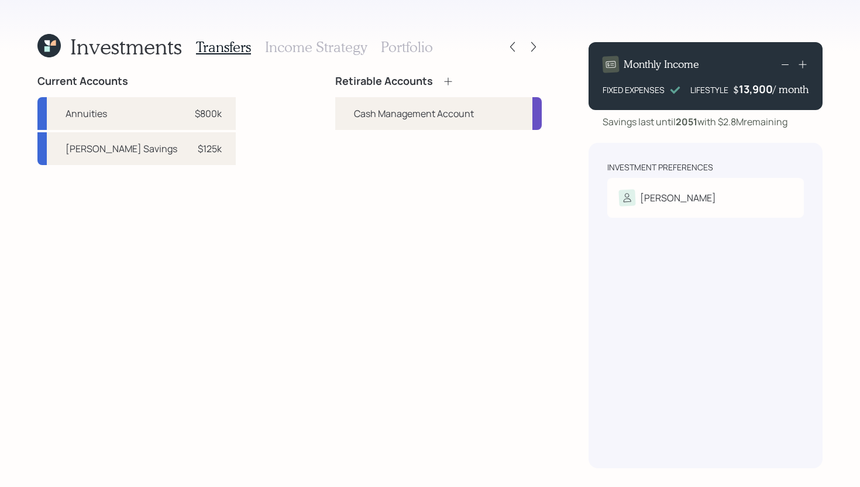
click at [50, 42] on icon at bounding box center [46, 42] width 5 height 5
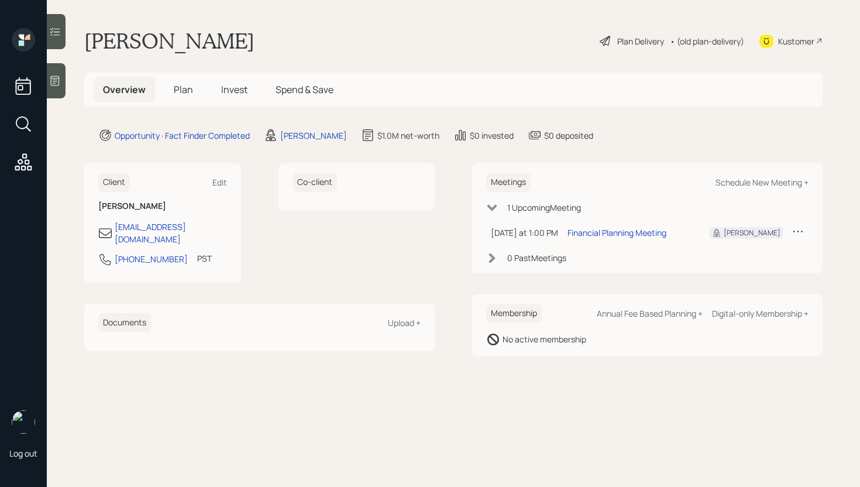
click at [637, 37] on div "Plan Delivery" at bounding box center [640, 41] width 47 height 12
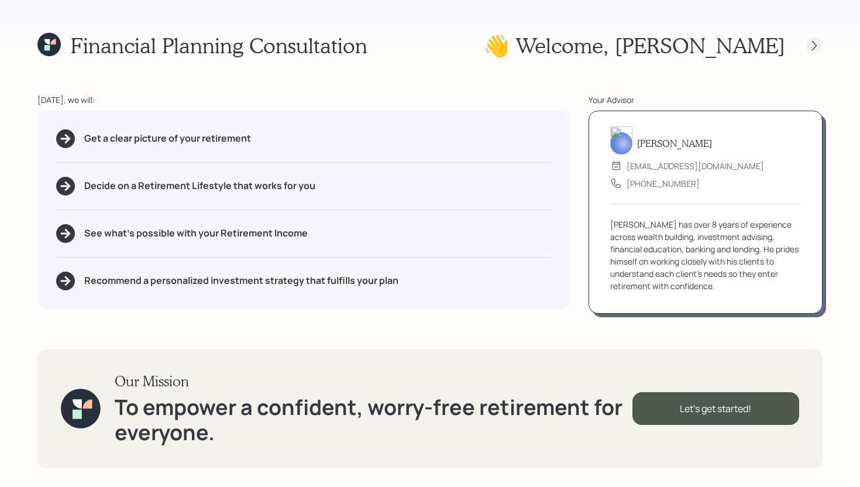
click at [816, 38] on div at bounding box center [814, 45] width 16 height 16
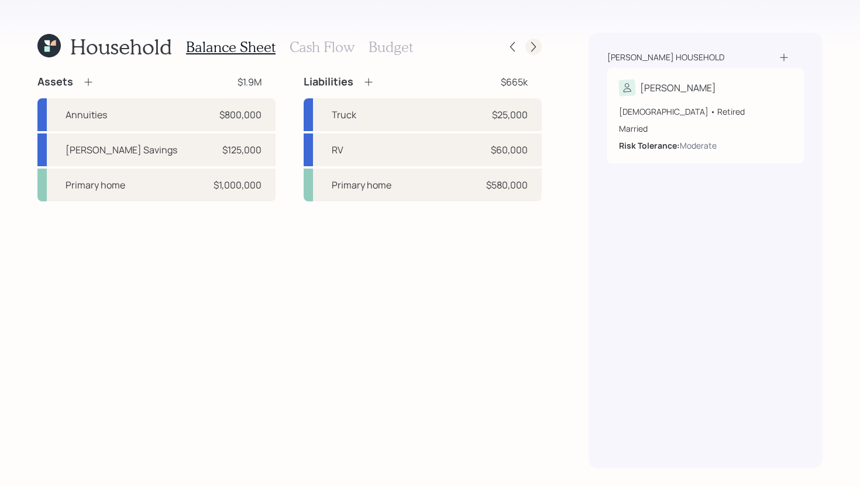
click at [538, 47] on icon at bounding box center [534, 47] width 12 height 12
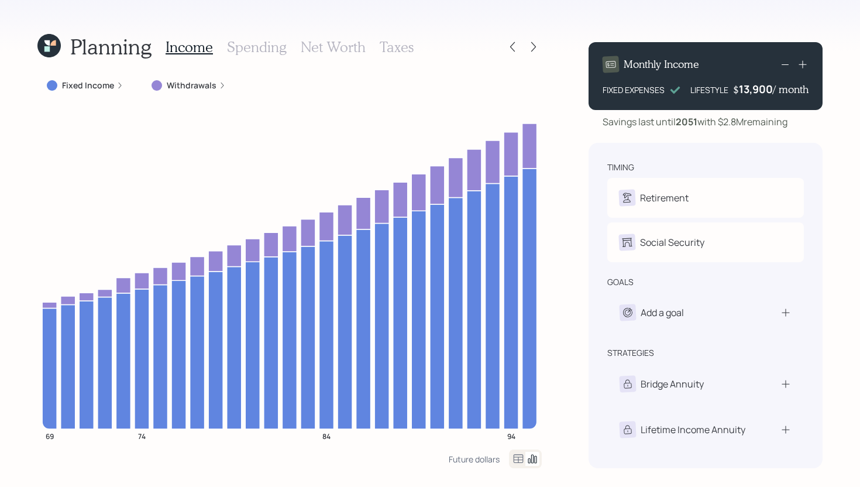
click at [538, 47] on icon at bounding box center [534, 47] width 12 height 12
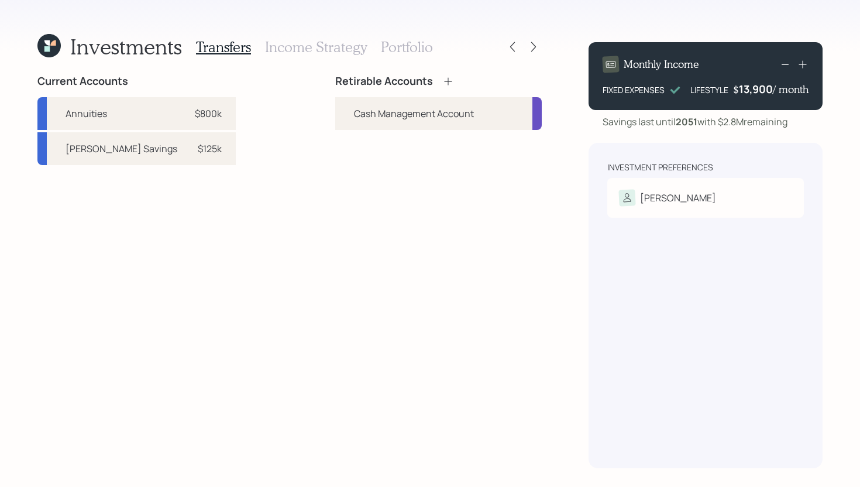
click at [451, 80] on icon at bounding box center [448, 81] width 12 height 12
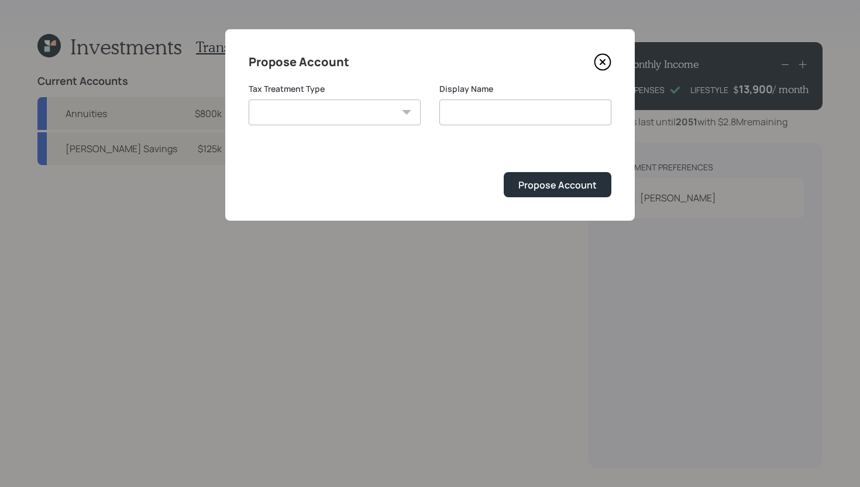
click at [356, 109] on select "[PERSON_NAME] Taxable Traditional" at bounding box center [335, 112] width 172 height 26
select select "traditional"
click at [249, 99] on select "[PERSON_NAME] Taxable Traditional" at bounding box center [335, 112] width 172 height 26
click at [528, 102] on input "Traditional" at bounding box center [525, 112] width 172 height 26
click at [528, 109] on input "Traditional" at bounding box center [525, 112] width 172 height 26
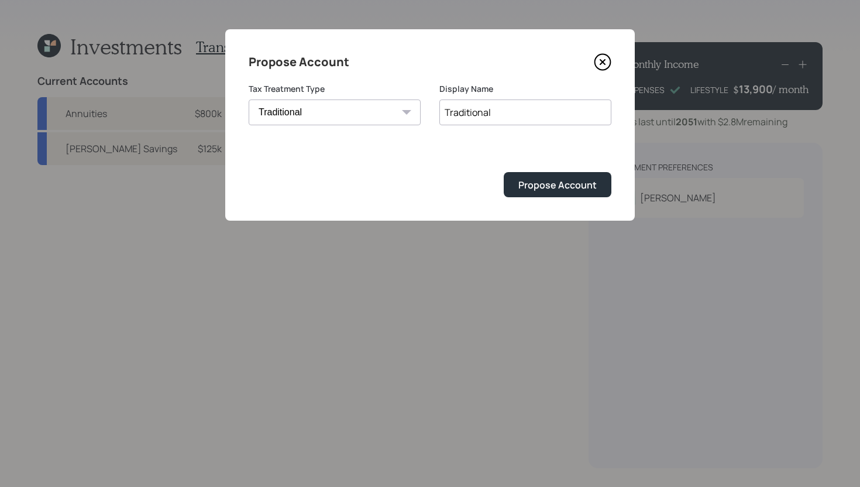
click at [528, 109] on input "Traditional" at bounding box center [525, 112] width 172 height 26
click at [530, 111] on input "Traditional" at bounding box center [525, 112] width 172 height 26
click at [528, 115] on input "Traditional IRA" at bounding box center [525, 112] width 172 height 26
click at [527, 114] on input "Traditional IRA" at bounding box center [525, 112] width 172 height 26
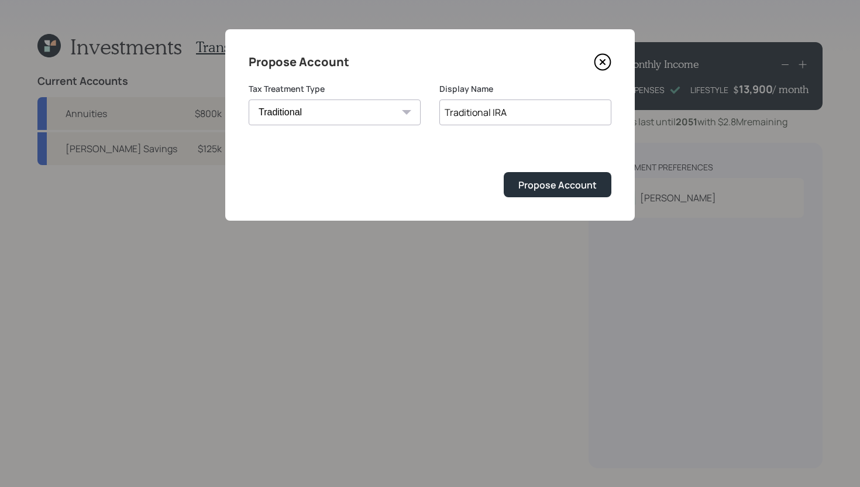
click at [527, 114] on input "Traditional IRA" at bounding box center [525, 112] width 172 height 26
type input "Rollover IRA"
drag, startPoint x: 574, startPoint y: 202, endPoint x: 562, endPoint y: 198, distance: 12.6
click at [572, 202] on div "Propose Account Tax Treatment Type [PERSON_NAME] Taxable Traditional Display Na…" at bounding box center [430, 124] width 410 height 191
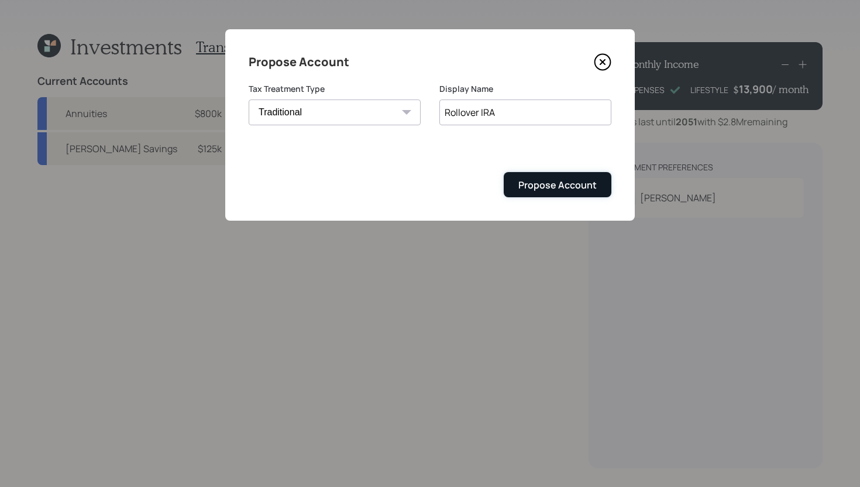
click at [565, 191] on div "Propose Account" at bounding box center [557, 184] width 78 height 13
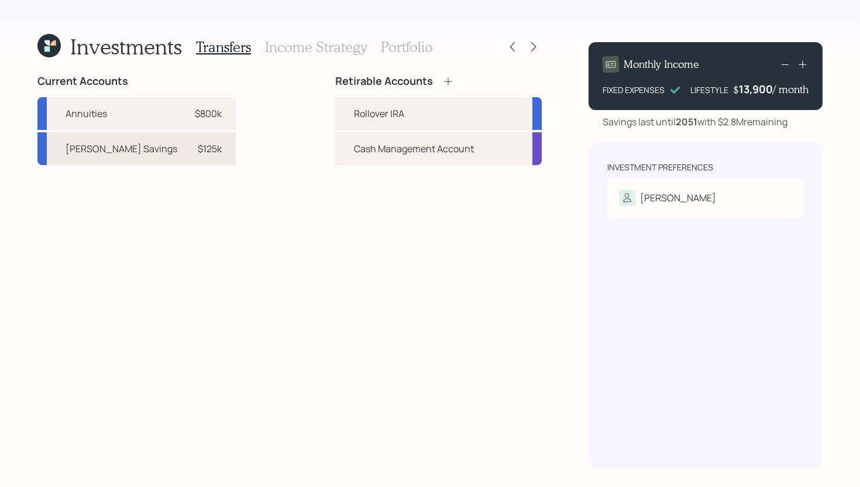
click at [161, 156] on div "[PERSON_NAME] Savings $125k" at bounding box center [136, 148] width 198 height 33
click at [365, 111] on div "Rollover IRA" at bounding box center [379, 114] width 50 height 14
select select "66ad40dd-04e2-40be-856f-00042466b995"
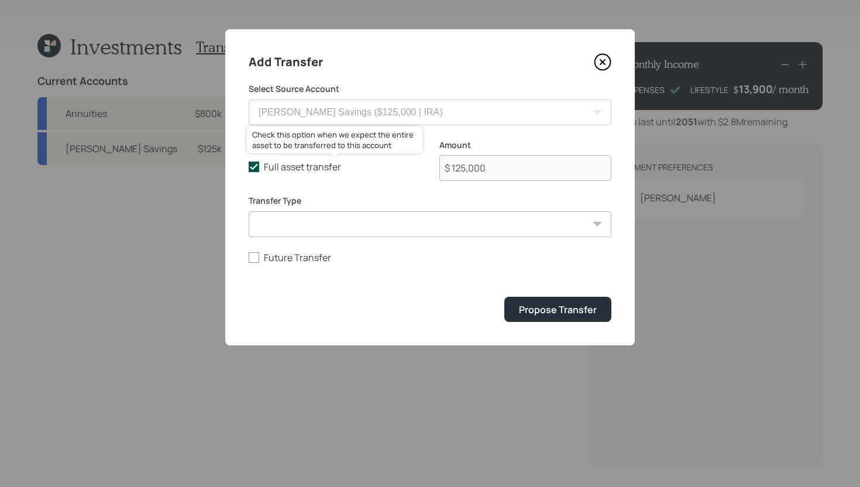
click at [270, 168] on label "Full asset transfer" at bounding box center [335, 166] width 172 height 13
click at [249, 167] on input "Full asset transfer" at bounding box center [248, 167] width 1 height 1
checkbox input "false"
click at [514, 177] on input "$ 125,000" at bounding box center [525, 168] width 172 height 26
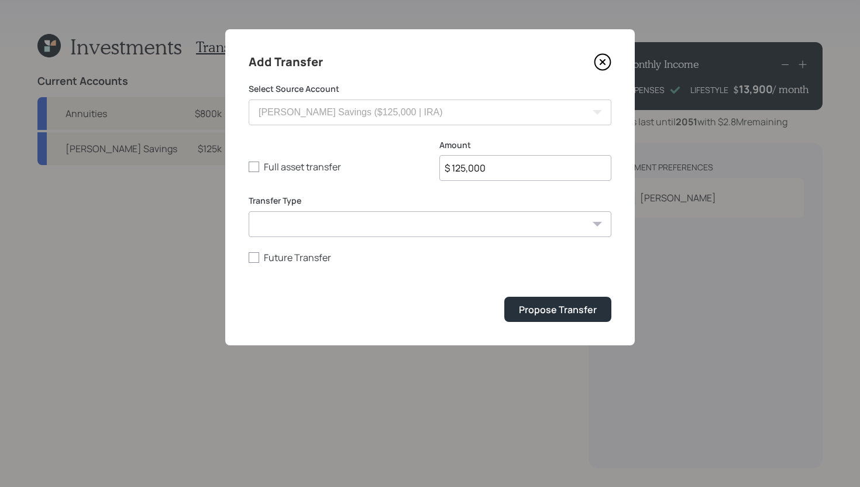
click at [514, 177] on input "$ 125,000" at bounding box center [525, 168] width 172 height 26
type input "$ 20,000"
click at [446, 302] on div "Propose Transfer" at bounding box center [430, 309] width 363 height 25
click at [549, 303] on div "Propose Transfer" at bounding box center [558, 309] width 78 height 13
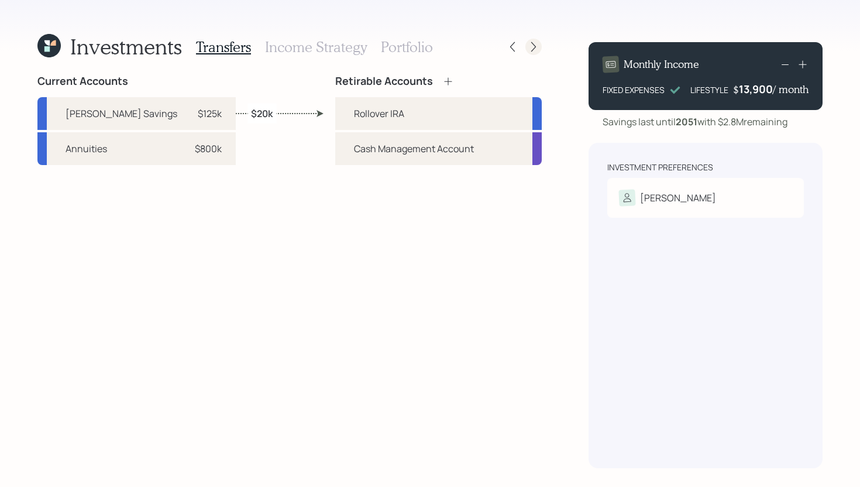
click at [535, 46] on icon at bounding box center [534, 47] width 12 height 12
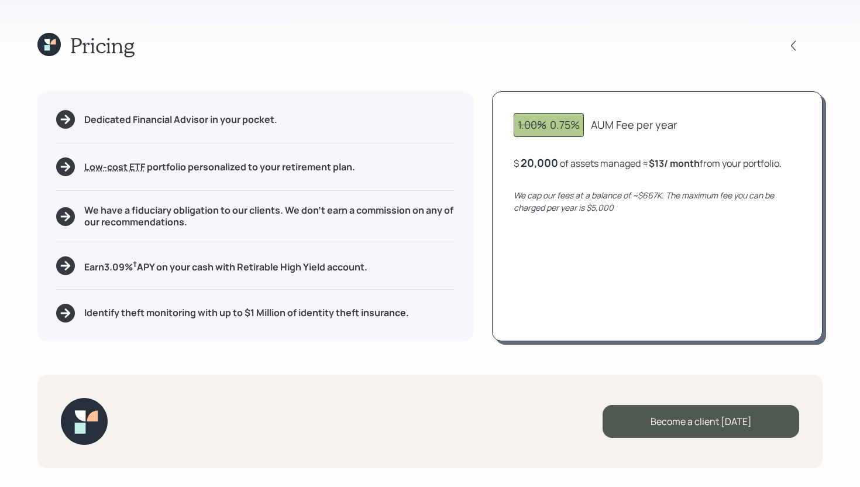
click at [54, 49] on icon at bounding box center [48, 44] width 23 height 23
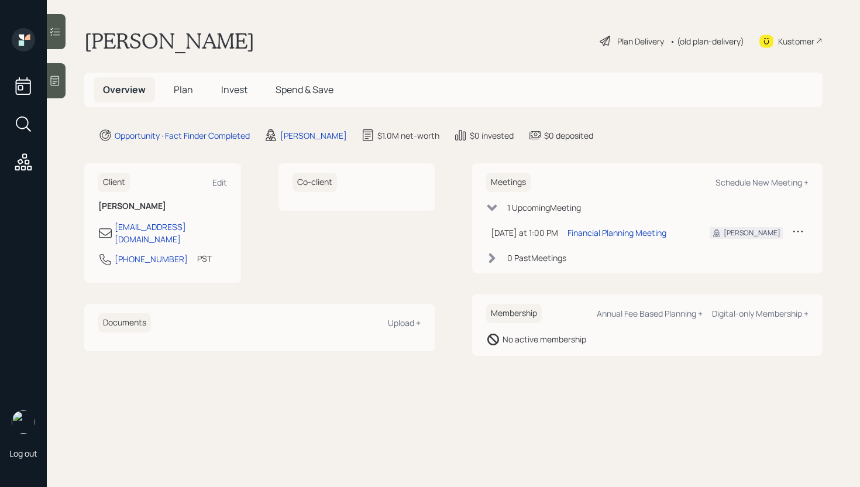
click at [176, 88] on span "Plan" at bounding box center [183, 89] width 19 height 13
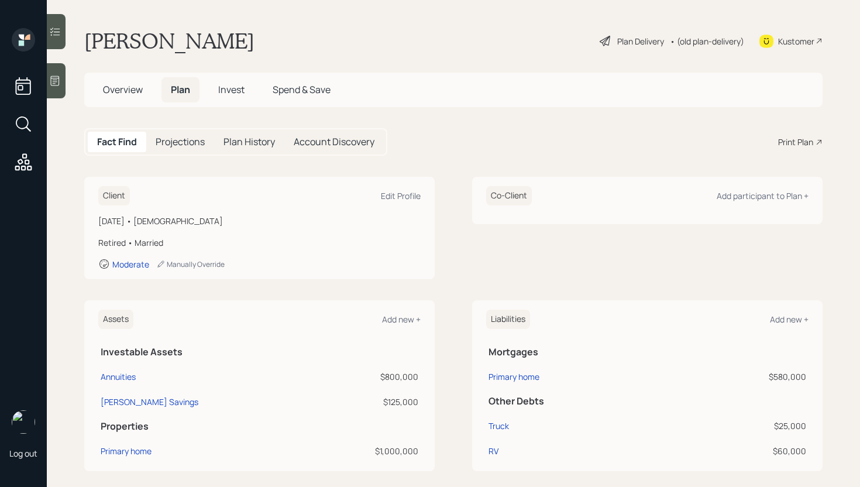
click at [795, 136] on div "Print Plan" at bounding box center [795, 142] width 35 height 12
